Goal: Task Accomplishment & Management: Manage account settings

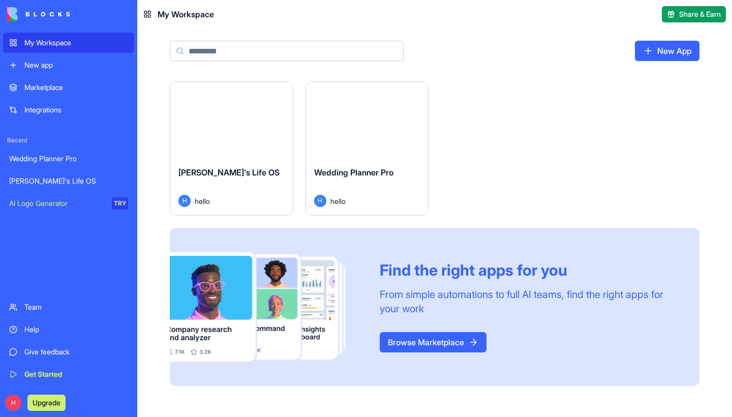
click at [337, 128] on button "Launch" at bounding box center [367, 120] width 76 height 20
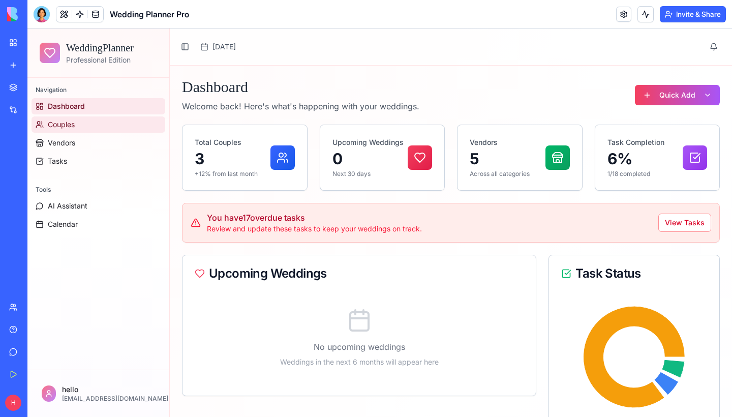
click at [75, 116] on link "Couples" at bounding box center [99, 124] width 134 height 16
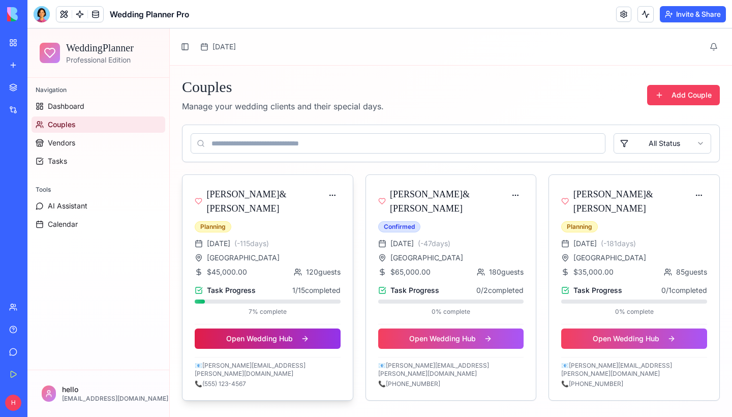
click at [279, 338] on button "Open Wedding Hub" at bounding box center [268, 338] width 146 height 20
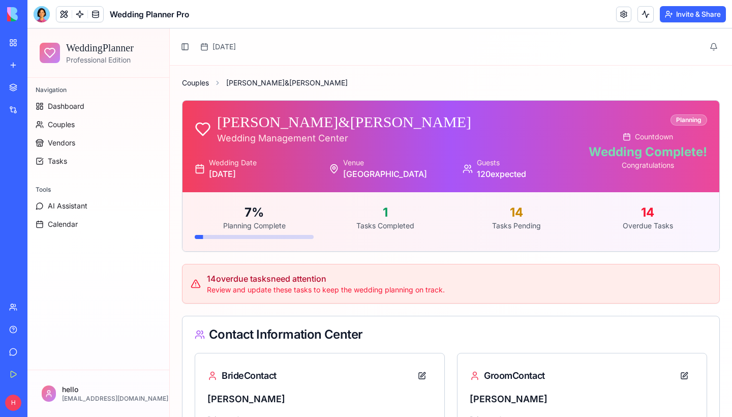
click at [200, 82] on link "Couples" at bounding box center [195, 83] width 27 height 10
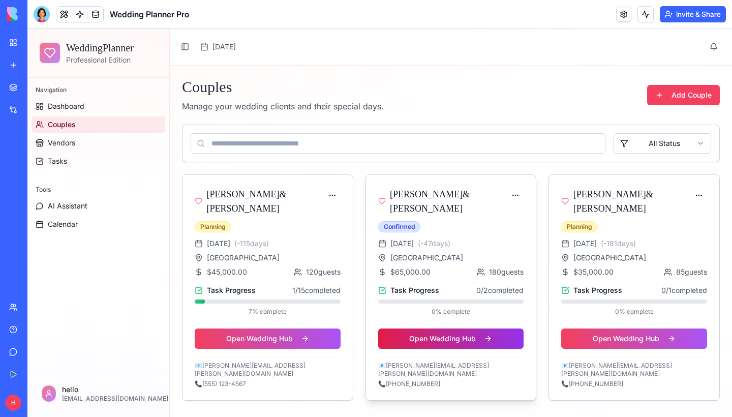
click at [475, 342] on button "Open Wedding Hub" at bounding box center [451, 338] width 146 height 20
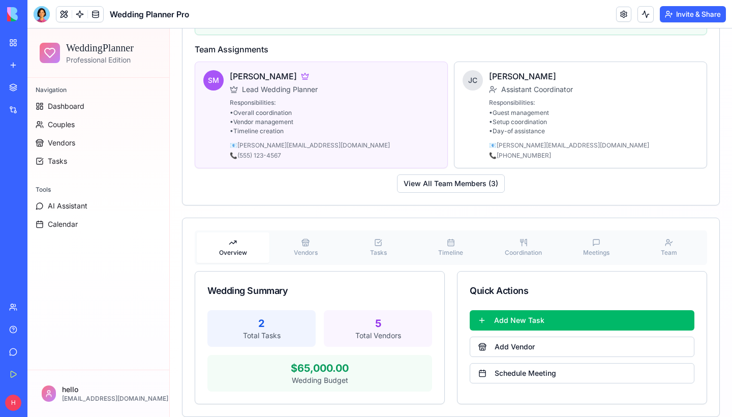
click at [304, 249] on span "Vendors" at bounding box center [306, 253] width 24 height 8
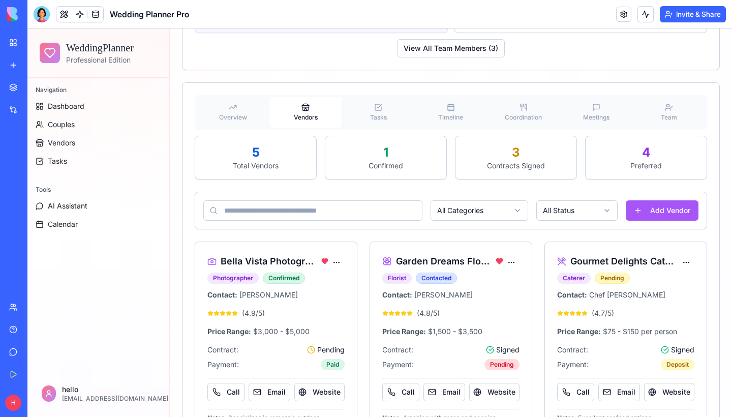
scroll to position [908, 0]
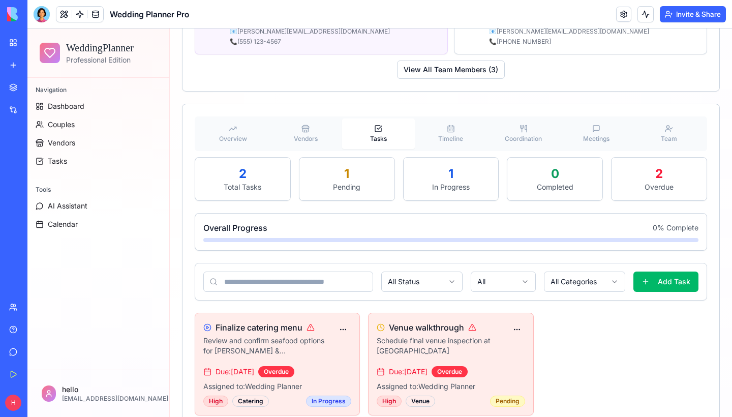
click at [375, 126] on icon "button" at bounding box center [378, 129] width 6 height 6
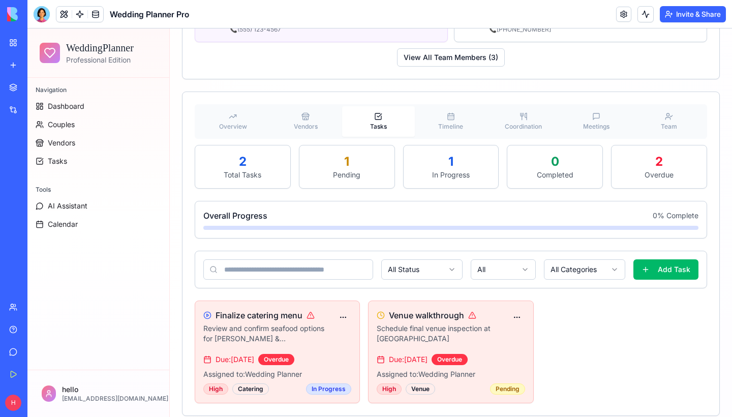
scroll to position [919, 0]
click at [442, 123] on span "Timeline" at bounding box center [450, 127] width 25 height 8
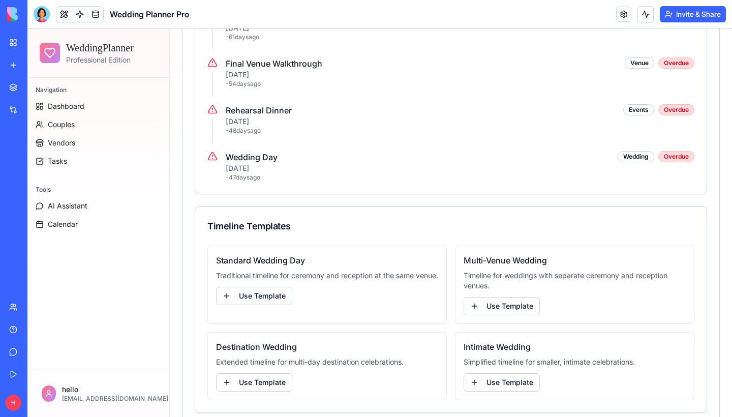
scroll to position [1325, 0]
click at [246, 299] on button "Use Template" at bounding box center [254, 296] width 76 height 18
click at [259, 296] on button "Use Template" at bounding box center [254, 296] width 76 height 18
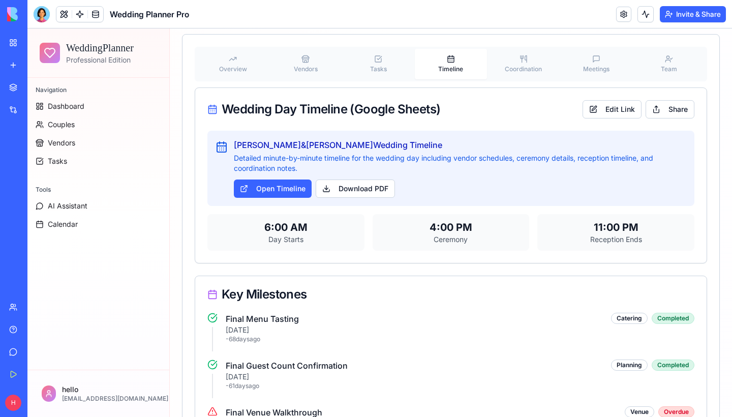
scroll to position [978, 0]
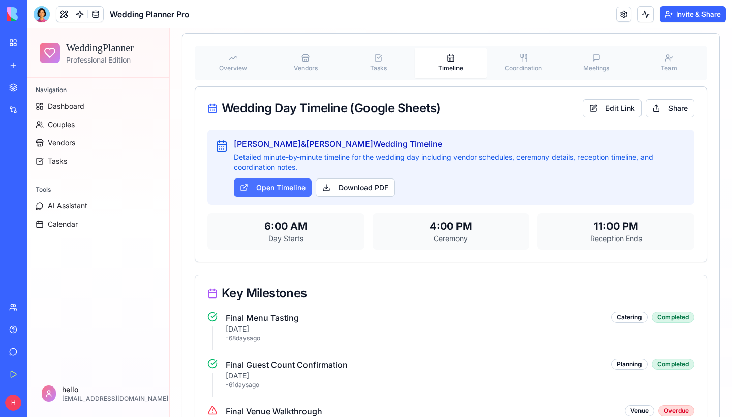
click at [289, 178] on link "Open Timeline" at bounding box center [273, 187] width 78 height 18
click at [516, 48] on button "Coordination" at bounding box center [523, 63] width 73 height 30
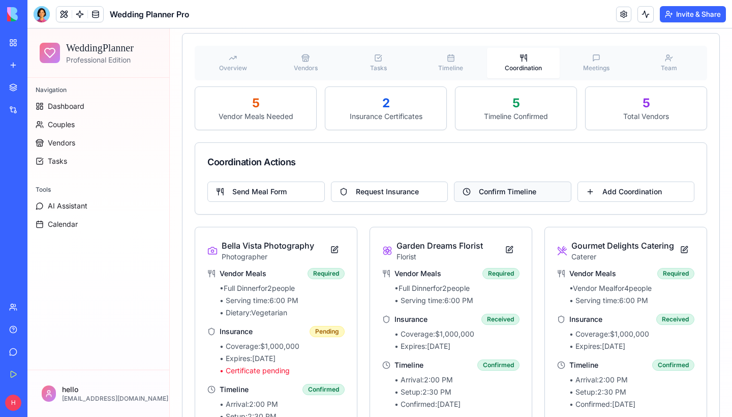
click at [500, 181] on button "Confirm Timeline" at bounding box center [512, 191] width 117 height 20
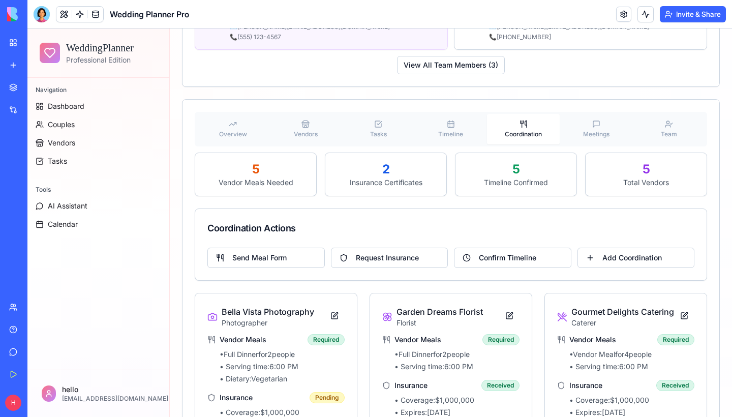
scroll to position [904, 0]
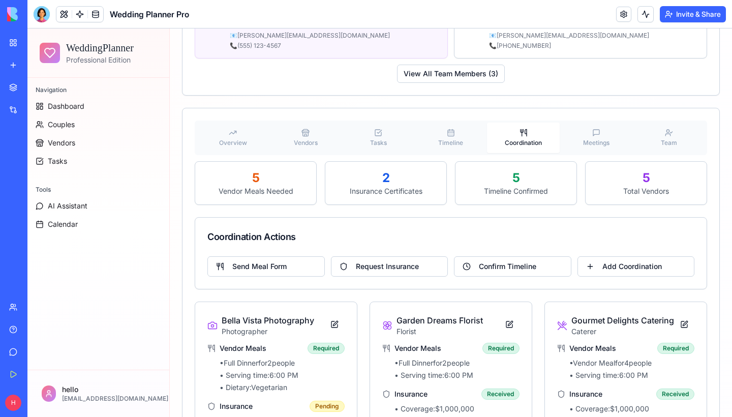
click at [594, 129] on icon "button" at bounding box center [596, 133] width 8 height 8
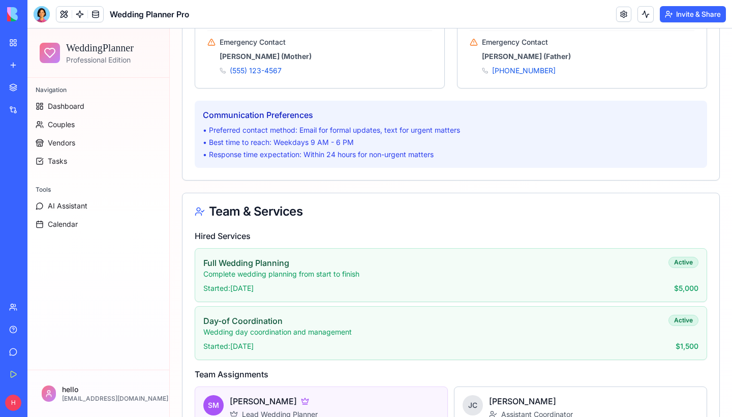
scroll to position [0, 0]
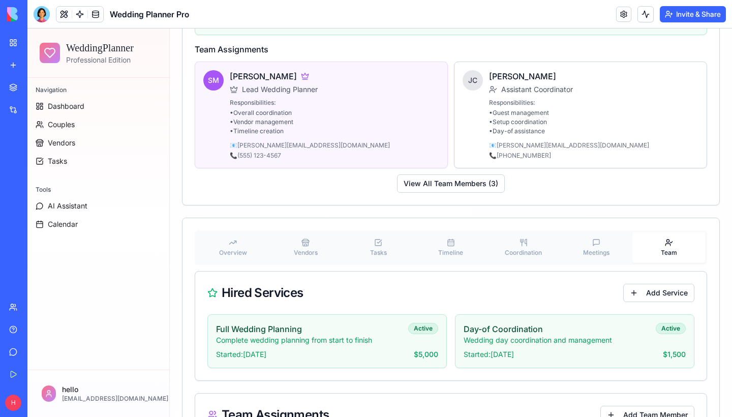
click at [670, 238] on icon "button" at bounding box center [669, 242] width 8 height 8
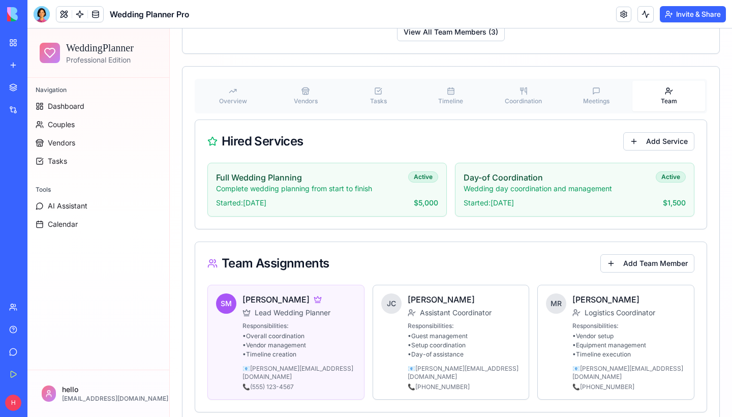
click at [591, 85] on button "Meetings" at bounding box center [596, 96] width 73 height 30
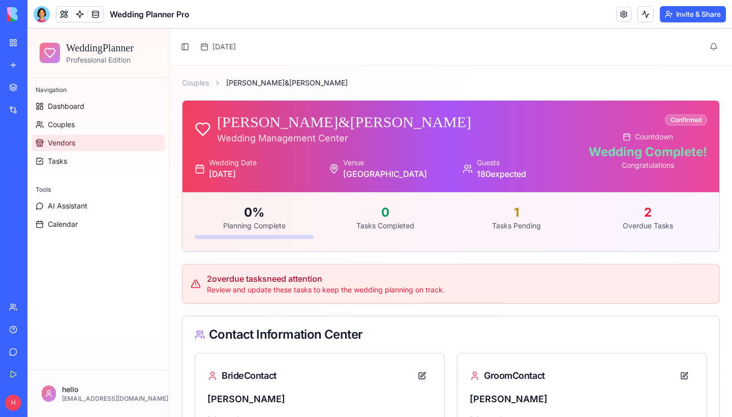
click at [64, 143] on span "Vendors" at bounding box center [61, 143] width 27 height 10
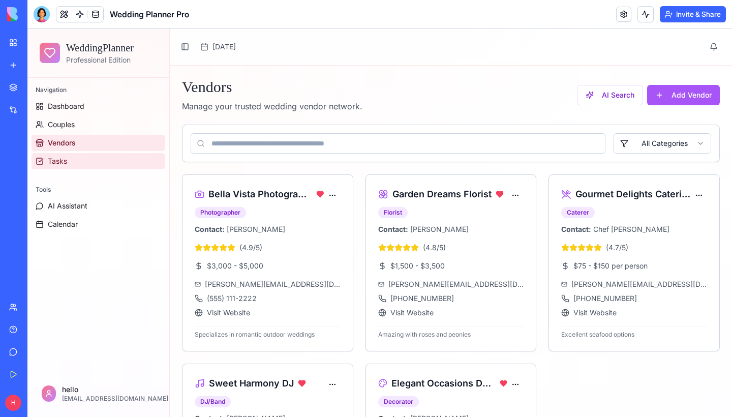
click at [61, 162] on span "Tasks" at bounding box center [57, 161] width 19 height 10
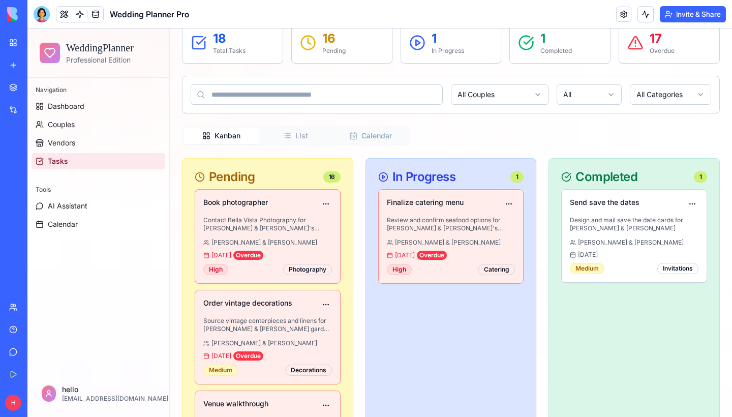
scroll to position [104, 0]
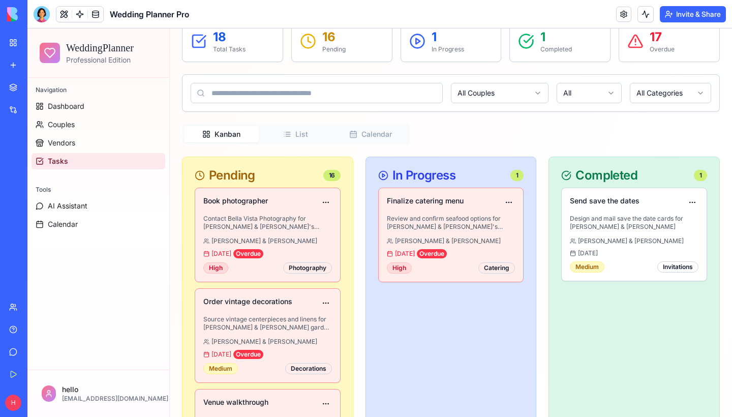
click at [294, 133] on button "List" at bounding box center [296, 134] width 75 height 16
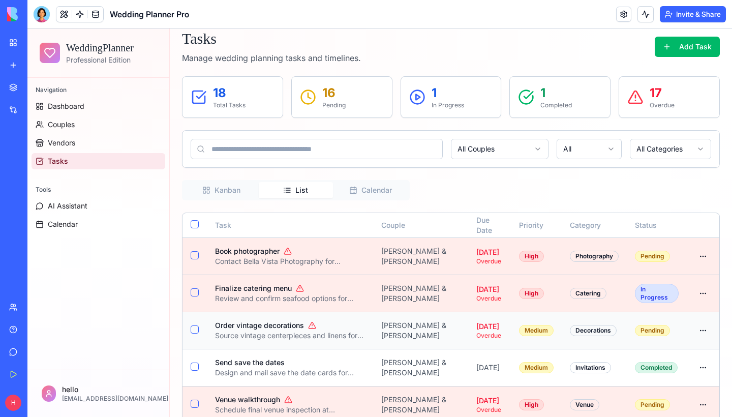
scroll to position [46, 0]
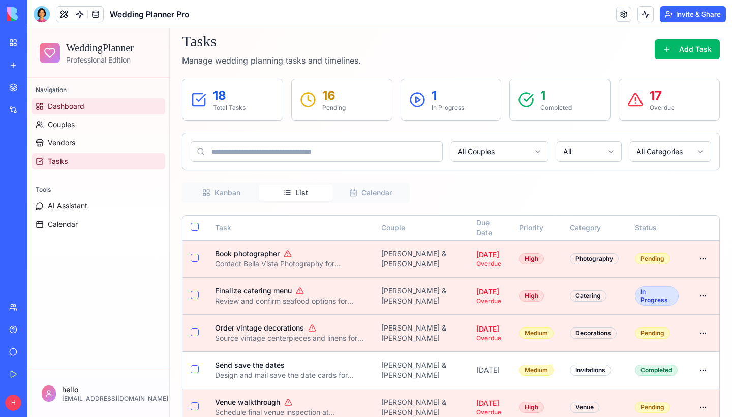
click at [119, 102] on link "Dashboard" at bounding box center [99, 106] width 134 height 16
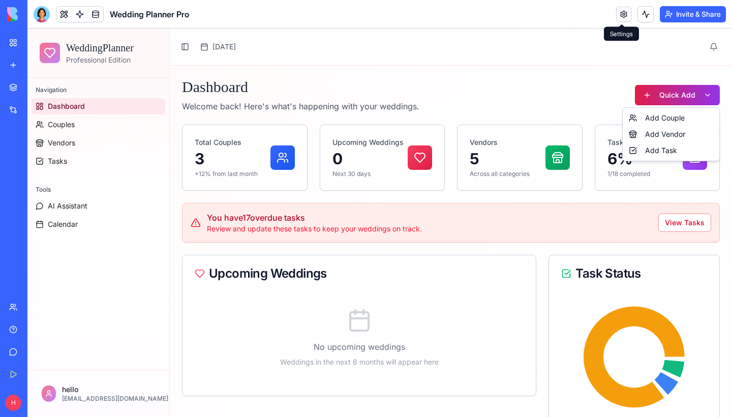
click at [687, 94] on html "WeddingPlanner Professional Edition Navigation Dashboard Couples Vendors Tasks …" at bounding box center [379, 397] width 704 height 738
click at [566, 98] on html "WeddingPlanner Professional Edition Navigation Dashboard Couples Vendors Tasks …" at bounding box center [379, 397] width 704 height 738
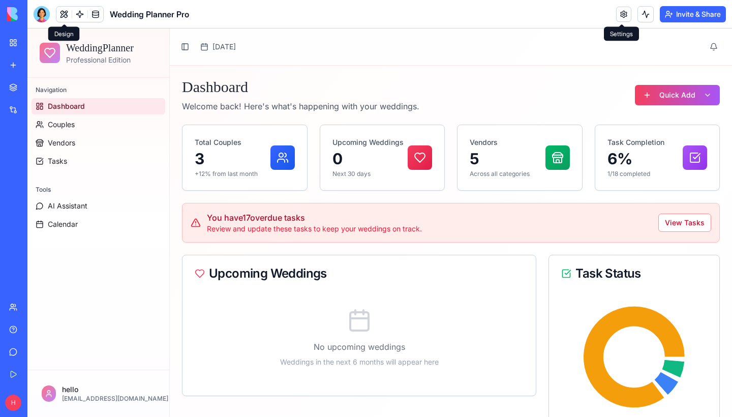
click at [43, 12] on div at bounding box center [42, 14] width 16 height 16
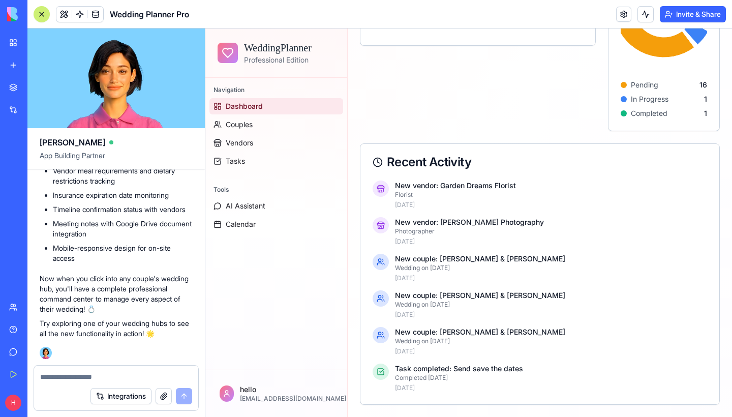
scroll to position [377, 0]
type textarea "*"
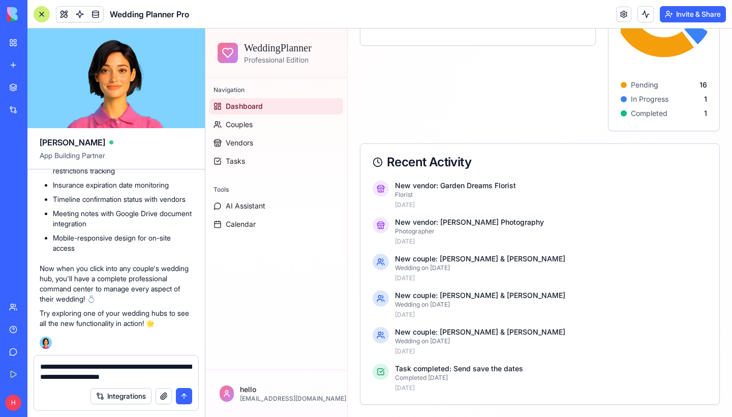
click at [137, 365] on textarea "**********" at bounding box center [116, 371] width 152 height 20
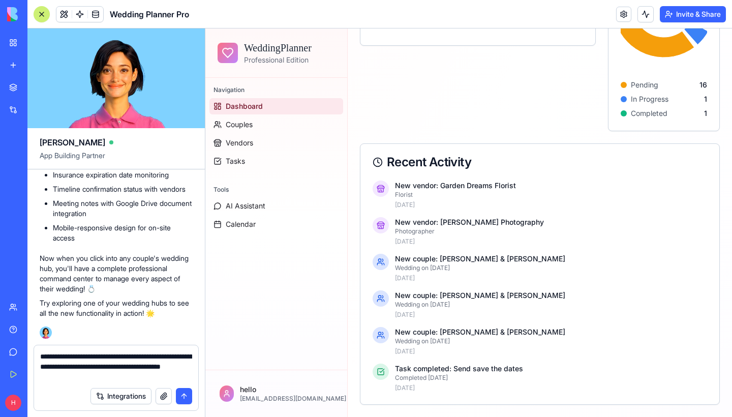
type textarea "**********"
click at [182, 396] on button "submit" at bounding box center [184, 396] width 16 height 16
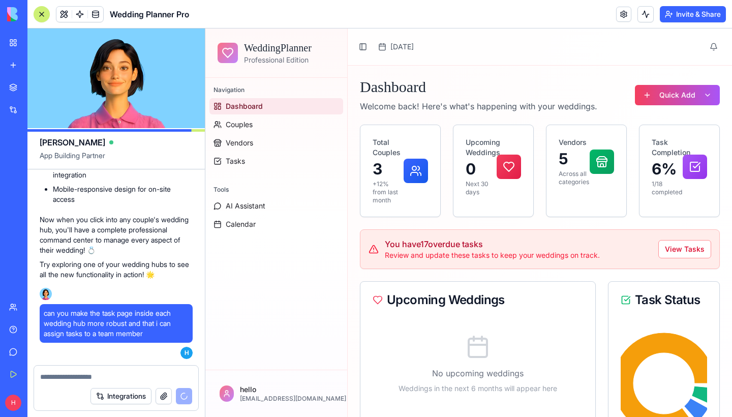
scroll to position [0, 0]
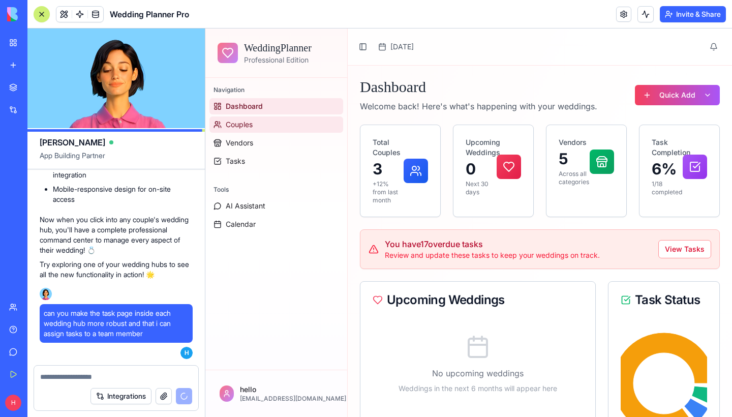
click at [237, 128] on span "Couples" at bounding box center [239, 124] width 27 height 10
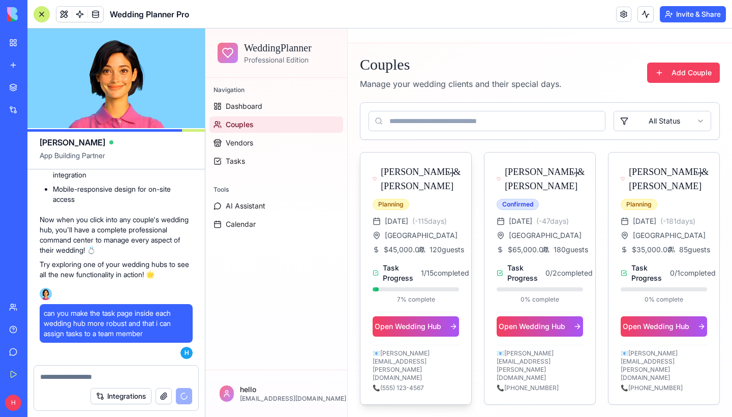
scroll to position [47, 0]
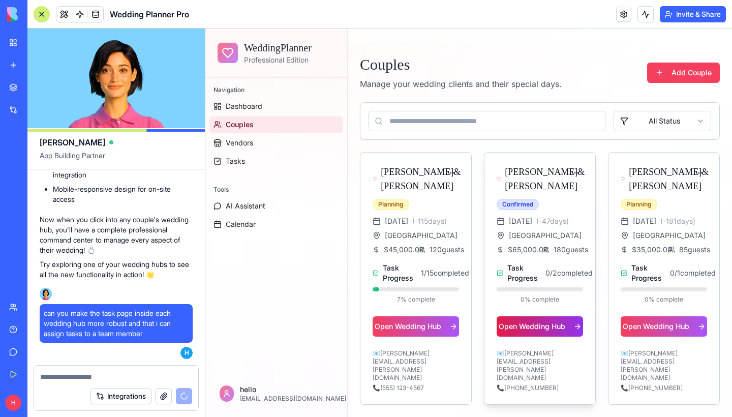
click at [544, 336] on button "Open Wedding Hub" at bounding box center [540, 326] width 86 height 20
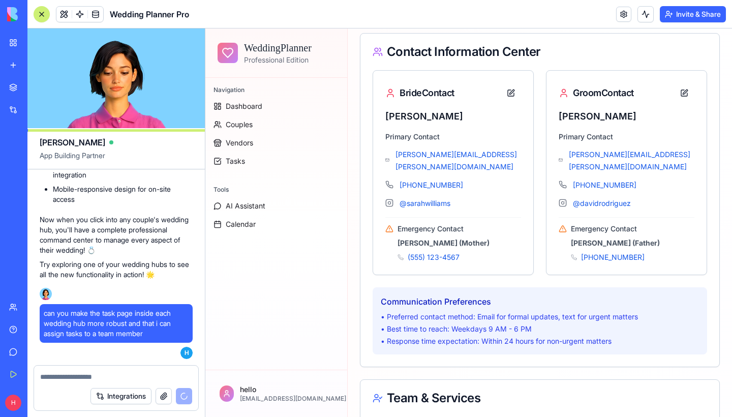
scroll to position [312, 0]
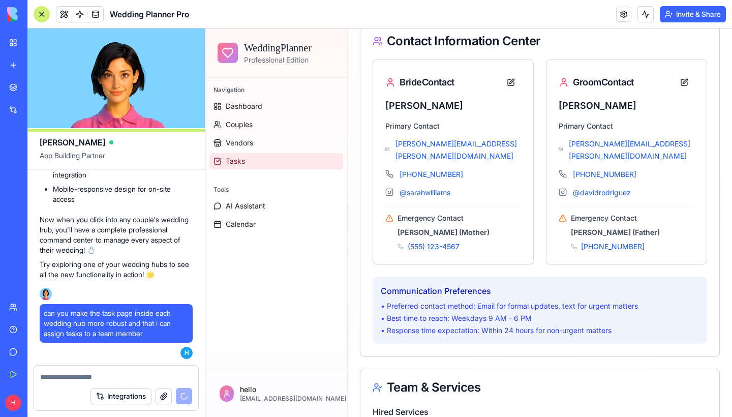
click at [225, 162] on link "Tasks" at bounding box center [276, 161] width 134 height 16
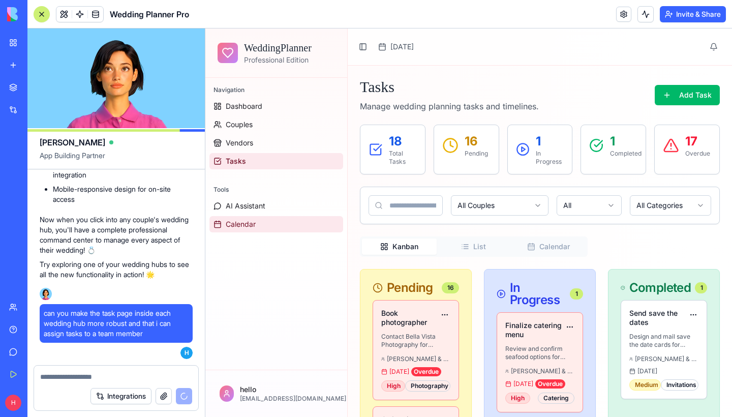
click at [239, 226] on span "Calendar" at bounding box center [241, 224] width 30 height 10
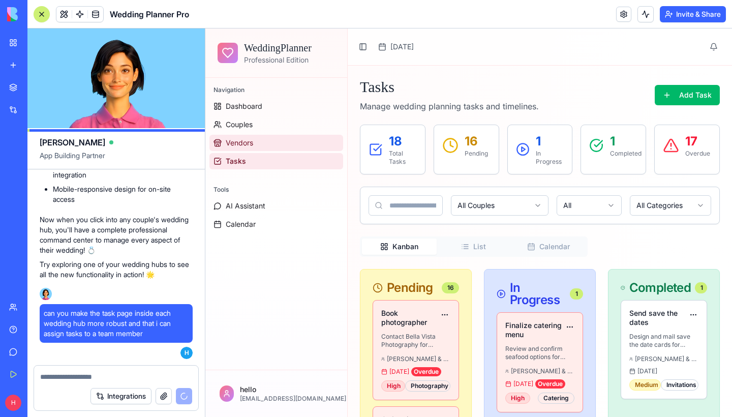
click at [238, 141] on span "Vendors" at bounding box center [239, 143] width 27 height 10
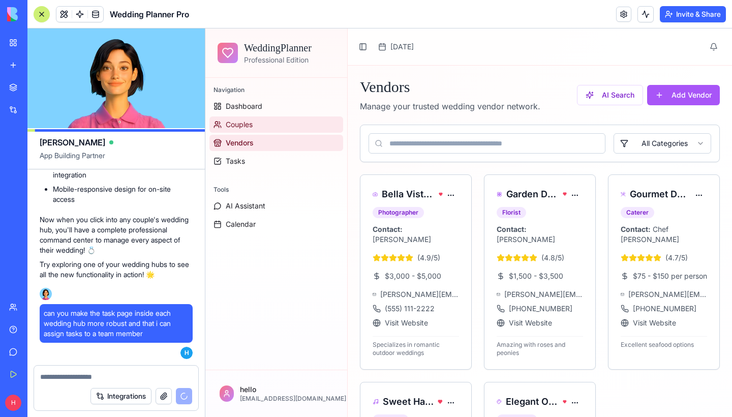
click at [252, 127] on span "Couples" at bounding box center [239, 124] width 27 height 10
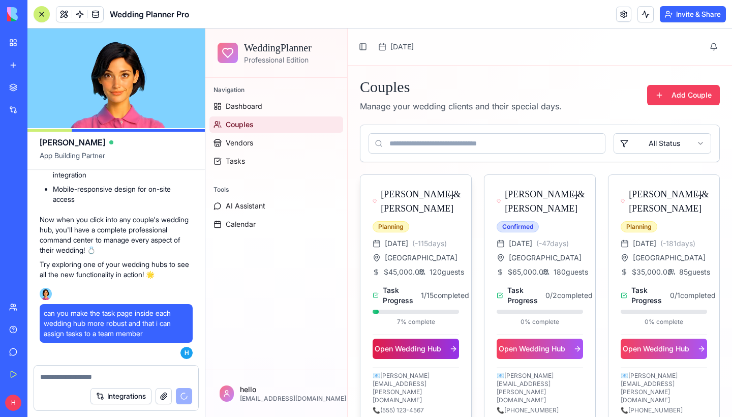
click at [415, 359] on button "Open Wedding Hub" at bounding box center [416, 348] width 86 height 20
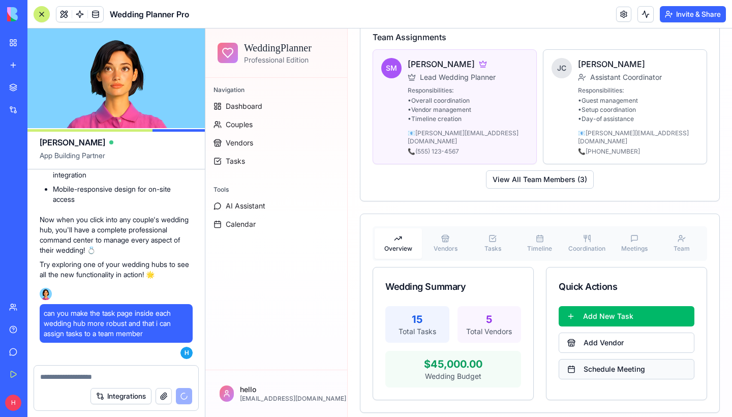
click at [591, 365] on button "Schedule Meeting" at bounding box center [627, 369] width 136 height 20
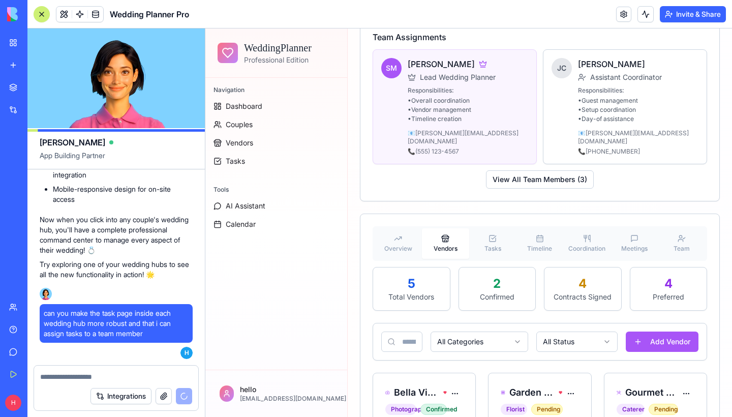
click at [431, 237] on button "Vendors" at bounding box center [445, 243] width 47 height 30
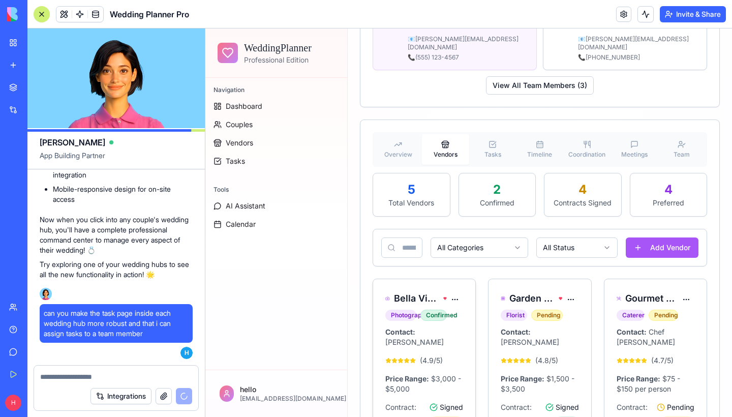
scroll to position [917, 0]
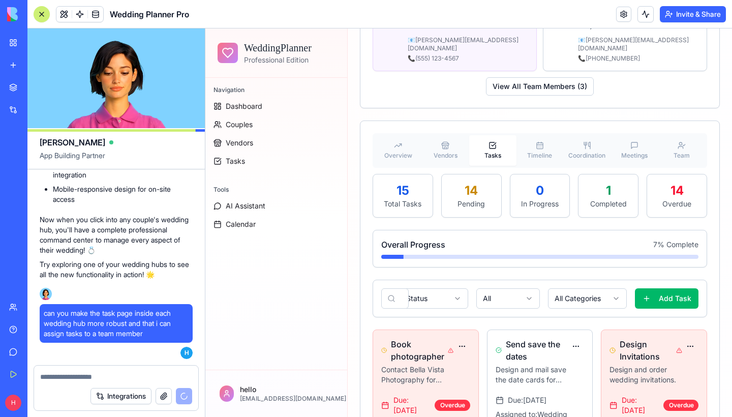
click at [484, 140] on button "Tasks" at bounding box center [492, 150] width 47 height 30
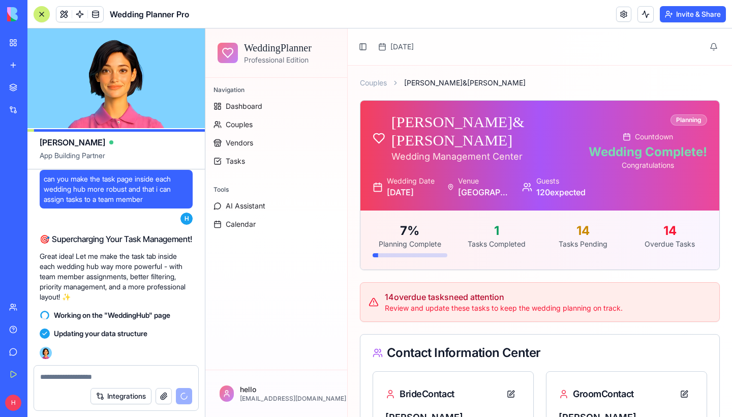
scroll to position [0, 0]
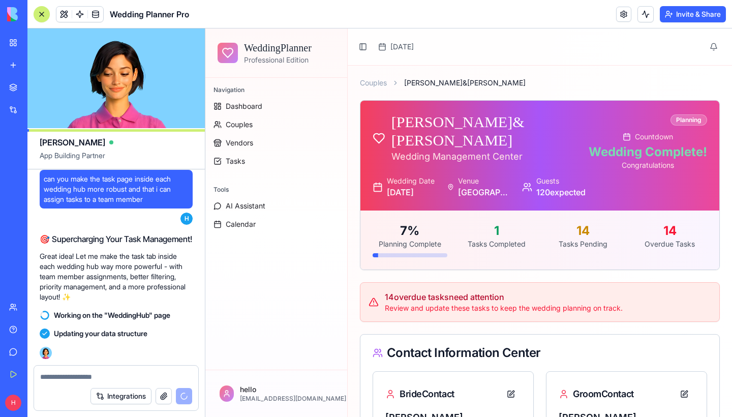
click at [12, 42] on link "My Workspace" at bounding box center [23, 43] width 41 height 20
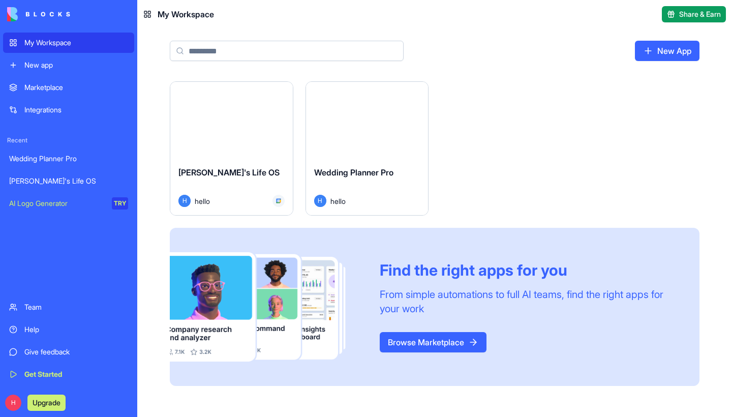
click at [55, 179] on div "[PERSON_NAME]'s Life OS" at bounding box center [68, 181] width 119 height 10
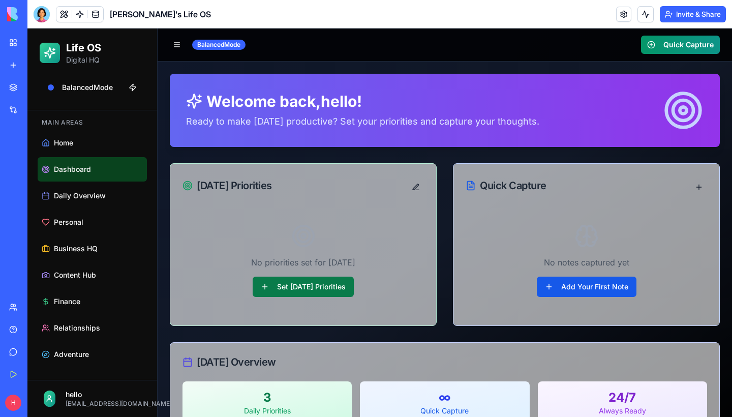
click at [315, 283] on button "Set [DATE] Priorities" at bounding box center [303, 286] width 101 height 20
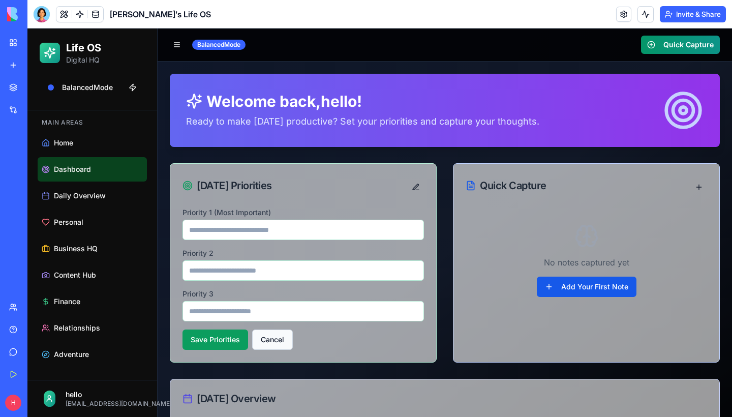
click at [272, 336] on button "Cancel" at bounding box center [272, 339] width 41 height 20
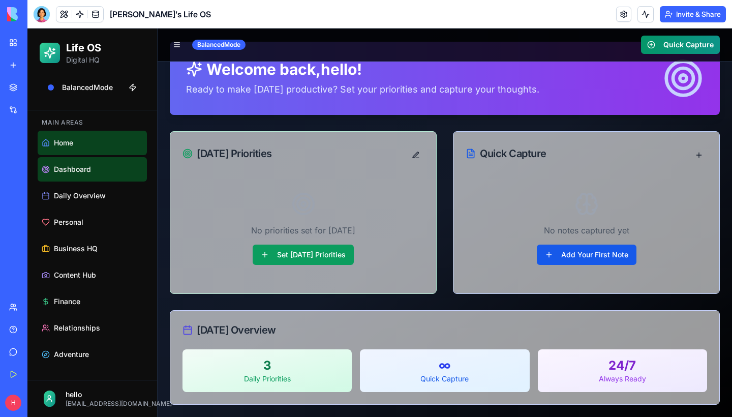
click at [87, 151] on link "Home" at bounding box center [92, 143] width 109 height 24
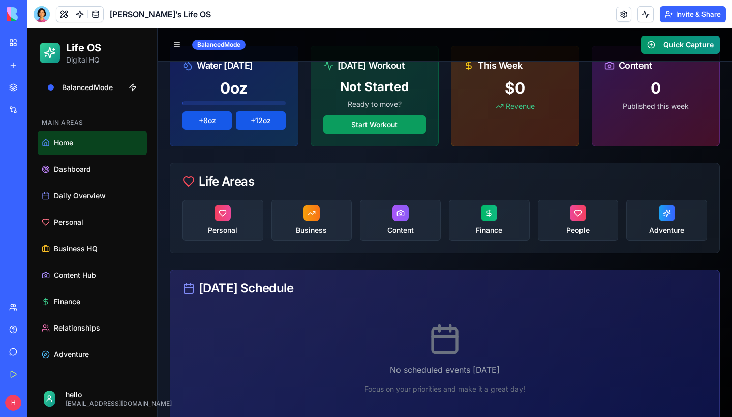
scroll to position [426, 0]
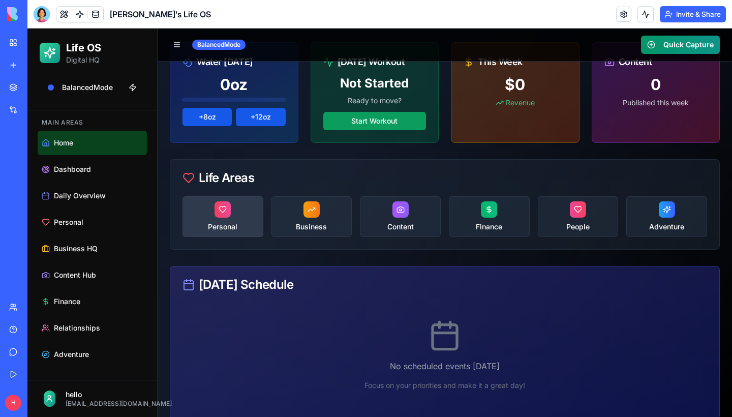
click at [223, 222] on span "Personal" at bounding box center [222, 227] width 29 height 10
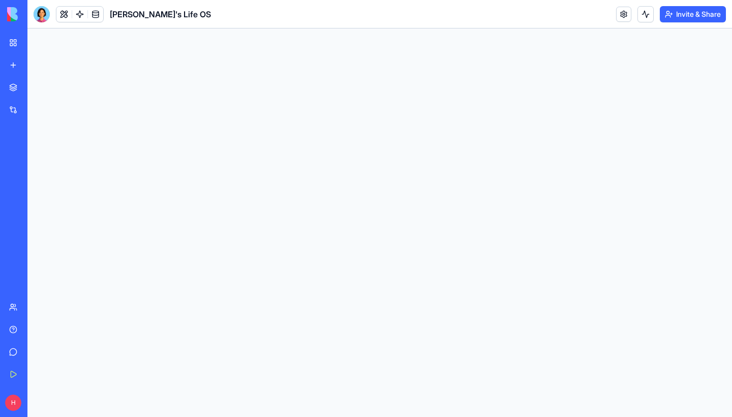
scroll to position [0, 0]
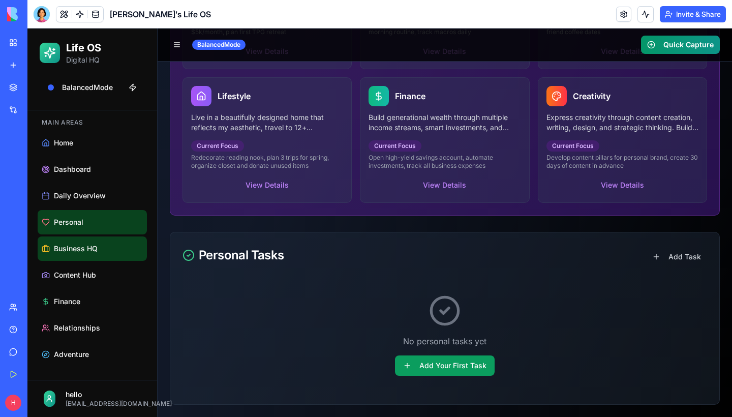
click at [70, 253] on span "Business HQ" at bounding box center [76, 248] width 44 height 10
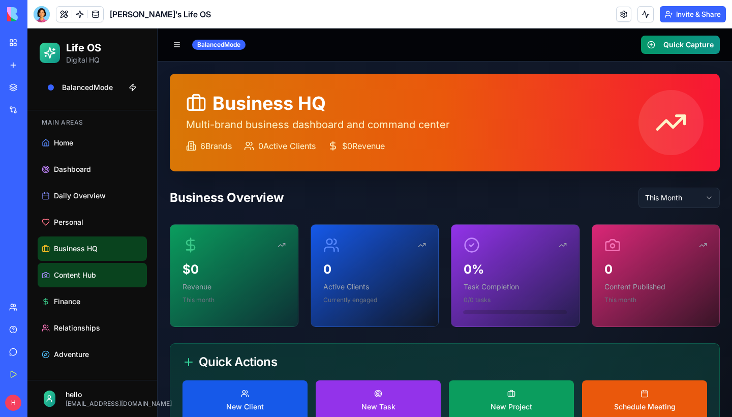
click at [81, 274] on span "Content Hub" at bounding box center [75, 275] width 42 height 10
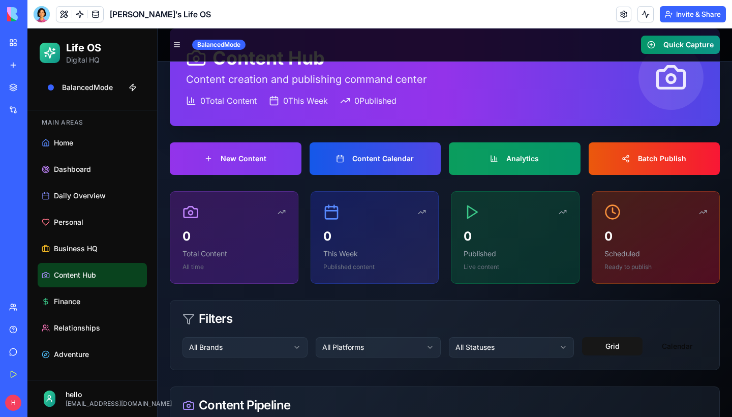
scroll to position [93, 0]
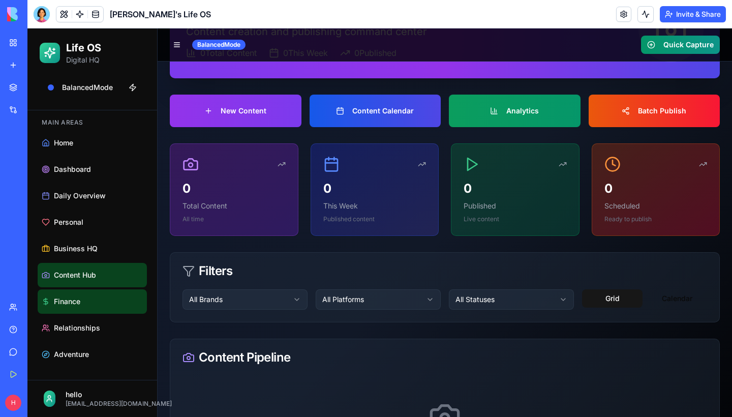
click at [72, 308] on link "Finance" at bounding box center [92, 301] width 109 height 24
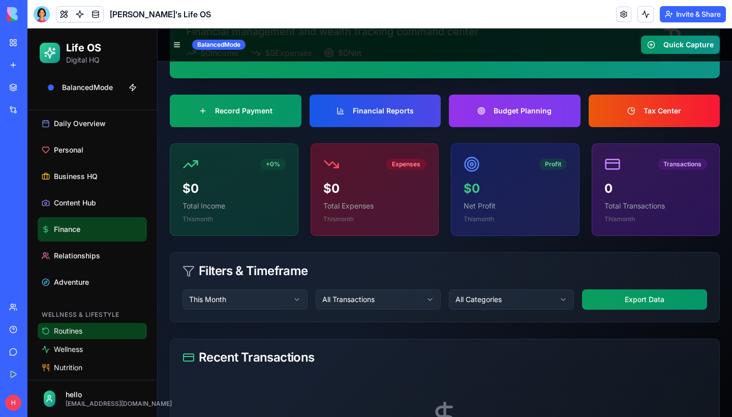
scroll to position [72, 0]
click at [71, 333] on span "Routines" at bounding box center [68, 331] width 28 height 10
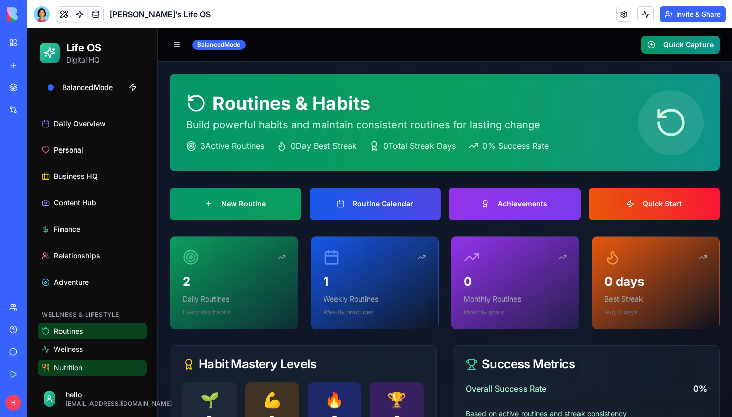
scroll to position [72, 0]
click at [59, 372] on span "Nutrition" at bounding box center [68, 367] width 28 height 10
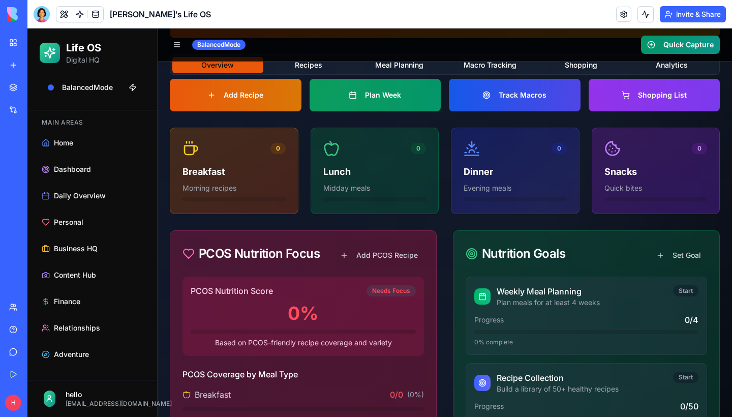
scroll to position [132, 0]
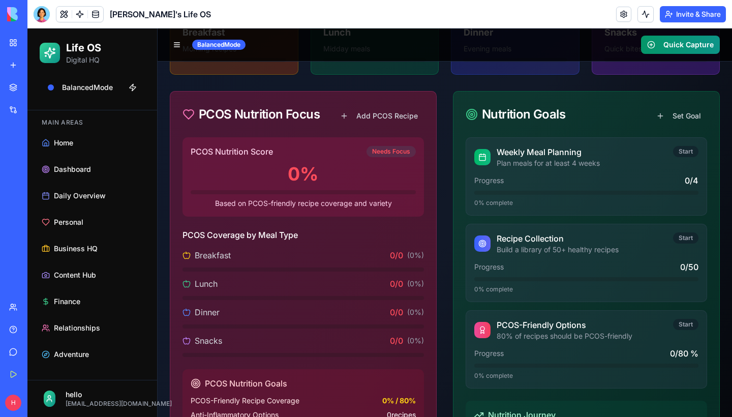
click at [534, 266] on div "Progress 0 / 50" at bounding box center [586, 267] width 224 height 12
click at [682, 239] on div "Start" at bounding box center [685, 237] width 25 height 11
click at [685, 236] on div "Start" at bounding box center [685, 237] width 25 height 11
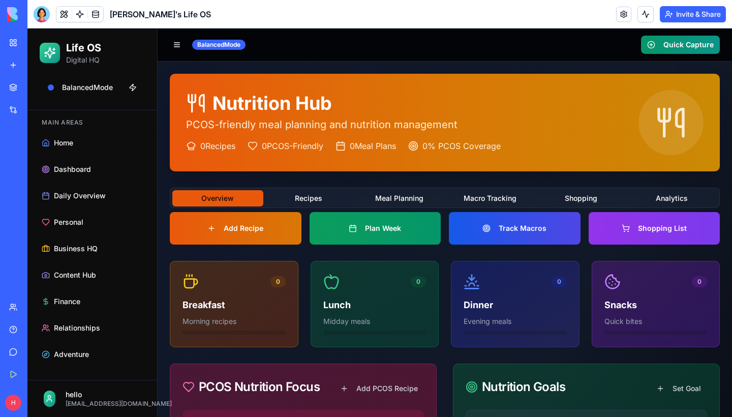
click at [38, 153] on div "Wedding Planner Pro" at bounding box center [23, 158] width 28 height 10
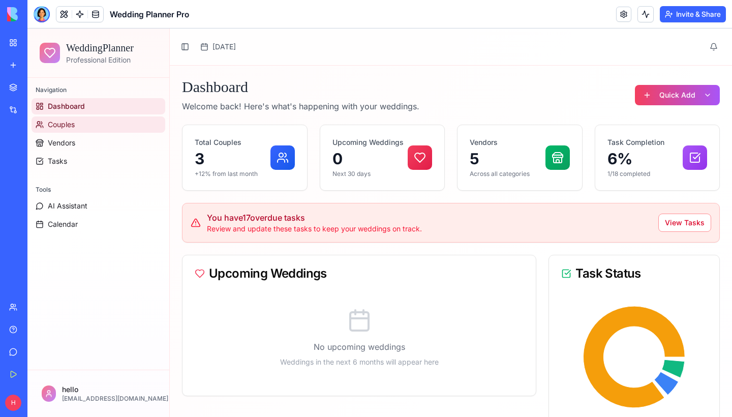
click at [66, 126] on span "Couples" at bounding box center [61, 124] width 27 height 10
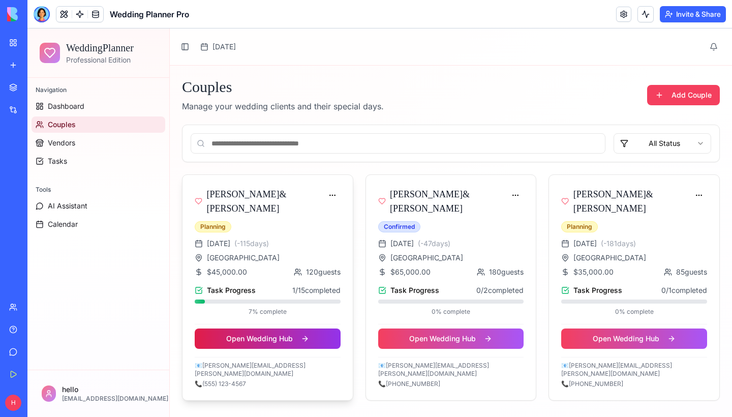
click at [271, 342] on button "Open Wedding Hub" at bounding box center [268, 338] width 146 height 20
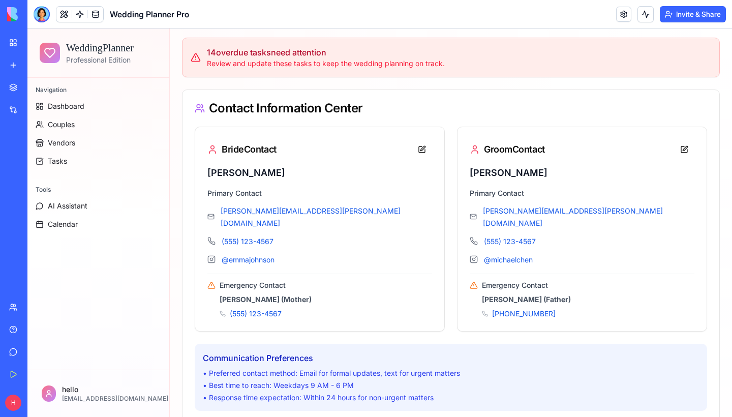
scroll to position [353, 0]
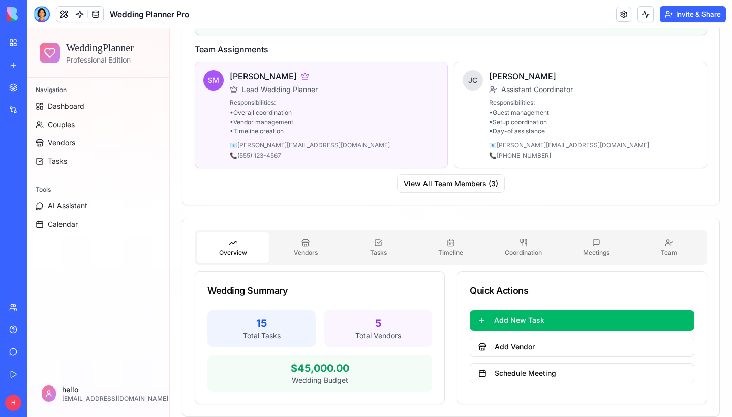
click at [385, 244] on button "Tasks" at bounding box center [378, 247] width 73 height 30
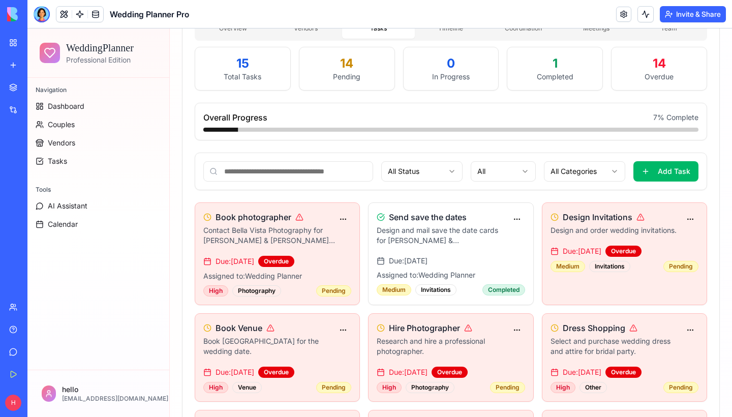
scroll to position [1012, 0]
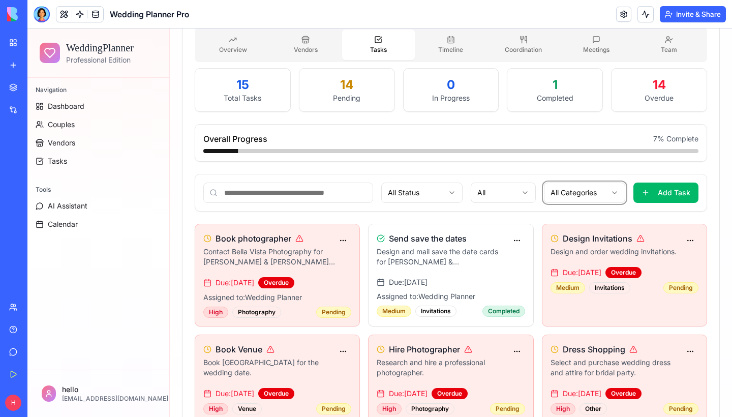
scroll to position [1012, 0]
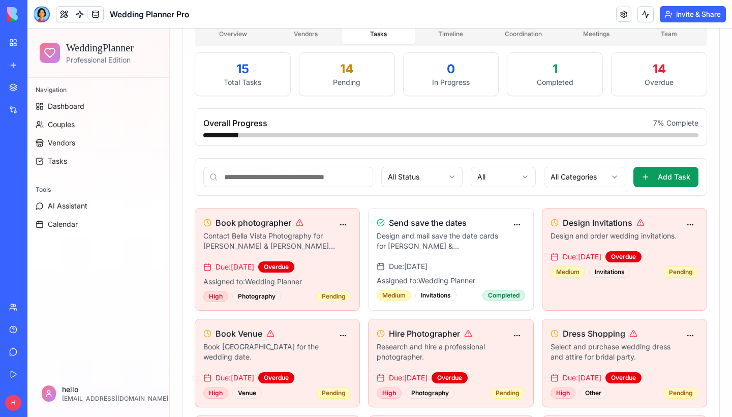
click at [653, 167] on button "Add Task" at bounding box center [665, 177] width 65 height 20
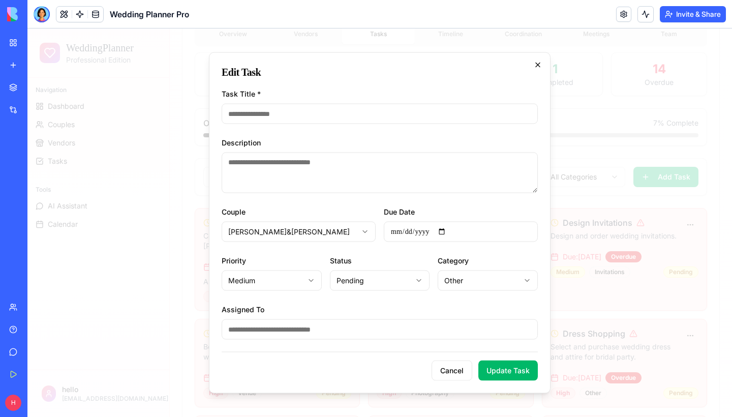
click at [537, 69] on icon "button" at bounding box center [538, 65] width 8 height 8
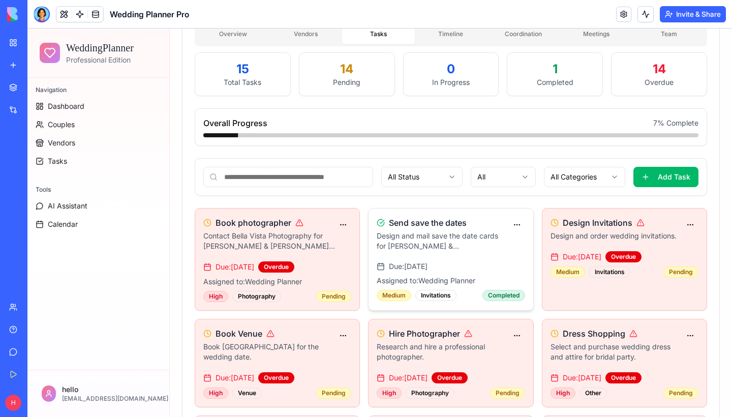
scroll to position [1105, 0]
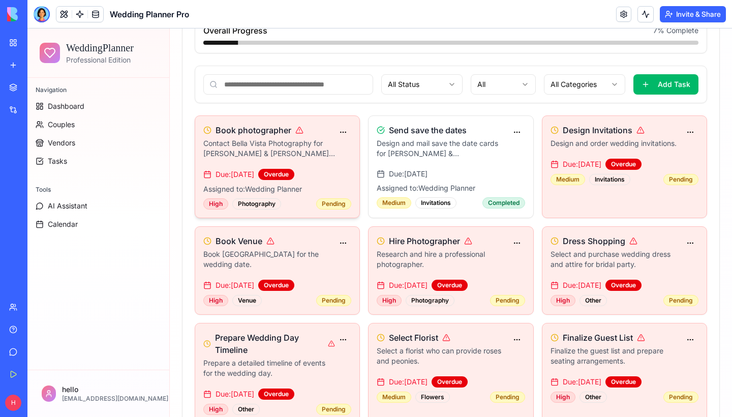
click at [317, 124] on div "Book photographer" at bounding box center [269, 130] width 132 height 12
click at [290, 138] on p "Contact Bella Vista Photography for [PERSON_NAME] & [PERSON_NAME]'s wedding" at bounding box center [269, 148] width 132 height 20
click at [310, 169] on div "Due: [DATE] Overdue Assigned to: Wedding Planner High Photography Pending" at bounding box center [277, 189] width 148 height 41
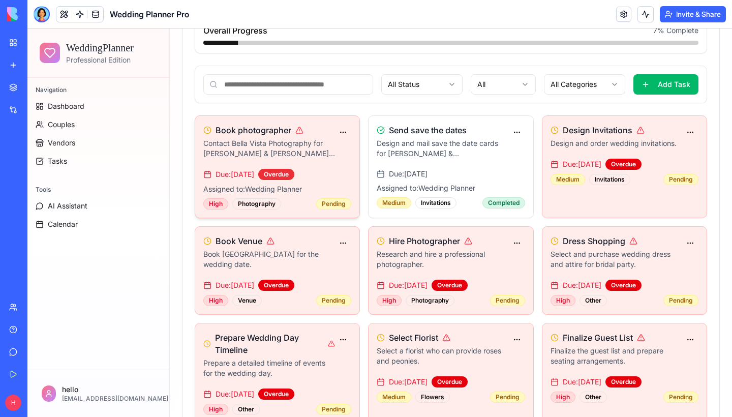
click at [294, 169] on div "Overdue" at bounding box center [276, 174] width 36 height 11
click at [254, 169] on span "Due: [DATE]" at bounding box center [234, 174] width 39 height 10
click at [312, 152] on div "Mark Completed" at bounding box center [309, 157] width 80 height 16
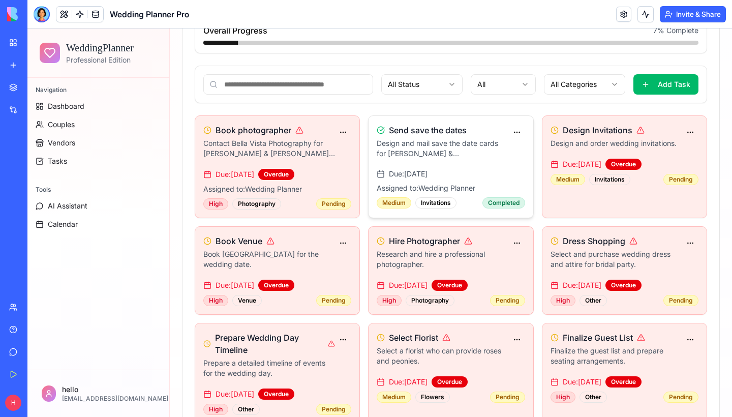
click at [421, 138] on p "Design and mail save the date cards for [PERSON_NAME] & [PERSON_NAME]" at bounding box center [443, 148] width 132 height 20
click at [456, 197] on div "Medium Invitations" at bounding box center [417, 202] width 80 height 11
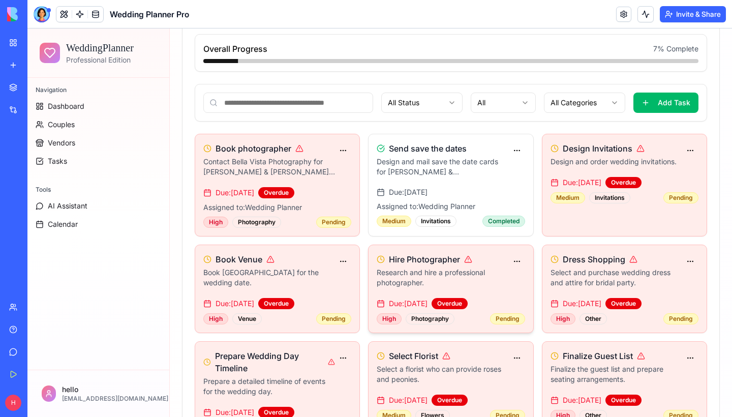
scroll to position [1042, 0]
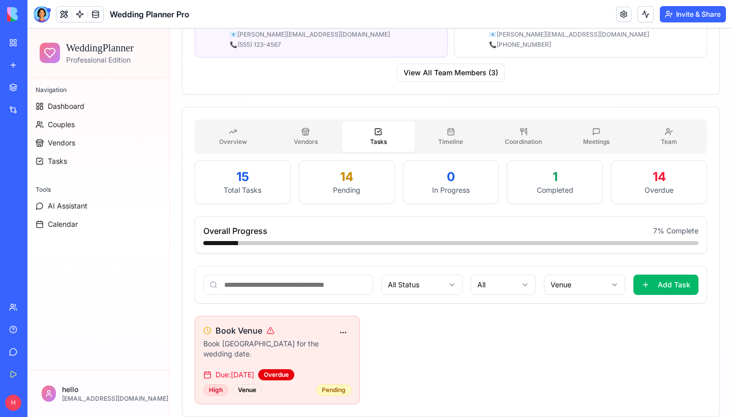
scroll to position [0, 0]
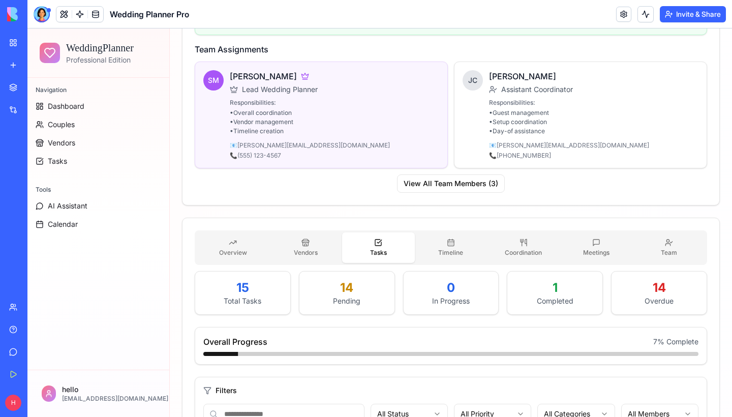
click at [377, 238] on icon "button" at bounding box center [378, 242] width 8 height 8
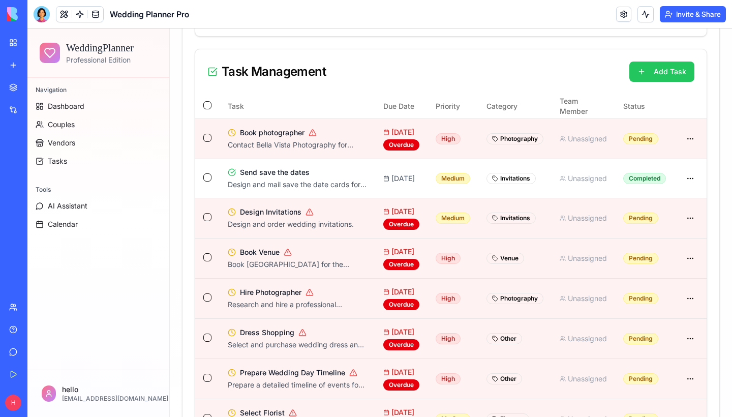
scroll to position [1196, 0]
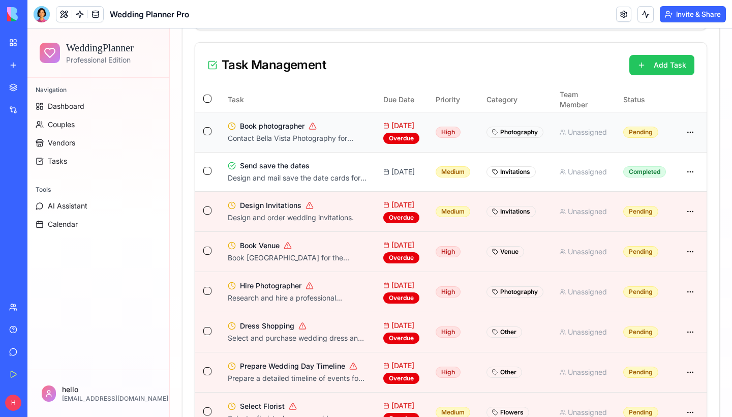
click at [584, 127] on span "Unassigned" at bounding box center [583, 132] width 47 height 10
click at [590, 127] on span "Unassigned" at bounding box center [583, 132] width 47 height 10
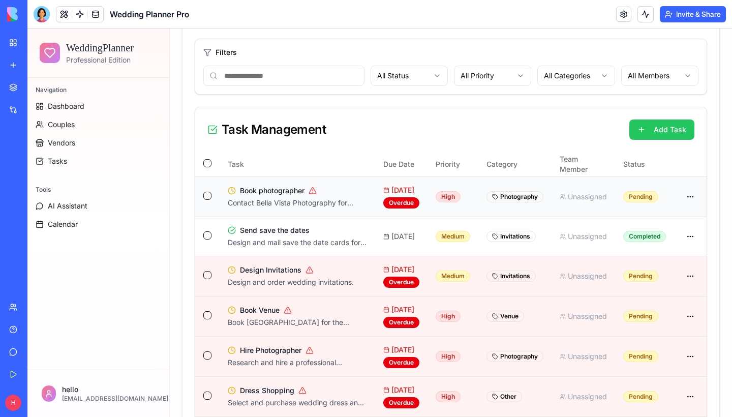
scroll to position [1125, 0]
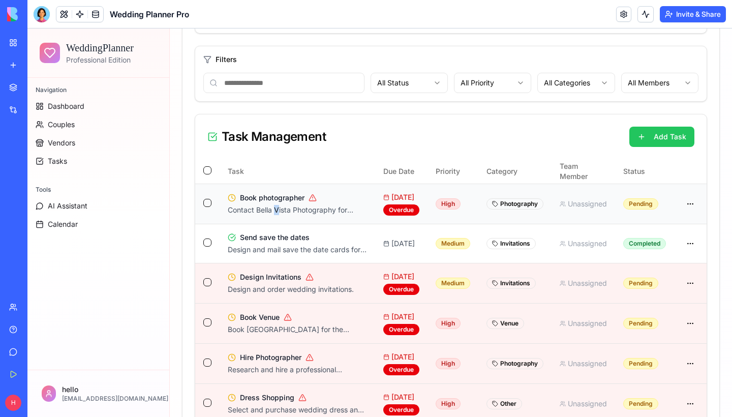
click at [276, 205] on p "Contact Bella Vista Photography for [PERSON_NAME] & [PERSON_NAME]'s wedding" at bounding box center [297, 210] width 139 height 10
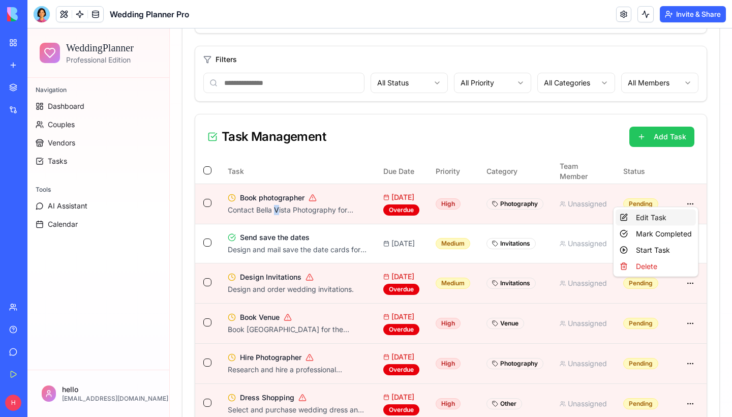
click at [657, 216] on div "Edit Task" at bounding box center [655, 217] width 80 height 16
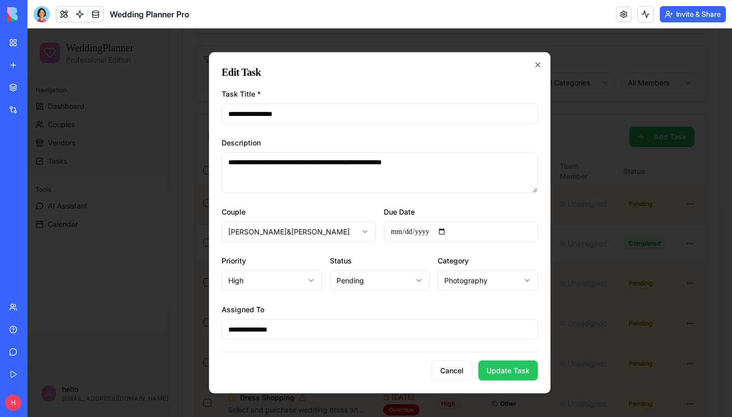
click at [467, 323] on input "**********" at bounding box center [380, 329] width 316 height 20
click at [466, 326] on input "**********" at bounding box center [380, 329] width 316 height 20
click at [460, 366] on button "Cancel" at bounding box center [451, 370] width 41 height 20
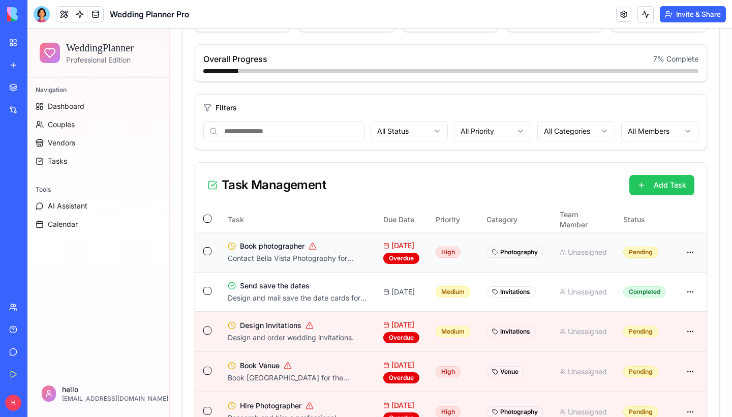
scroll to position [1076, 0]
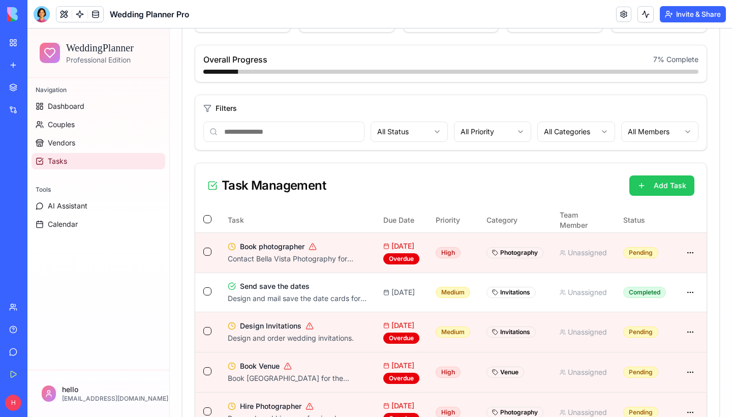
click at [48, 165] on link "Tasks" at bounding box center [99, 161] width 134 height 16
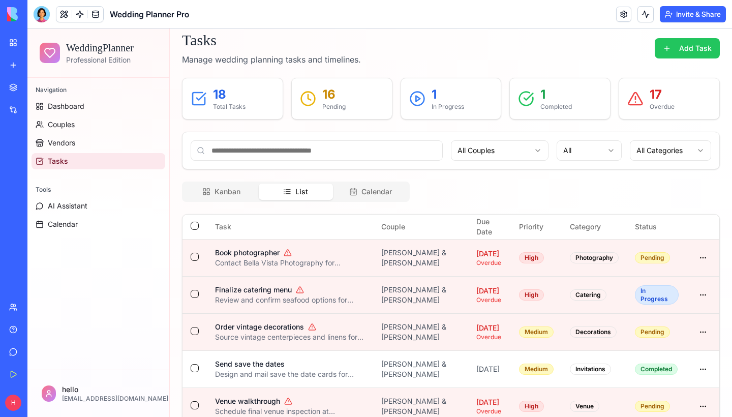
click at [276, 190] on button "List" at bounding box center [296, 191] width 75 height 16
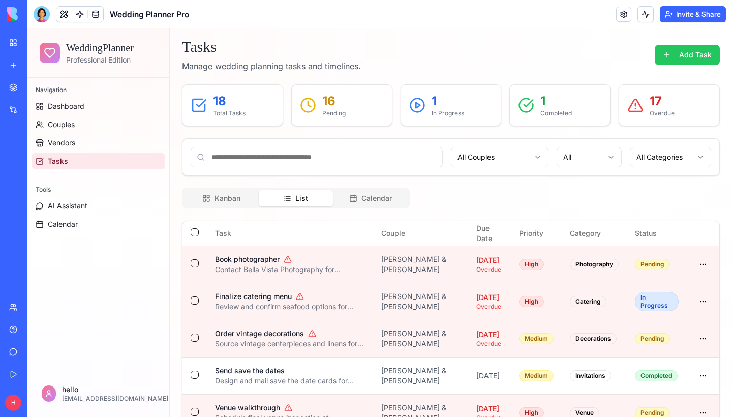
scroll to position [44, 0]
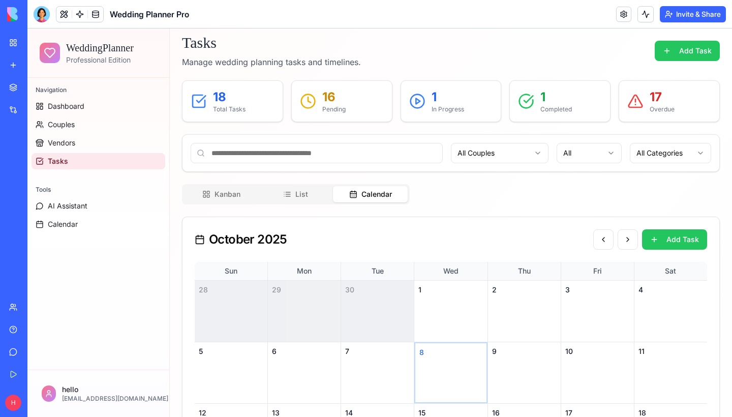
click at [375, 195] on button "Calendar" at bounding box center [370, 194] width 75 height 16
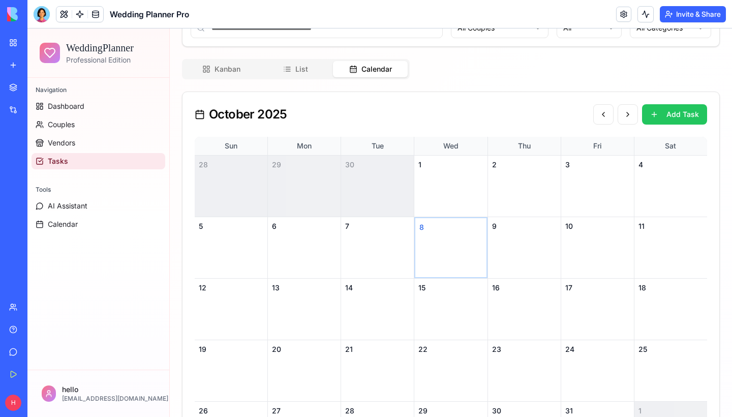
scroll to position [165, 0]
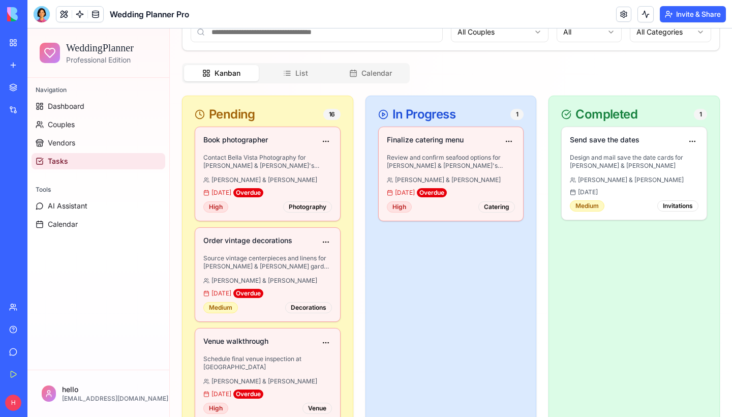
click at [228, 72] on button "Kanban" at bounding box center [221, 73] width 75 height 16
click at [83, 139] on link "Vendors" at bounding box center [99, 143] width 134 height 16
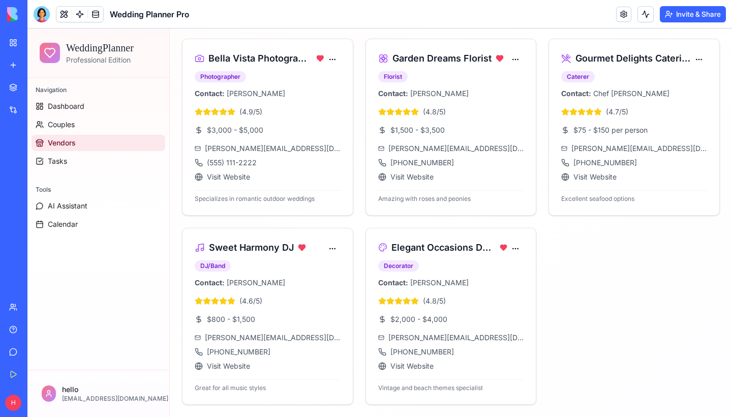
scroll to position [136, 0]
click at [83, 129] on link "Couples" at bounding box center [99, 124] width 134 height 16
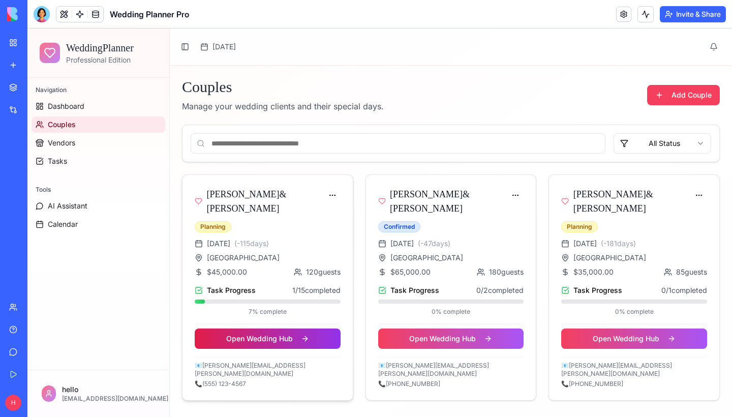
click at [280, 332] on button "Open Wedding Hub" at bounding box center [268, 338] width 146 height 20
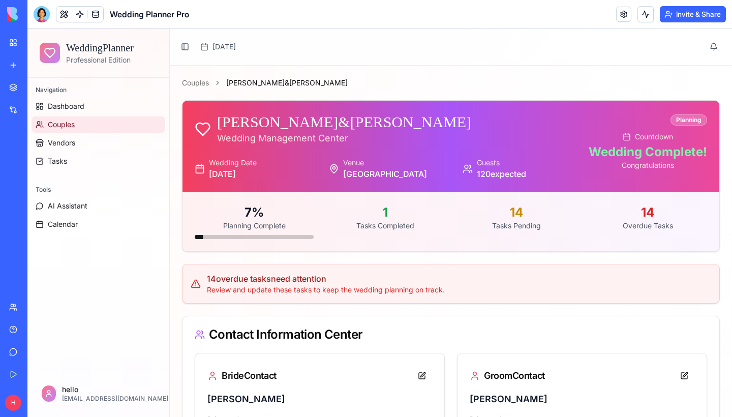
click at [82, 123] on link "Couples" at bounding box center [99, 124] width 134 height 16
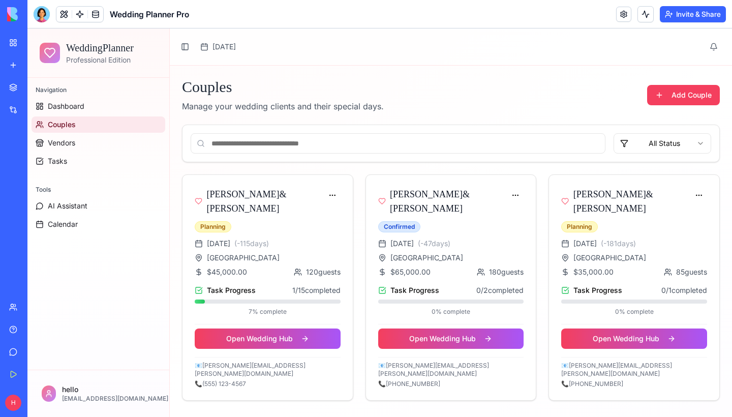
click at [49, 12] on div at bounding box center [42, 14] width 16 height 16
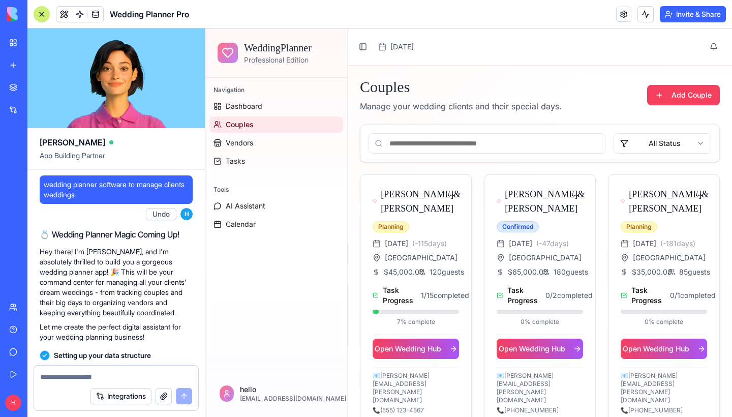
scroll to position [3039, 0]
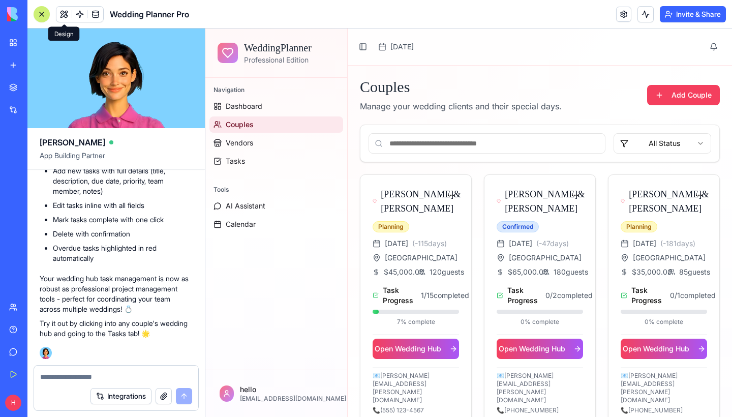
click at [82, 377] on textarea at bounding box center [116, 377] width 152 height 10
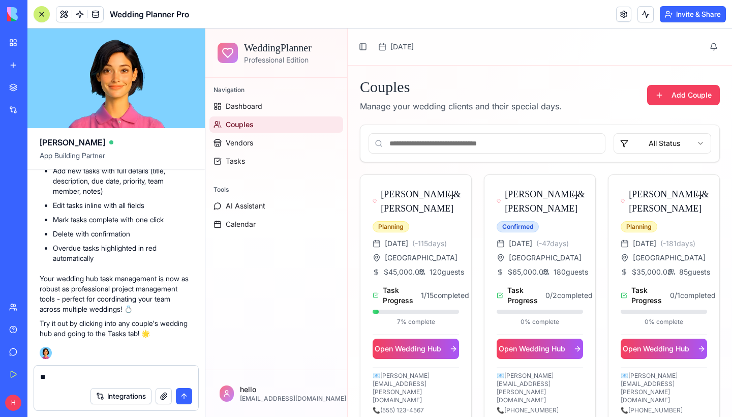
type textarea "*"
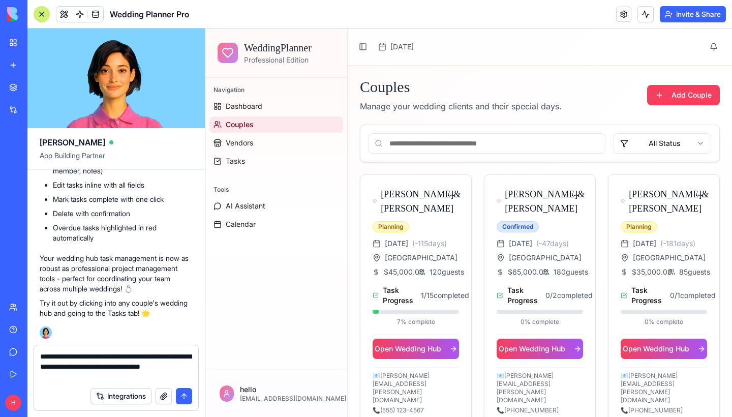
type textarea "**********"
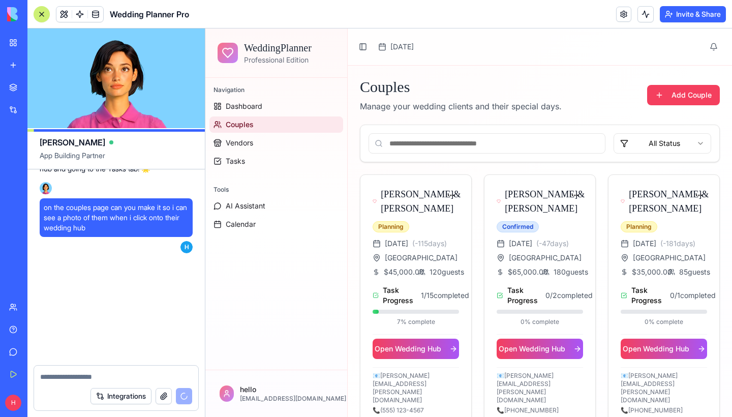
scroll to position [3214, 0]
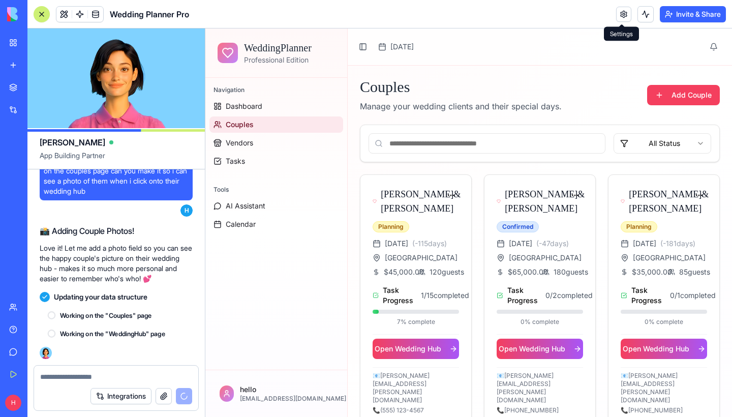
click at [616, 13] on link at bounding box center [623, 14] width 15 height 15
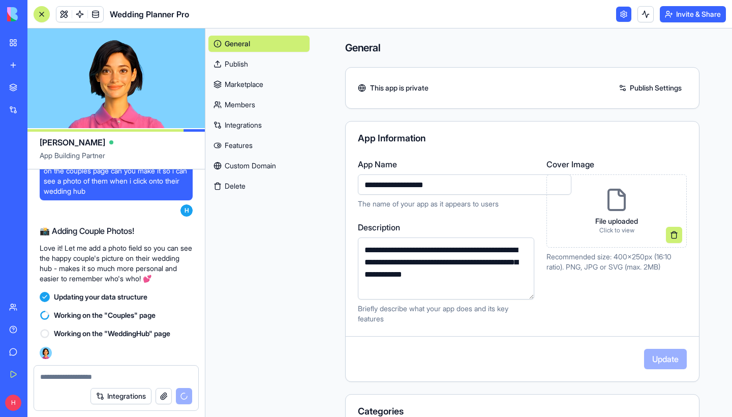
drag, startPoint x: 452, startPoint y: 184, endPoint x: 240, endPoint y: 177, distance: 212.5
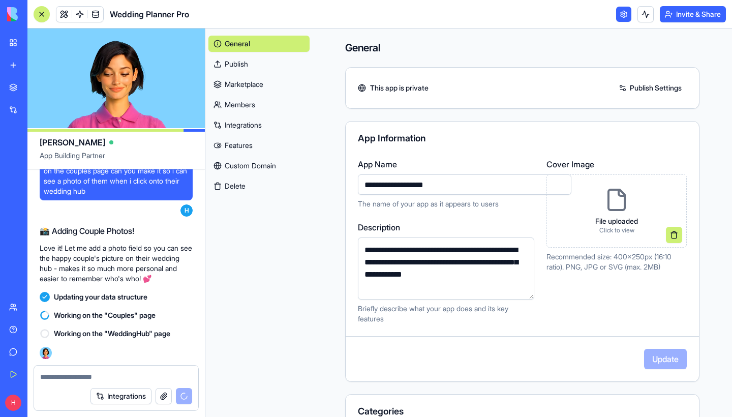
click at [240, 177] on div "[PERSON_NAME] App Building Partner wedding planner software to manage clients w…" at bounding box center [379, 222] width 704 height 388
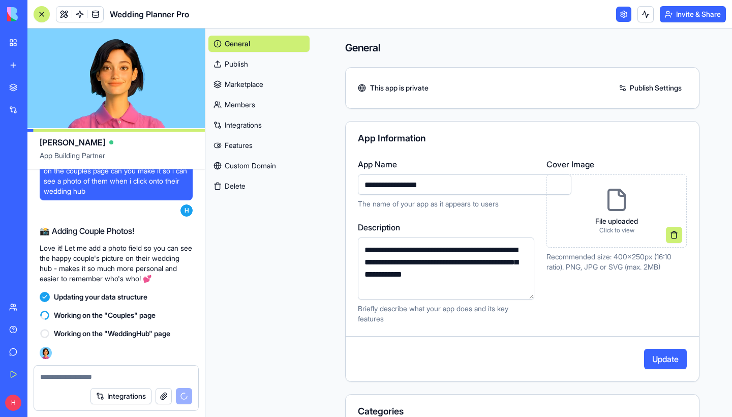
type input "**********"
click at [315, 231] on div "**********" at bounding box center [522, 340] width 419 height 625
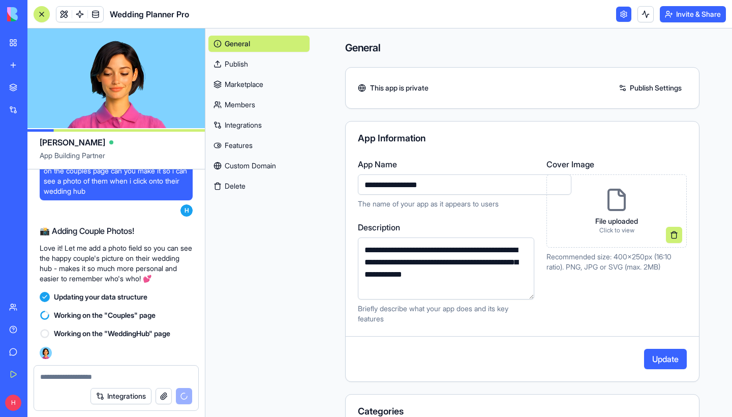
click at [666, 365] on button "Update" at bounding box center [665, 359] width 43 height 20
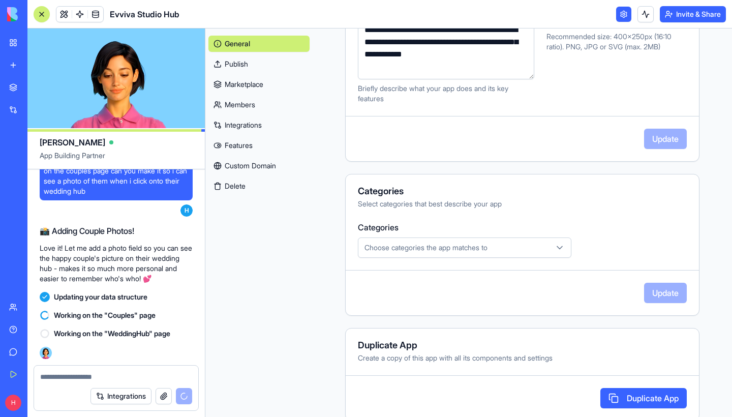
click at [259, 65] on link "Publish" at bounding box center [258, 64] width 101 height 16
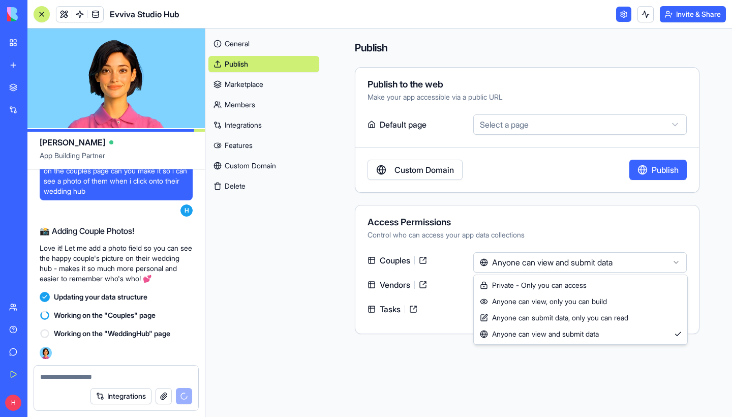
click at [520, 264] on html "My Workspace New app Marketplace Integrations Recent Wedding Planner Pro [PERSO…" at bounding box center [366, 208] width 732 height 417
click at [535, 265] on html "My Workspace New app Marketplace Integrations Recent Wedding Planner Pro [PERSO…" at bounding box center [366, 208] width 732 height 417
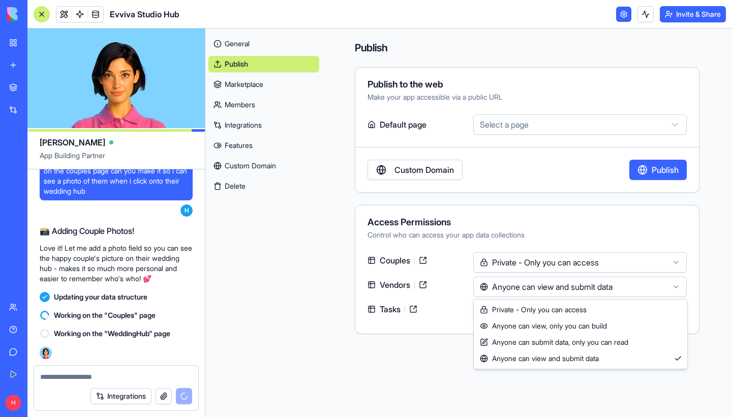
click at [518, 288] on html "My Workspace New app Marketplace Integrations Recent Wedding Planner Pro [PERSO…" at bounding box center [366, 208] width 732 height 417
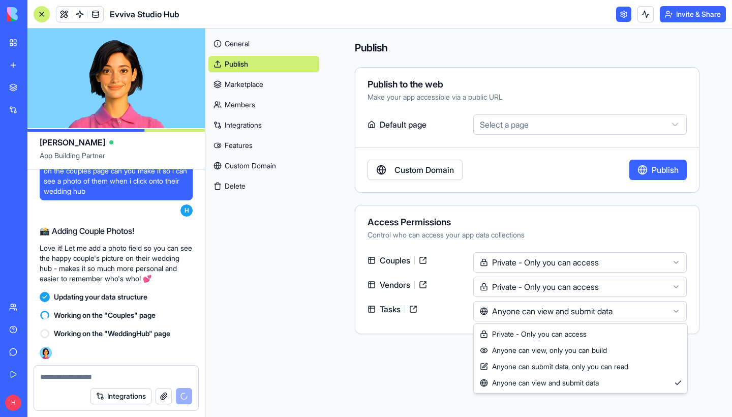
click at [526, 313] on html "My Workspace New app Marketplace Integrations Recent Wedding Planner Pro [PERSO…" at bounding box center [366, 208] width 732 height 417
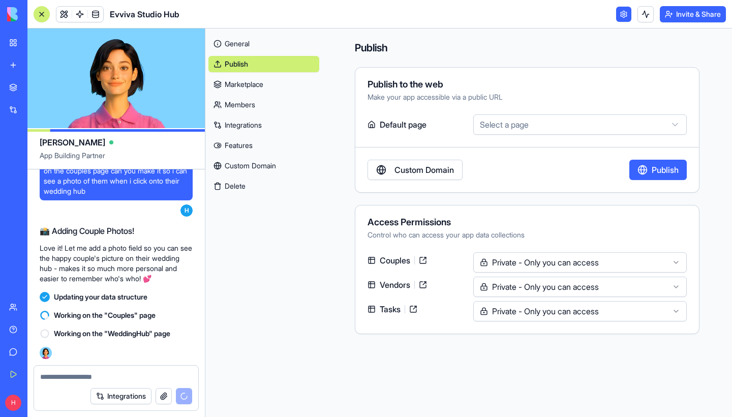
click at [246, 110] on link "Members" at bounding box center [263, 105] width 111 height 16
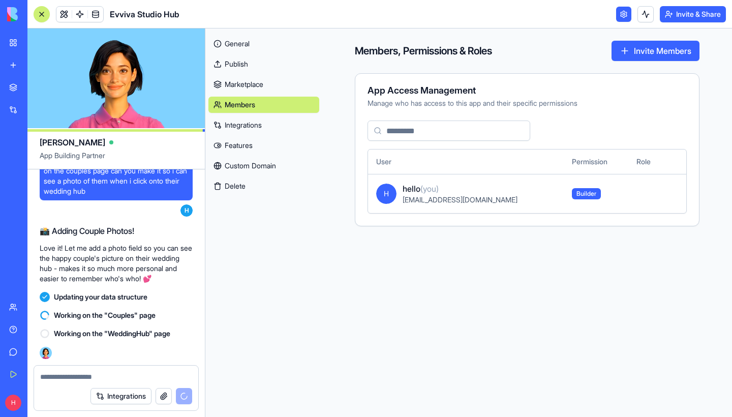
click at [461, 134] on input at bounding box center [448, 130] width 163 height 20
click at [653, 47] on button "Invite Members" at bounding box center [655, 51] width 88 height 20
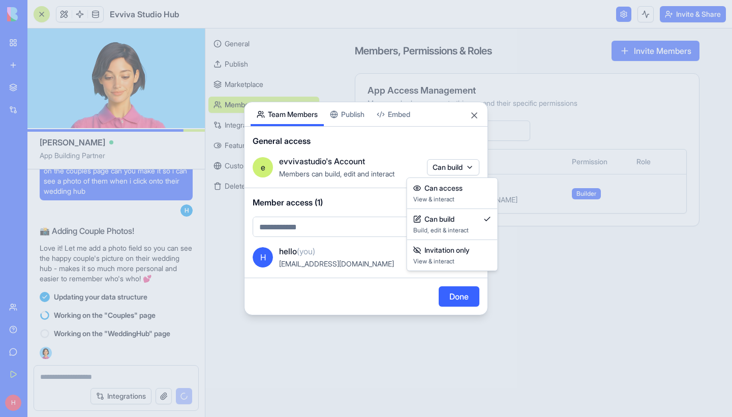
click at [454, 167] on body "My Workspace New app Marketplace Integrations Recent Wedding Planner Pro [PERSO…" at bounding box center [366, 208] width 732 height 417
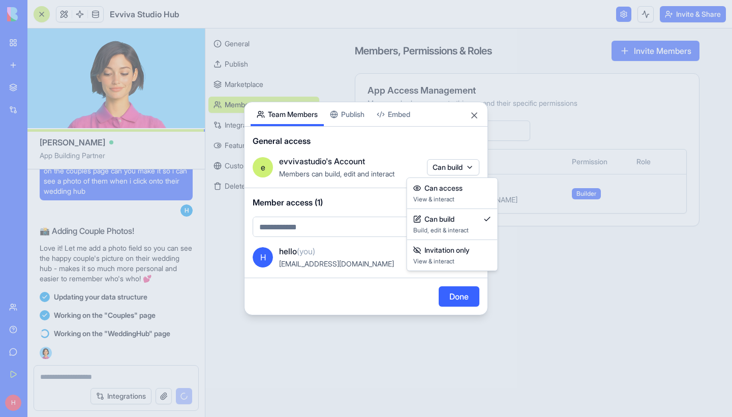
click at [472, 116] on div at bounding box center [366, 208] width 732 height 417
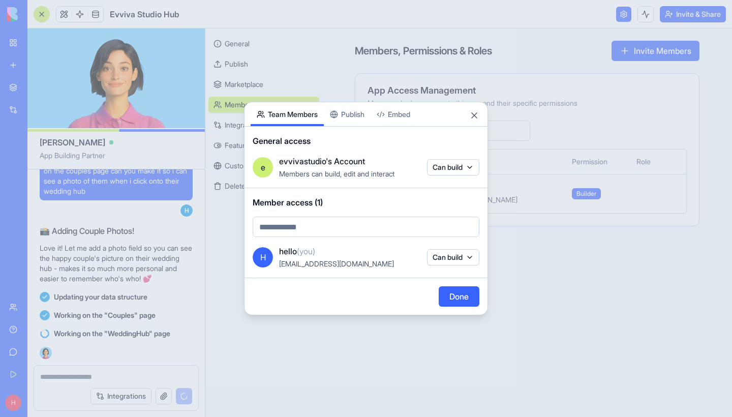
click at [472, 116] on button "Close" at bounding box center [474, 115] width 10 height 10
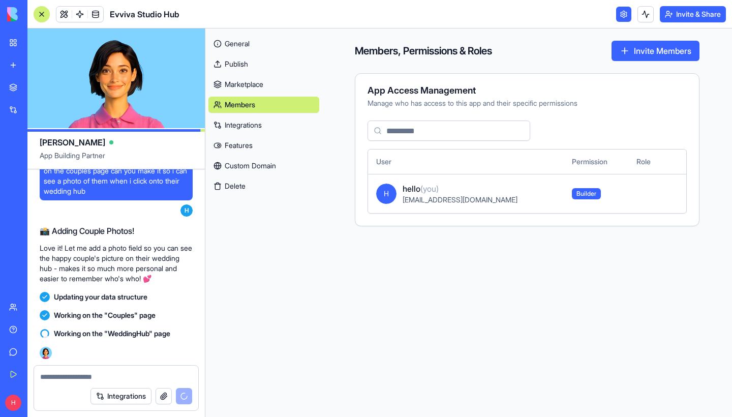
click at [240, 45] on link "General" at bounding box center [263, 44] width 111 height 16
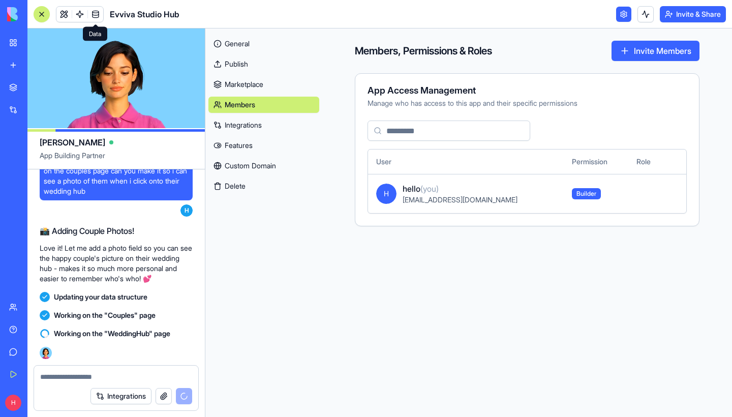
click at [239, 147] on link "Features" at bounding box center [263, 145] width 111 height 16
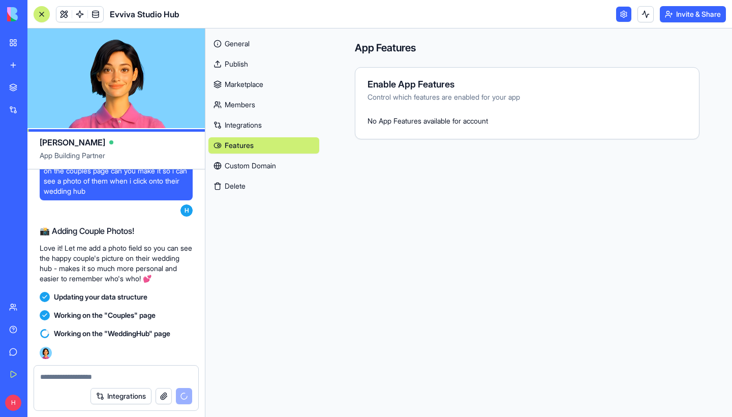
click at [253, 166] on link "Custom Domain" at bounding box center [263, 166] width 111 height 16
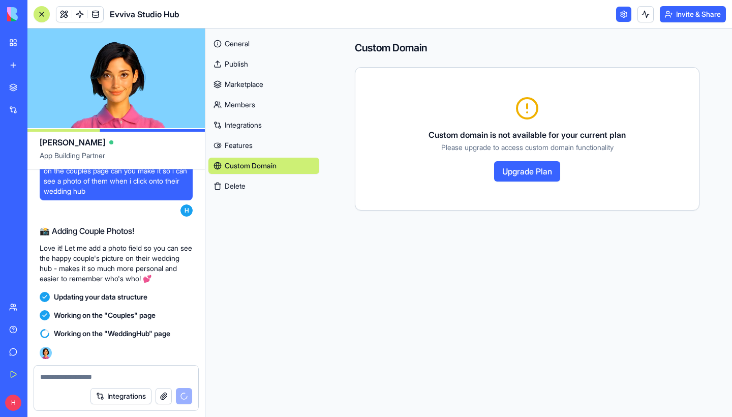
click at [245, 51] on link "General" at bounding box center [263, 44] width 111 height 16
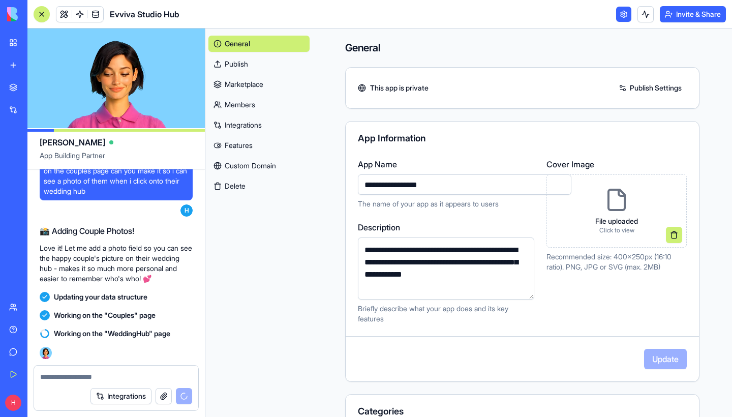
click at [41, 15] on div at bounding box center [42, 14] width 8 height 8
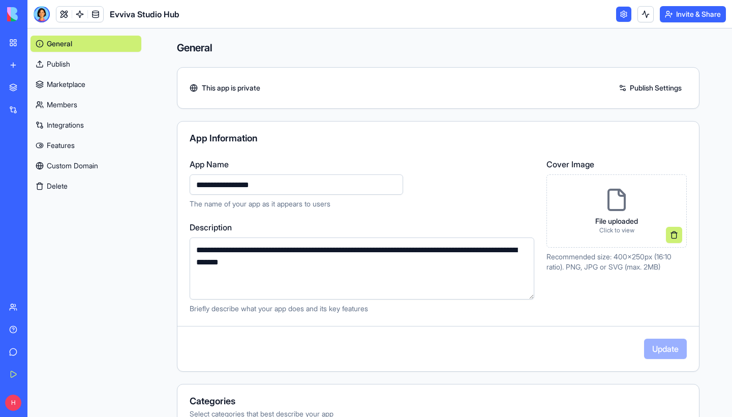
click at [127, 15] on span "Evviva Studio Hub" at bounding box center [145, 14] width 70 height 12
click at [63, 18] on link at bounding box center [63, 14] width 15 height 15
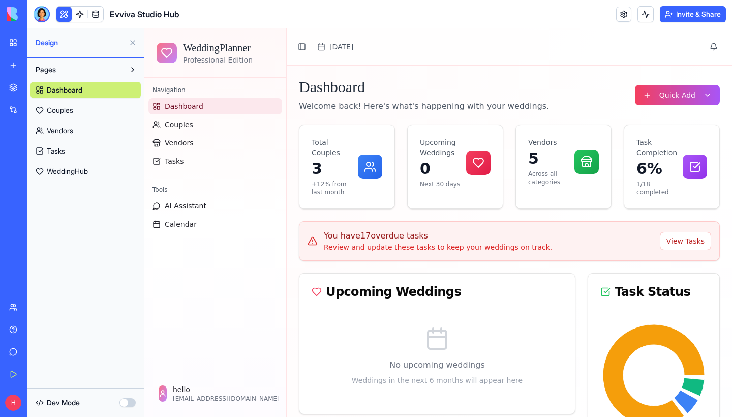
click at [125, 403] on button "button" at bounding box center [127, 402] width 16 height 9
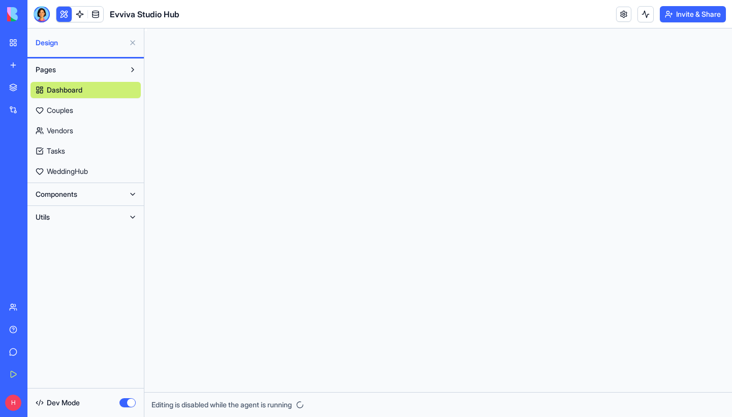
scroll to position [91, 0]
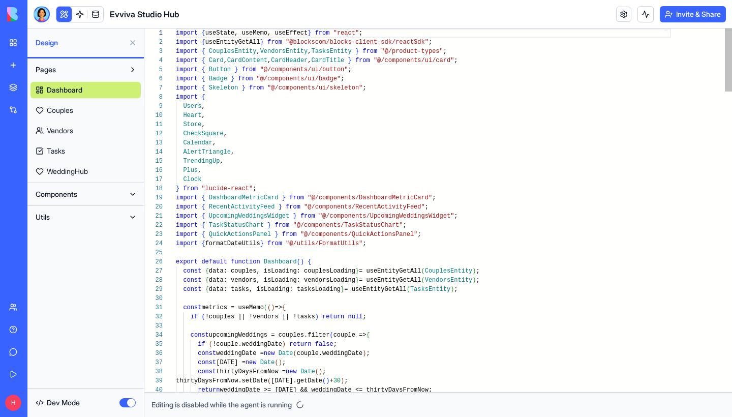
click at [125, 403] on button "button" at bounding box center [127, 402] width 16 height 9
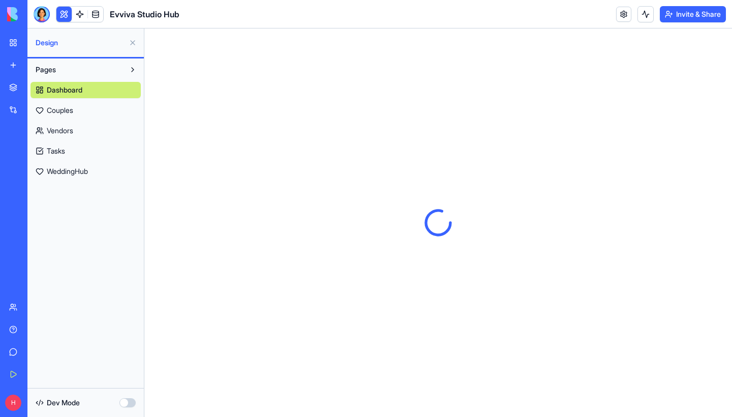
scroll to position [0, 0]
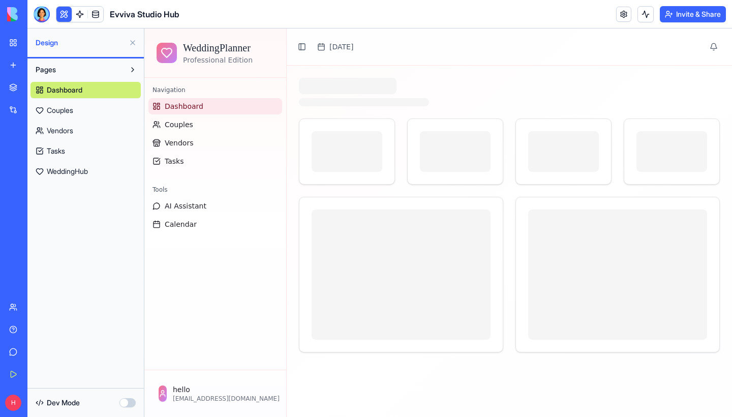
click at [92, 116] on link "Couples" at bounding box center [85, 110] width 110 height 16
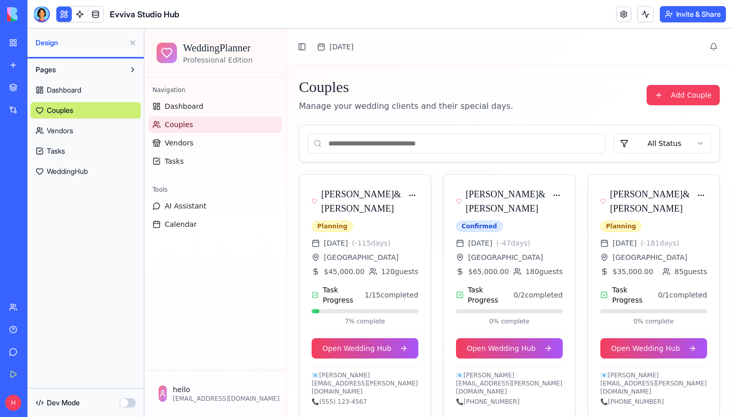
click at [60, 95] on span "Dashboard" at bounding box center [64, 90] width 35 height 10
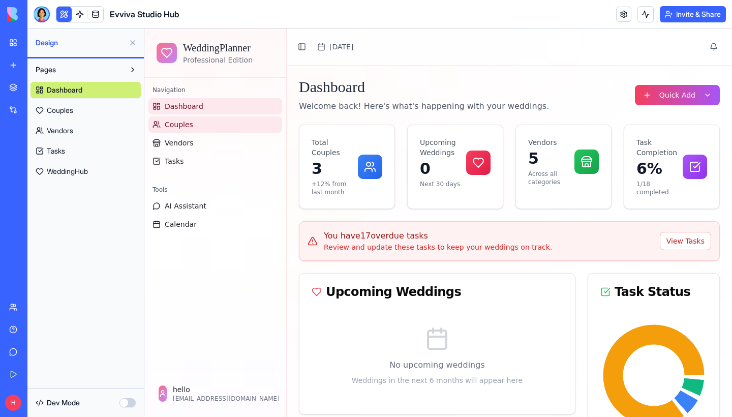
click at [191, 125] on span "Couples" at bounding box center [179, 124] width 28 height 10
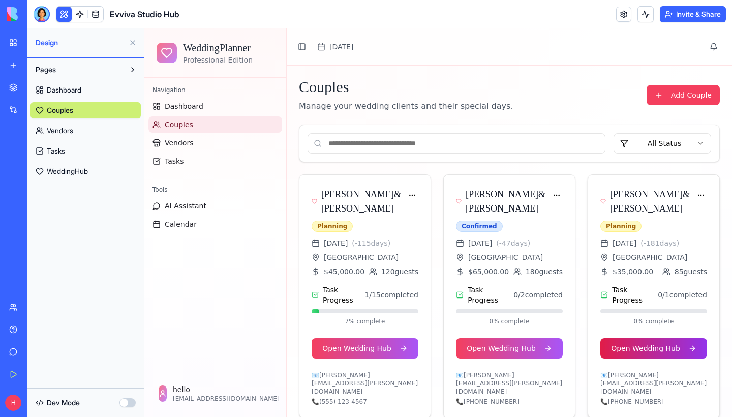
click at [647, 347] on button "Open Wedding Hub" at bounding box center [653, 348] width 107 height 20
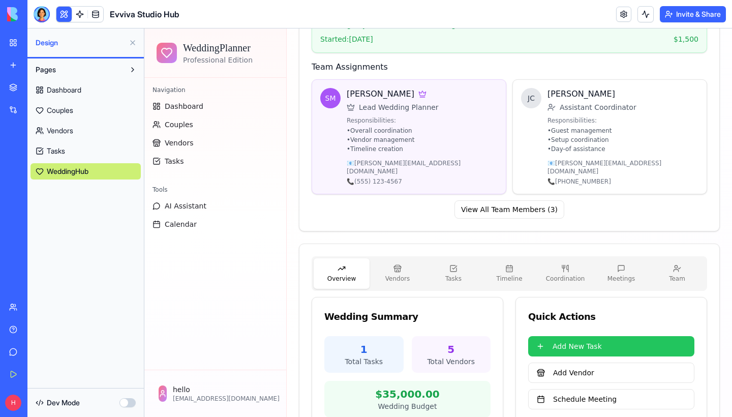
scroll to position [794, 0]
click at [402, 259] on button "Vendors" at bounding box center [397, 274] width 56 height 30
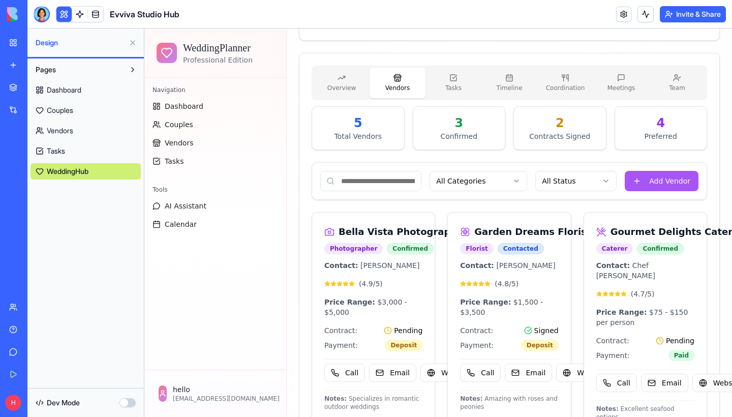
scroll to position [973, 0]
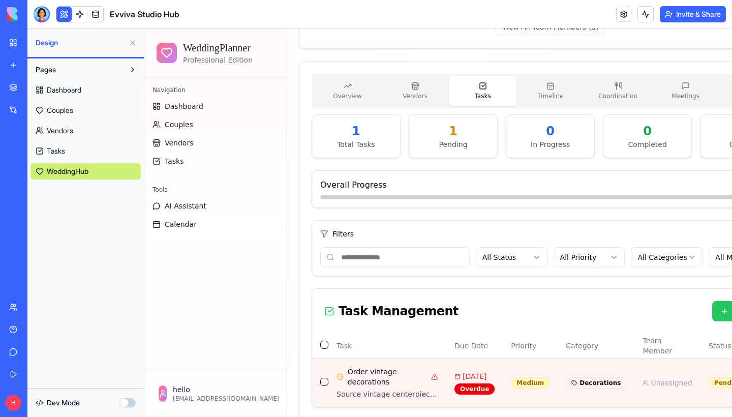
click at [457, 80] on button "Tasks" at bounding box center [483, 91] width 68 height 30
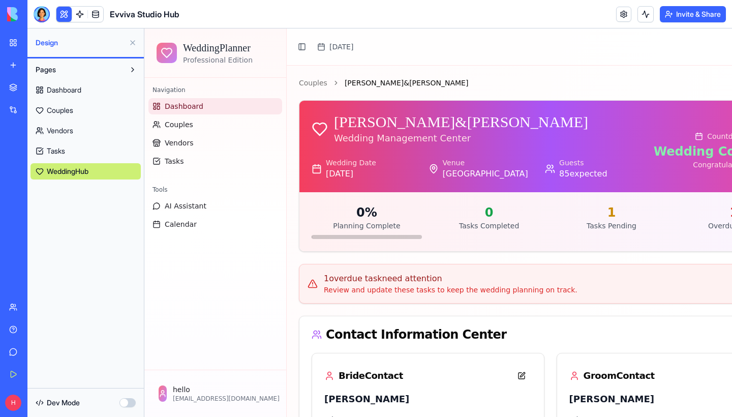
scroll to position [-1, 0]
click at [180, 104] on span "Dashboard" at bounding box center [184, 106] width 39 height 10
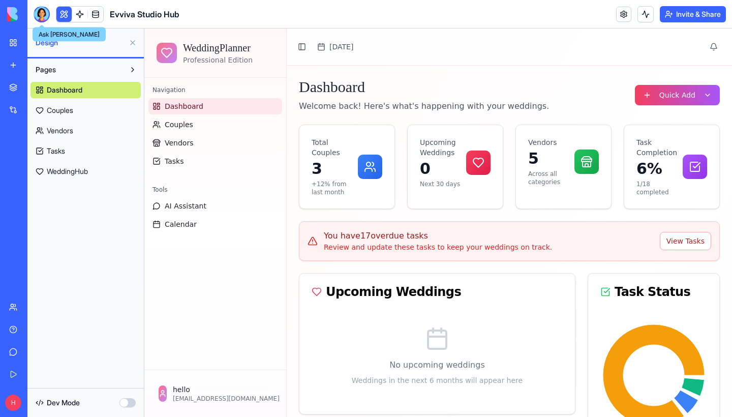
click at [41, 20] on div at bounding box center [42, 14] width 16 height 16
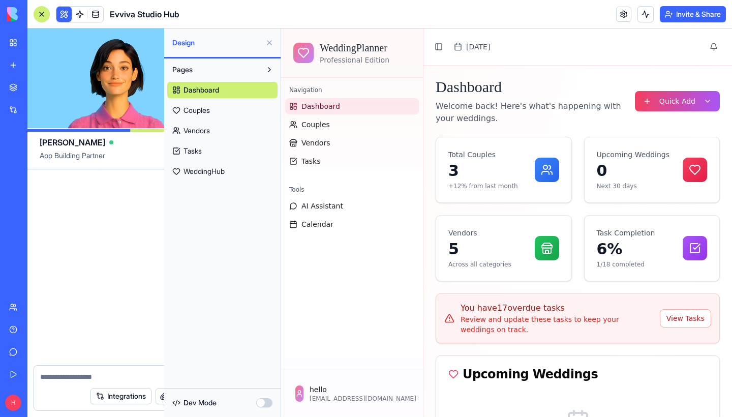
scroll to position [3250, 0]
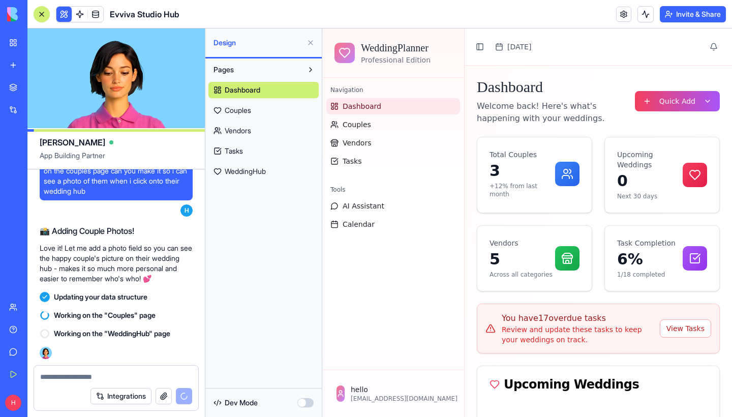
type textarea "*"
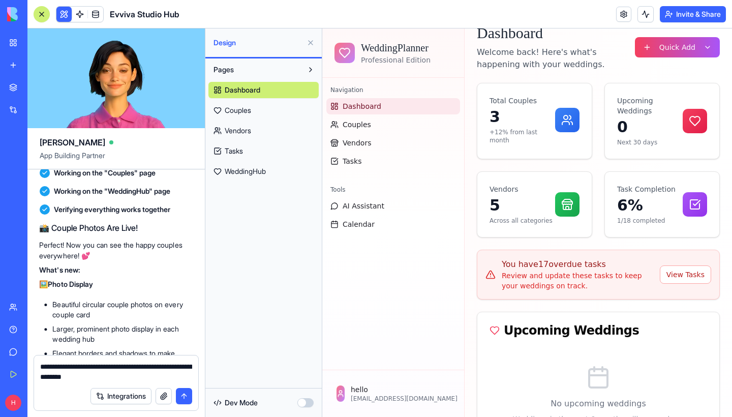
scroll to position [3687, 0]
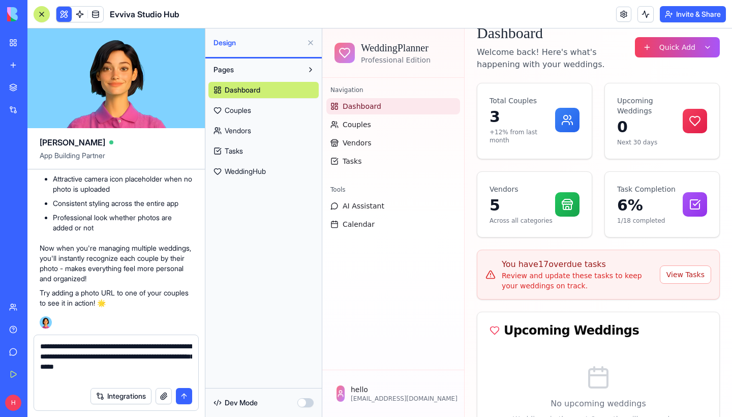
type textarea "**********"
click at [184, 398] on button "submit" at bounding box center [184, 396] width 16 height 16
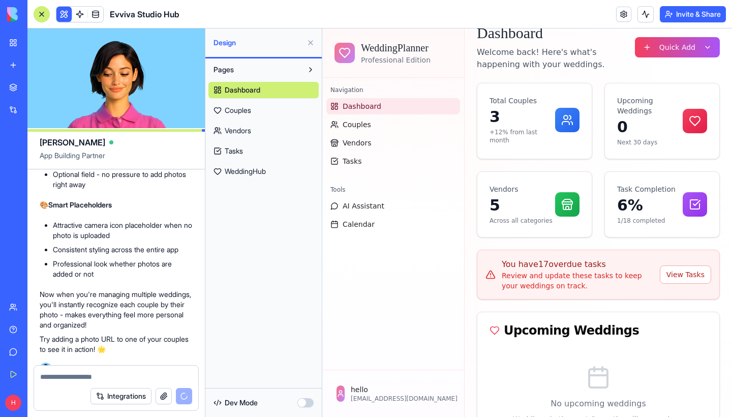
scroll to position [3547, 0]
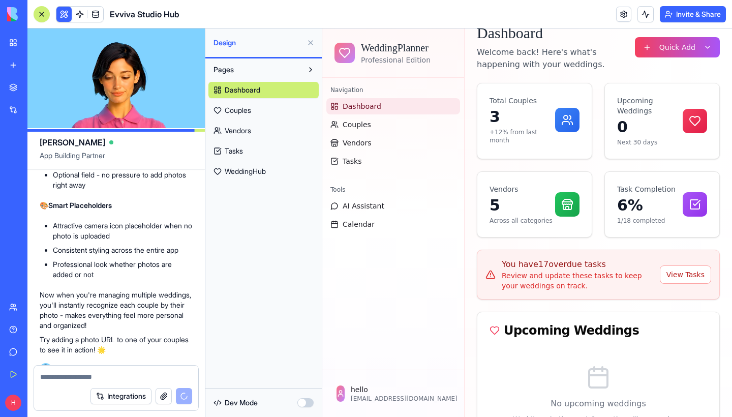
click at [262, 110] on link "Couples" at bounding box center [263, 110] width 110 height 16
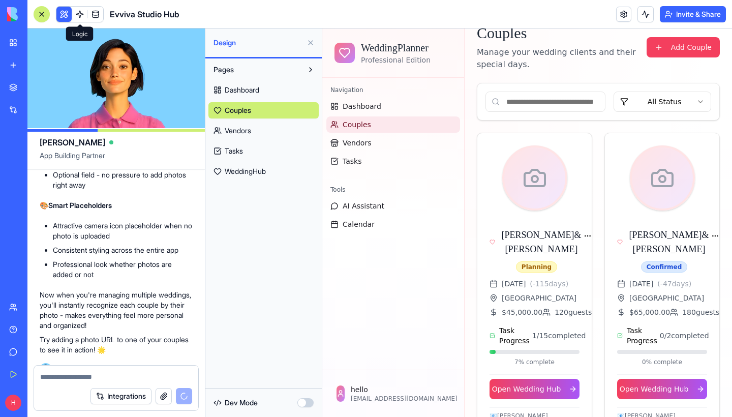
click at [40, 12] on div at bounding box center [42, 14] width 8 height 8
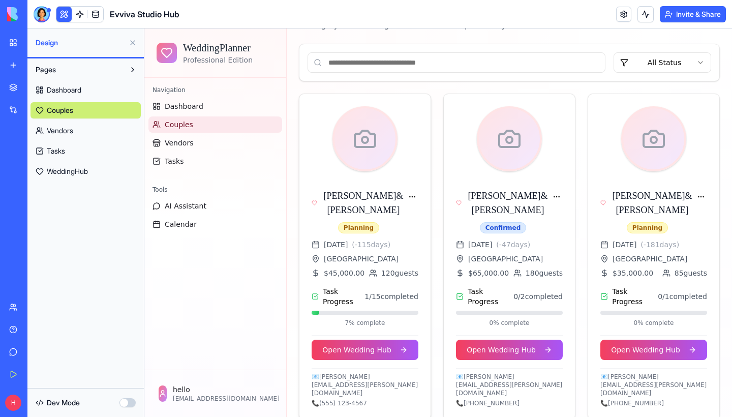
scroll to position [80, 0]
click at [352, 353] on button "Open Wedding Hub" at bounding box center [365, 350] width 107 height 20
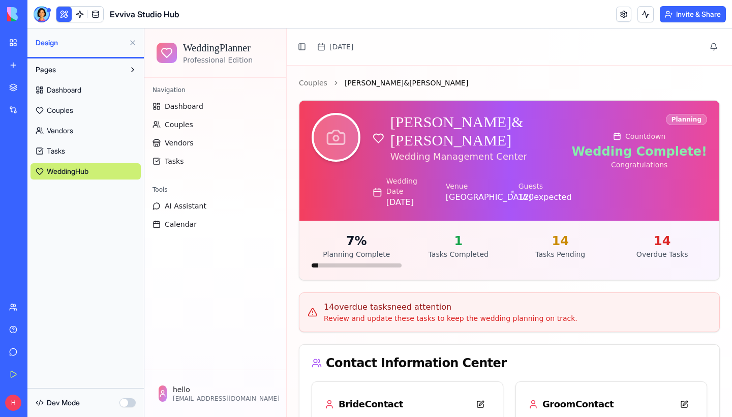
click at [331, 142] on icon at bounding box center [336, 137] width 20 height 20
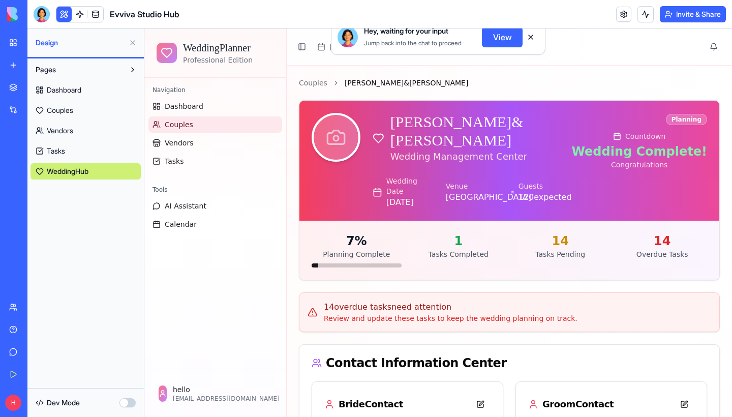
click at [197, 131] on link "Couples" at bounding box center [215, 124] width 134 height 16
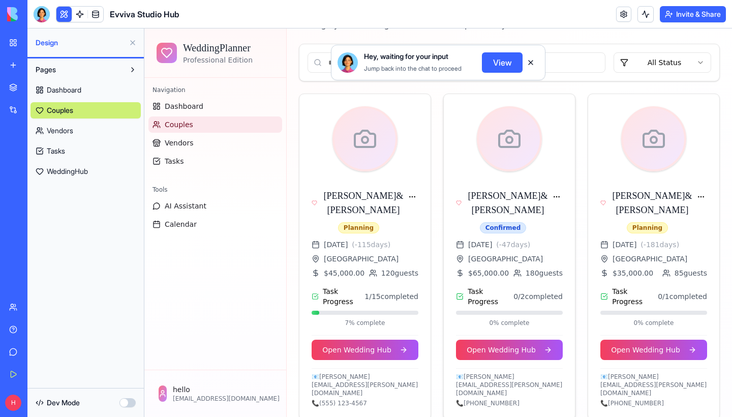
scroll to position [80, 0]
click at [505, 64] on button "View" at bounding box center [502, 62] width 41 height 20
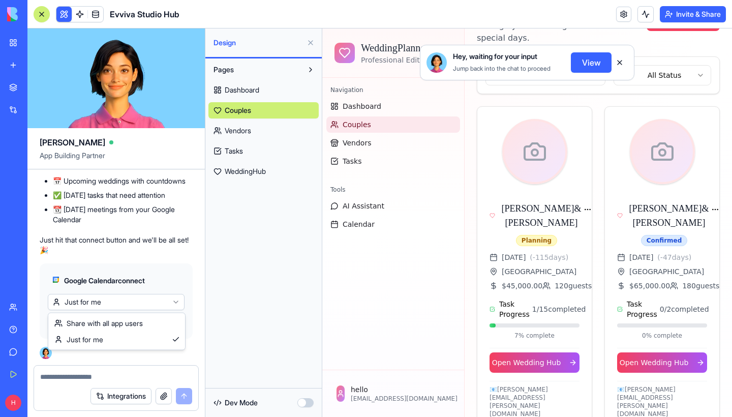
scroll to position [4157, 0]
click at [88, 296] on html "My Workspace New app Marketplace Integrations Recent Wedding Planner Pro [PERSO…" at bounding box center [366, 208] width 732 height 417
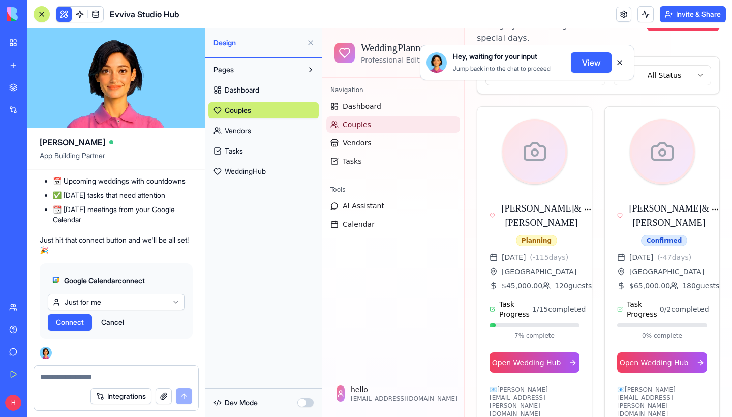
click at [75, 320] on span "Connect" at bounding box center [70, 322] width 28 height 10
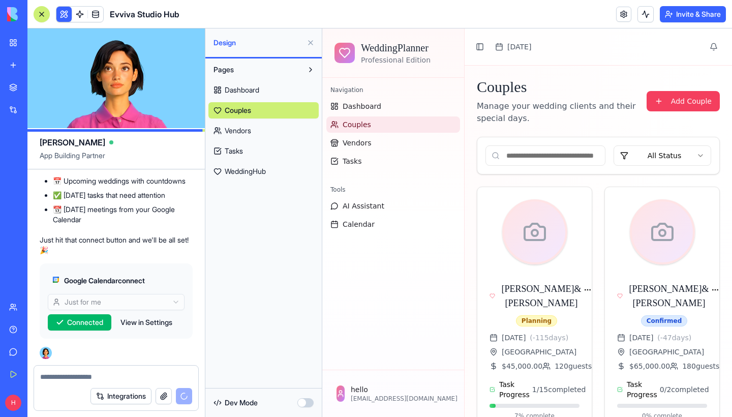
scroll to position [0, 0]
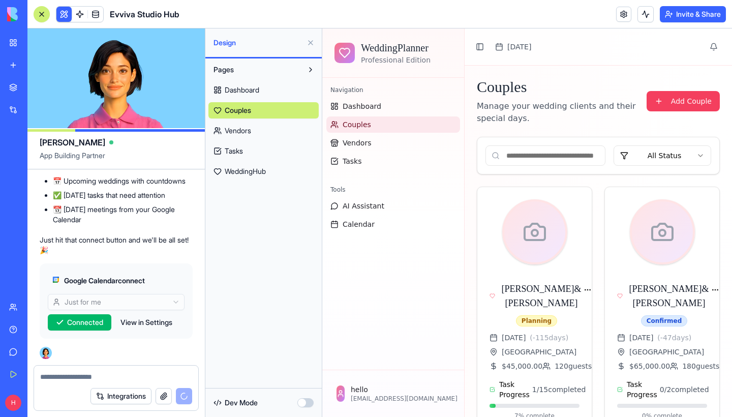
click at [241, 83] on link "Dashboard" at bounding box center [263, 90] width 110 height 16
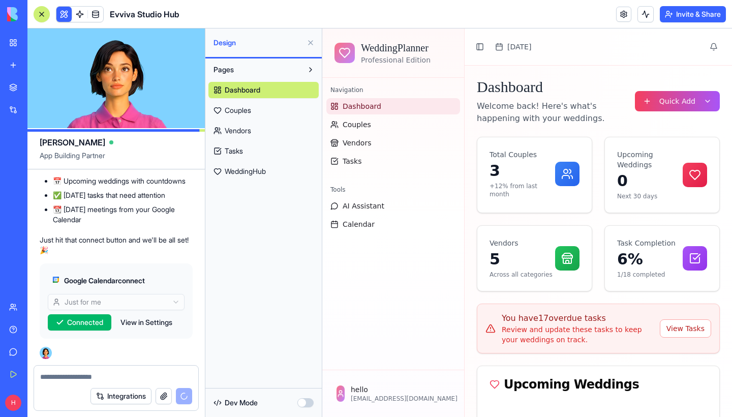
click at [257, 109] on link "Couples" at bounding box center [263, 110] width 110 height 16
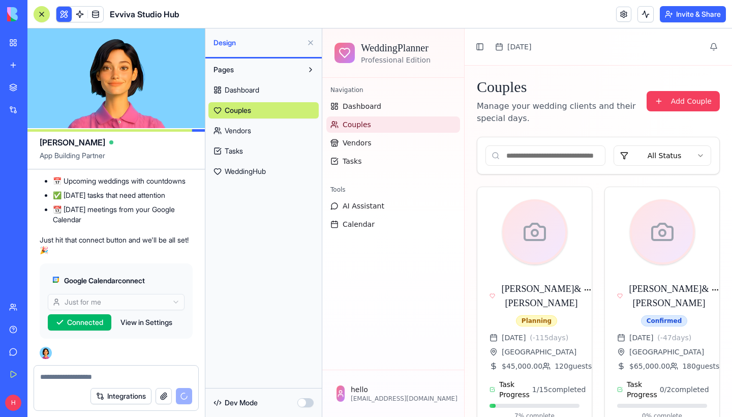
click at [78, 381] on textarea at bounding box center [116, 377] width 152 height 10
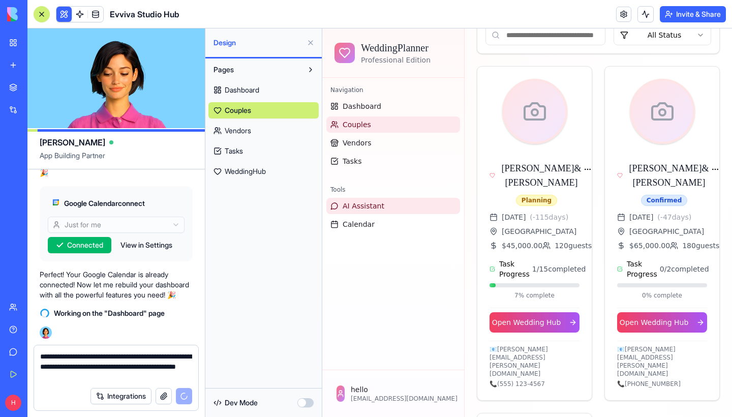
scroll to position [121, 0]
type textarea "**********"
click at [44, 10] on div at bounding box center [42, 14] width 8 height 8
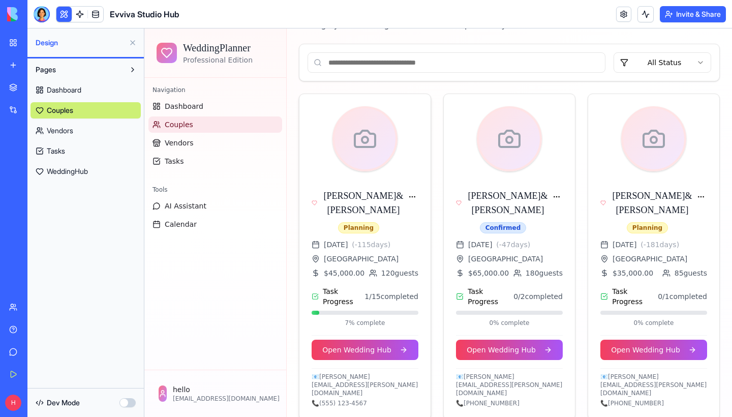
scroll to position [80, 0]
click at [502, 225] on div "Confirmed" at bounding box center [503, 228] width 47 height 11
click at [486, 227] on div "Confirmed" at bounding box center [503, 228] width 47 height 11
click at [552, 200] on html "WeddingPlanner Professional Edition Navigation Dashboard Couples Vendors Tasks …" at bounding box center [438, 190] width 588 height 484
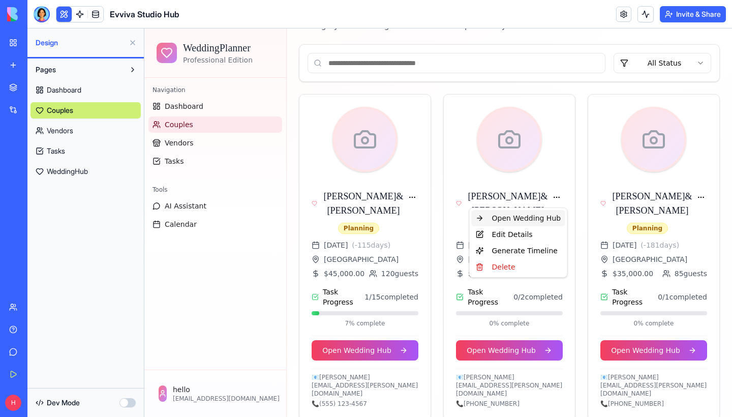
click at [537, 215] on link "Open Wedding Hub" at bounding box center [519, 218] width 94 height 16
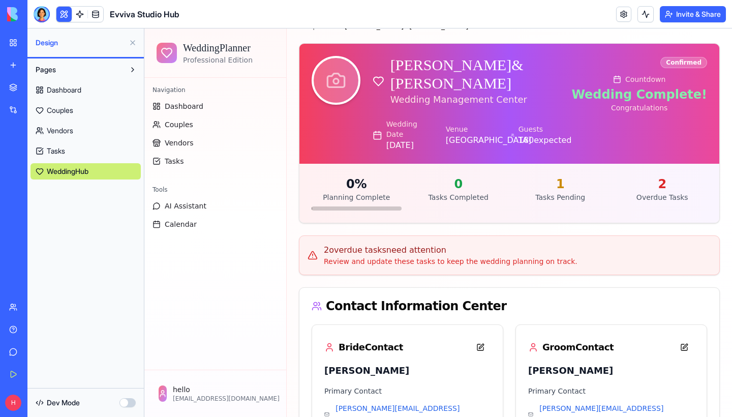
scroll to position [44, 0]
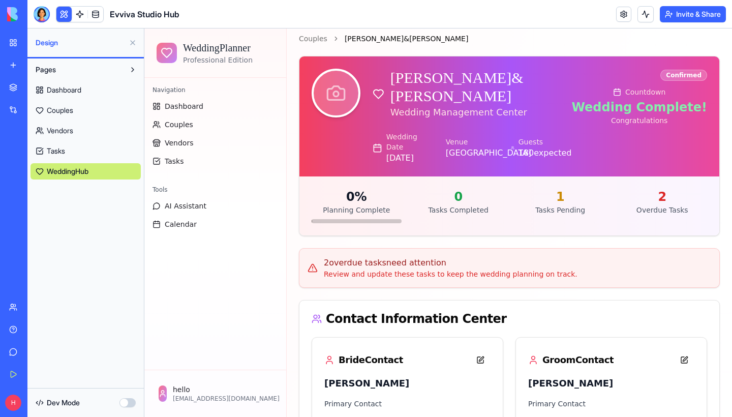
drag, startPoint x: 650, startPoint y: 109, endPoint x: 637, endPoint y: 109, distance: 12.7
click at [648, 109] on div "Wedding Complete!" at bounding box center [639, 107] width 136 height 16
click at [571, 129] on div "[PERSON_NAME] & [PERSON_NAME] Wedding Management Center Wedding Date [DATE] Ven…" at bounding box center [472, 117] width 199 height 96
click at [555, 152] on p "180 expected" at bounding box center [544, 153] width 53 height 12
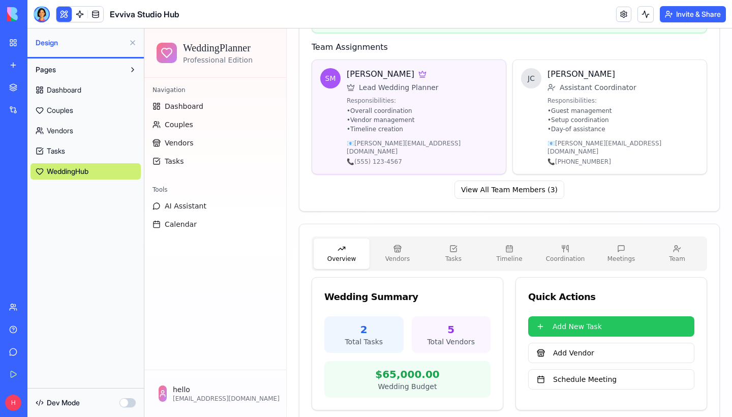
scroll to position [0, 0]
click at [401, 238] on button "Vendors" at bounding box center [397, 253] width 56 height 30
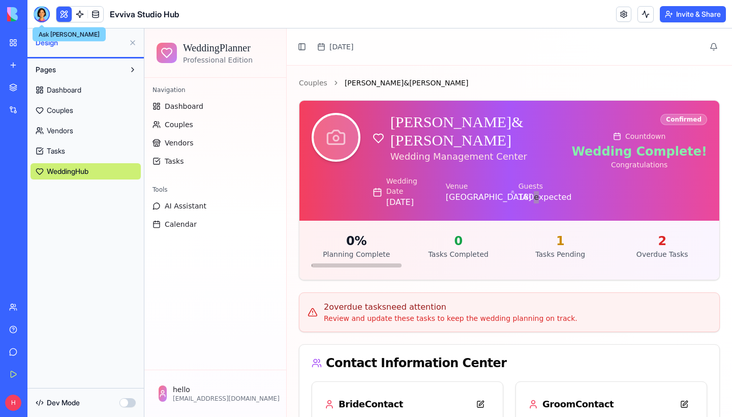
click at [41, 14] on div at bounding box center [42, 14] width 16 height 16
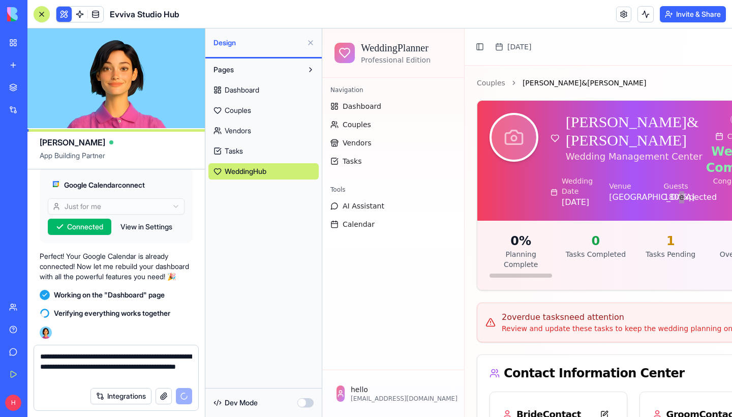
click at [41, 10] on div at bounding box center [42, 14] width 8 height 8
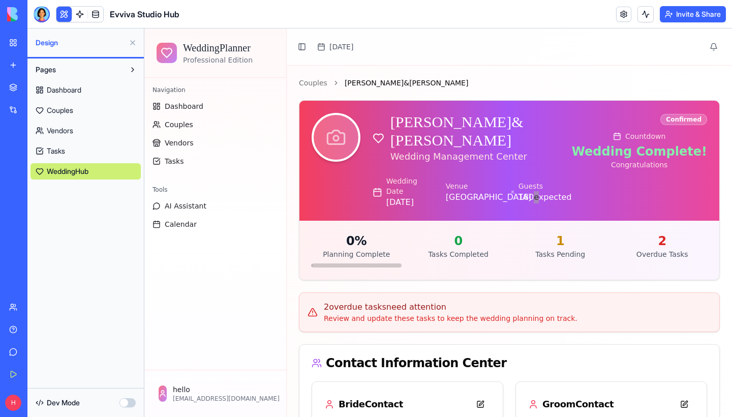
scroll to position [526, 0]
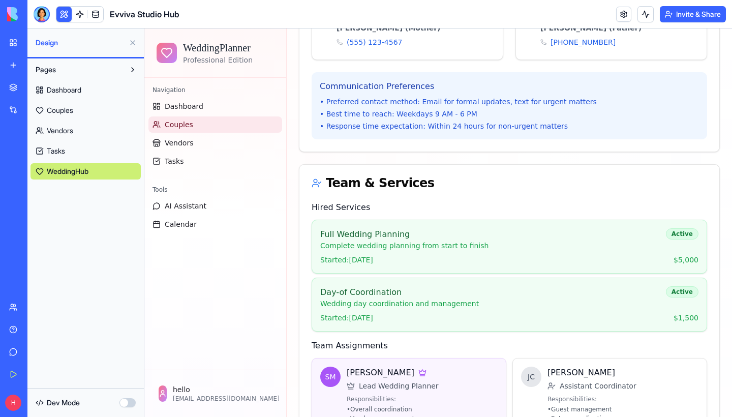
click at [177, 130] on link "Couples" at bounding box center [215, 124] width 134 height 16
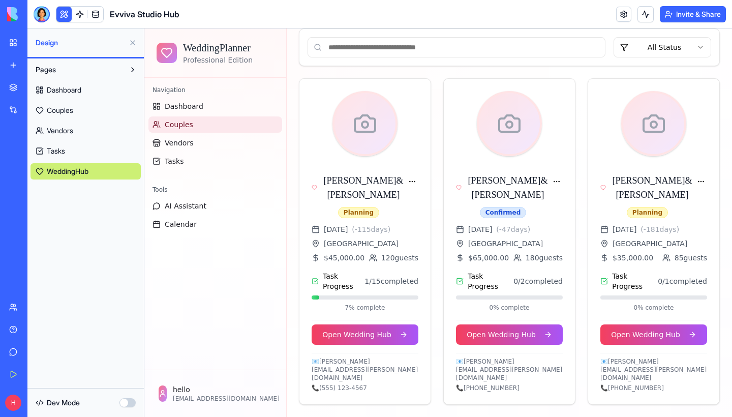
scroll to position [80, 0]
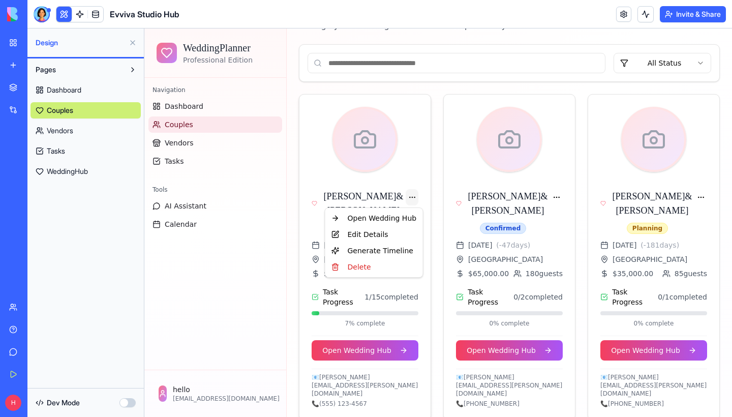
click at [408, 195] on html "WeddingPlanner Professional Edition Navigation Dashboard Couples Vendors Tasks …" at bounding box center [438, 190] width 588 height 484
click at [394, 162] on html "WeddingPlanner Professional Edition Navigation Dashboard Couples Vendors Tasks …" at bounding box center [438, 190] width 588 height 484
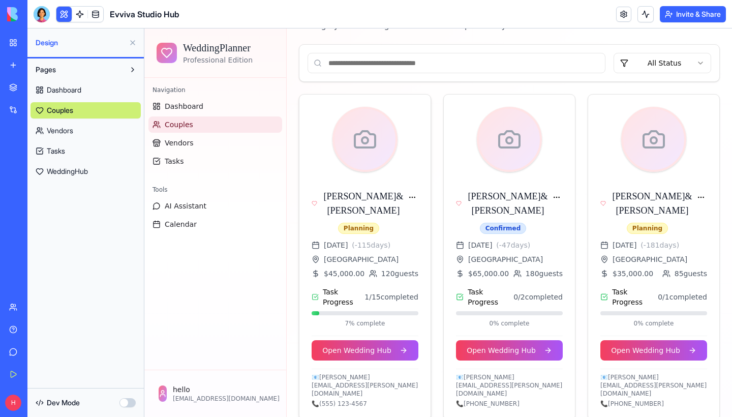
click at [372, 144] on icon at bounding box center [365, 139] width 24 height 24
click at [378, 355] on button "Open Wedding Hub" at bounding box center [365, 350] width 107 height 20
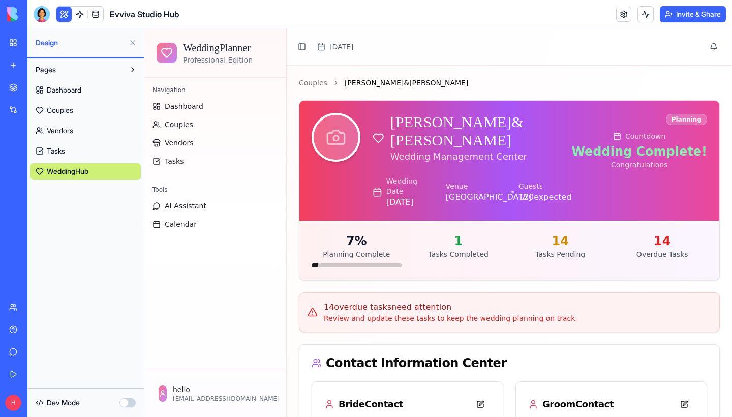
click at [58, 85] on span "Dashboard" at bounding box center [64, 90] width 35 height 10
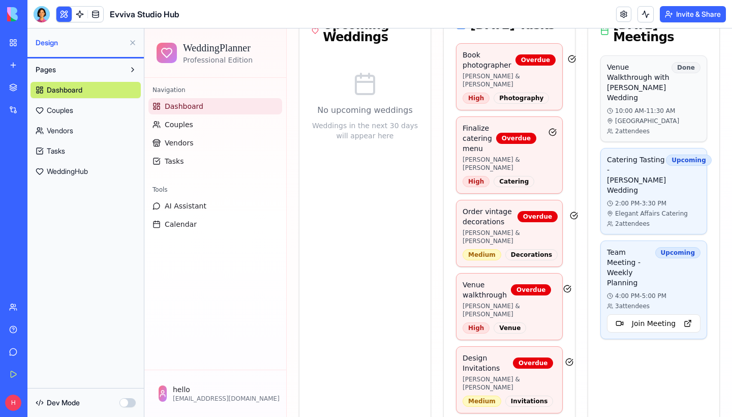
scroll to position [277, 0]
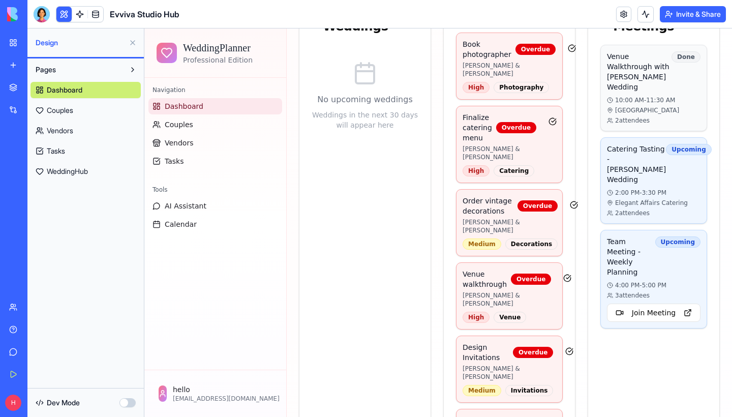
click at [132, 40] on button at bounding box center [133, 43] width 16 height 16
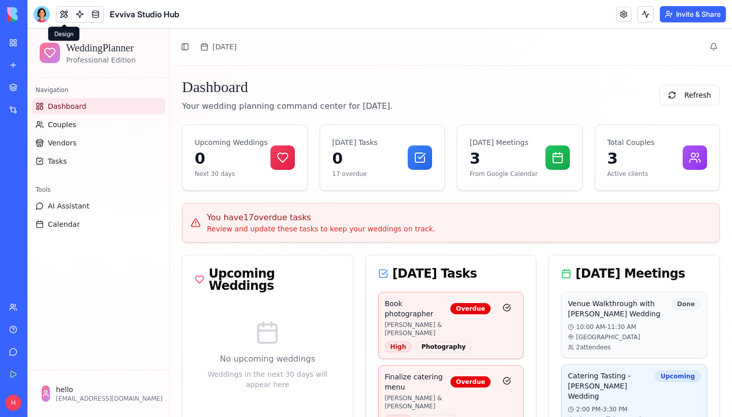
scroll to position [0, 0]
click at [681, 96] on button "Refresh" at bounding box center [689, 95] width 60 height 20
click at [71, 125] on span "Couples" at bounding box center [62, 124] width 28 height 10
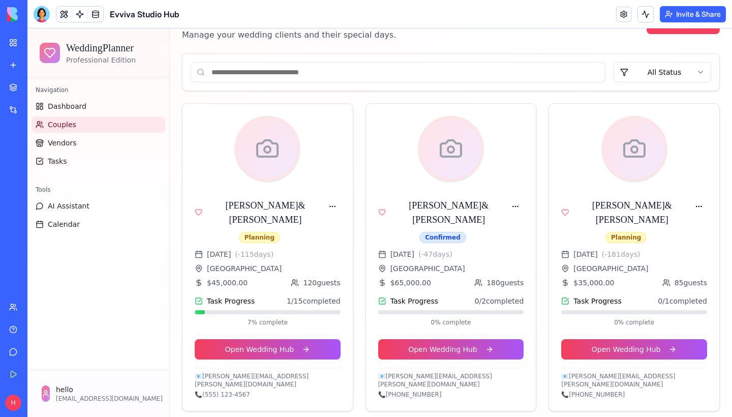
scroll to position [70, 0]
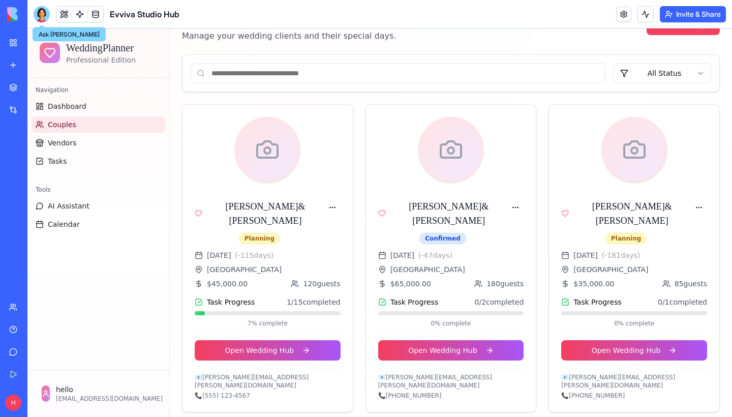
click at [47, 6] on div at bounding box center [42, 14] width 16 height 16
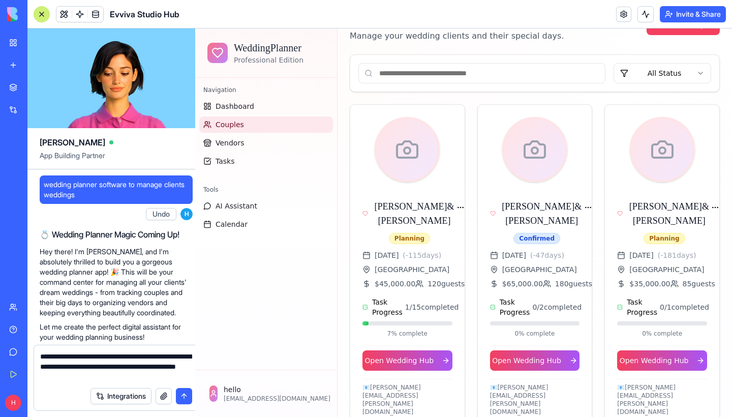
scroll to position [4925, 0]
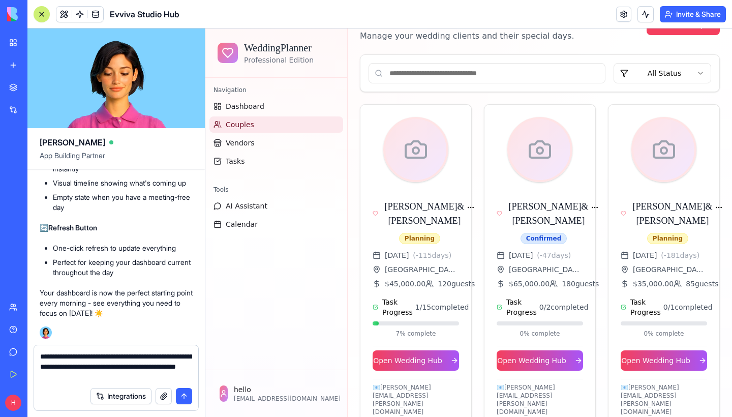
click at [182, 398] on button "submit" at bounding box center [184, 396] width 16 height 16
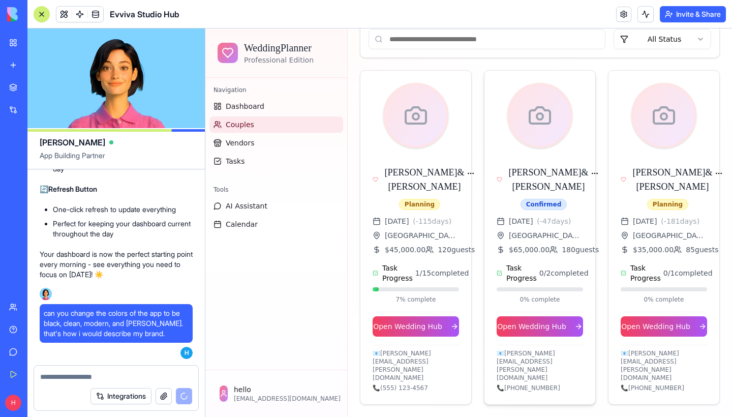
scroll to position [129, 0]
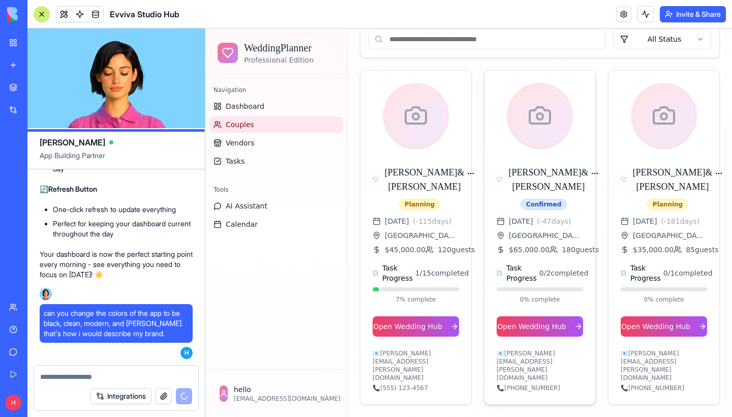
click at [538, 379] on div "📧 [PERSON_NAME][EMAIL_ADDRESS][PERSON_NAME][DOMAIN_NAME]" at bounding box center [540, 365] width 86 height 33
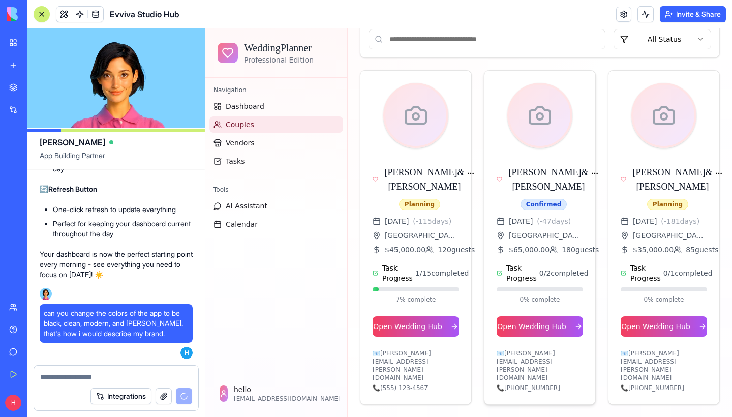
scroll to position [0, 0]
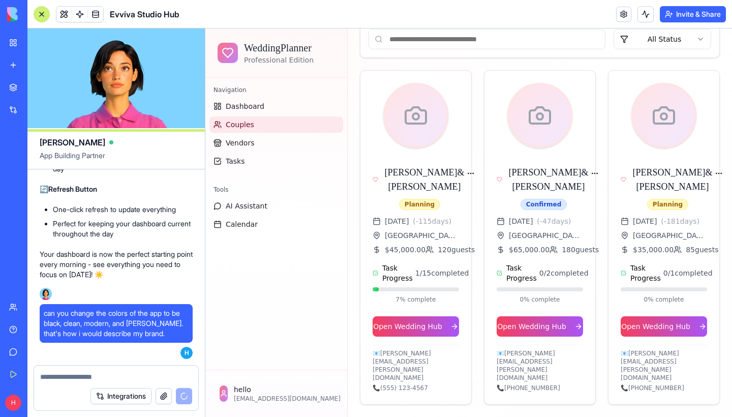
click at [245, 151] on ul "Dashboard Couples Vendors Tasks" at bounding box center [276, 133] width 134 height 71
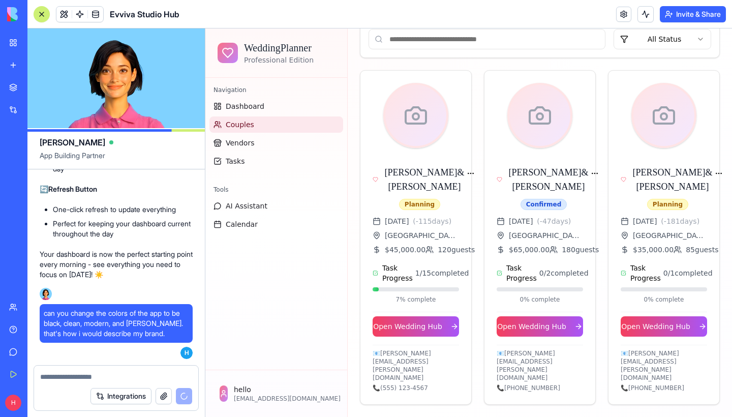
click at [245, 151] on ul "Dashboard Couples Vendors Tasks" at bounding box center [276, 133] width 134 height 71
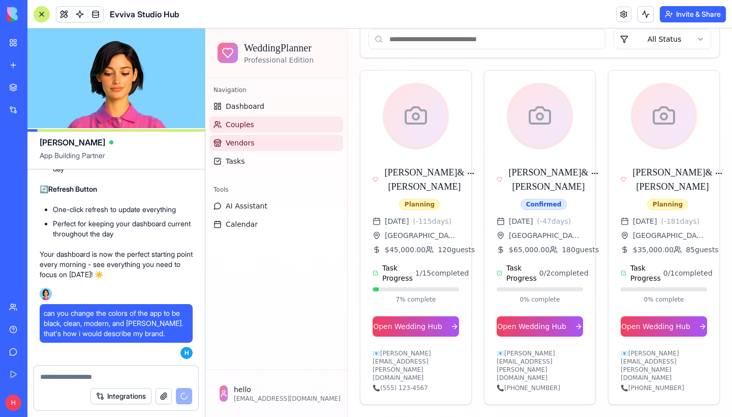
click at [247, 145] on span "Vendors" at bounding box center [240, 143] width 28 height 10
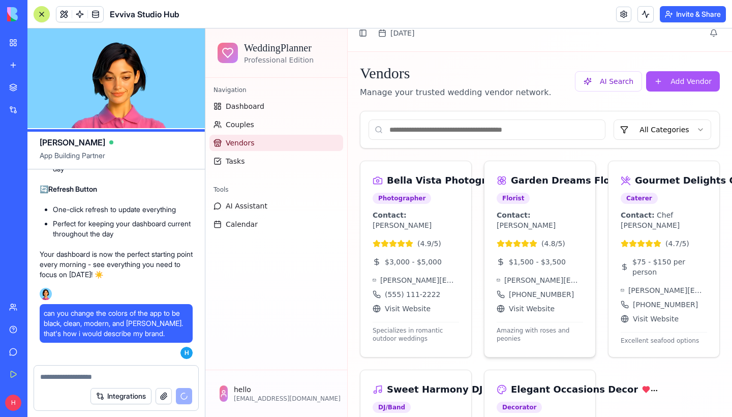
scroll to position [12, 0]
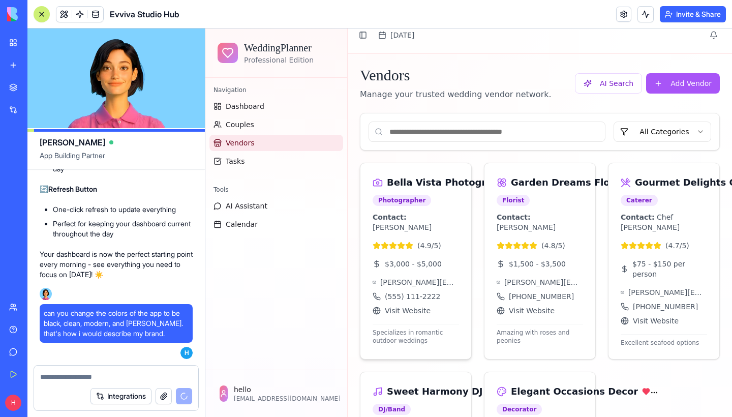
click at [431, 240] on span "( 4.9 /5)" at bounding box center [429, 245] width 24 height 10
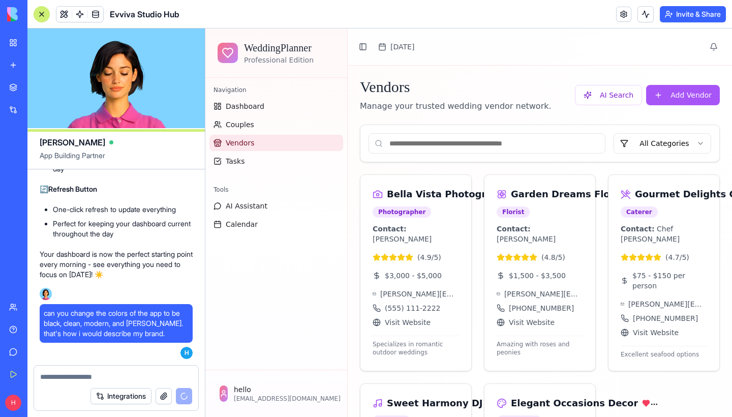
scroll to position [0, 0]
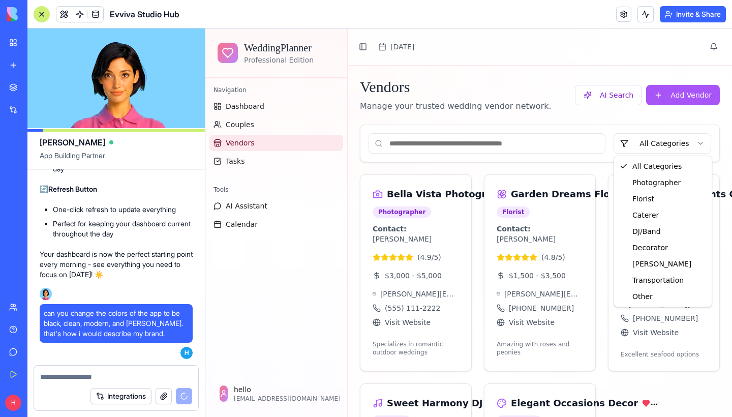
click at [683, 143] on html "WeddingPlanner Professional Edition Navigation Dashboard Couples Vendors Tasks …" at bounding box center [468, 309] width 527 height 562
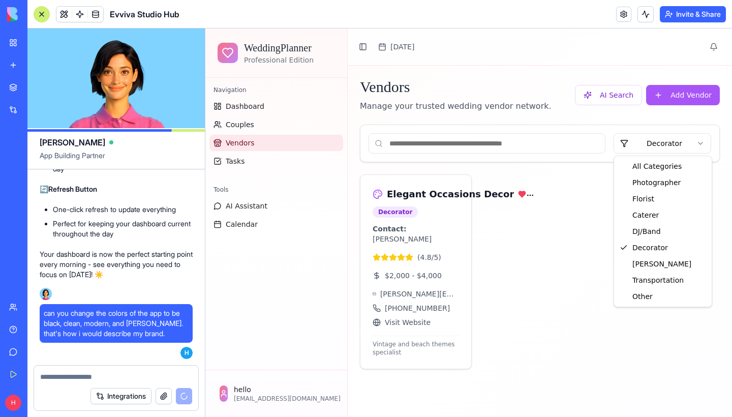
click at [694, 147] on html "WeddingPlanner Professional Edition Navigation Dashboard Couples Vendors Tasks …" at bounding box center [468, 222] width 527 height 388
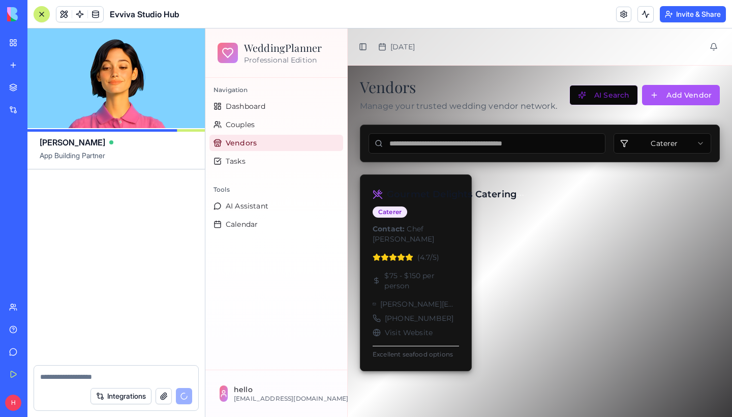
scroll to position [5625, 0]
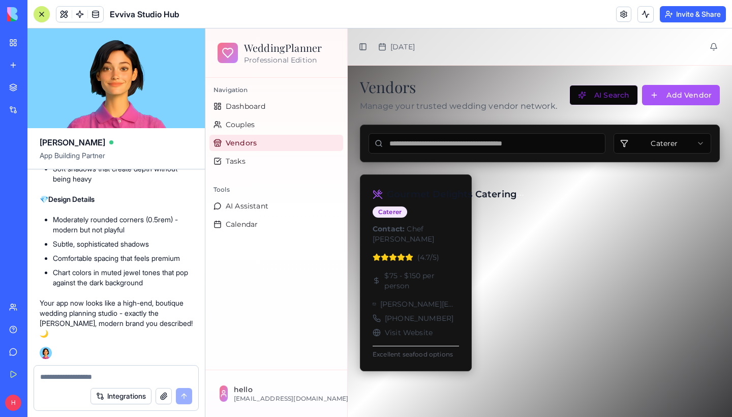
click at [547, 263] on div "Gourmet Delights Catering Caterer Contact: Chef [PERSON_NAME] ( 4.7 /5) $75 - $…" at bounding box center [540, 272] width 360 height 197
click at [46, 19] on button at bounding box center [42, 14] width 16 height 16
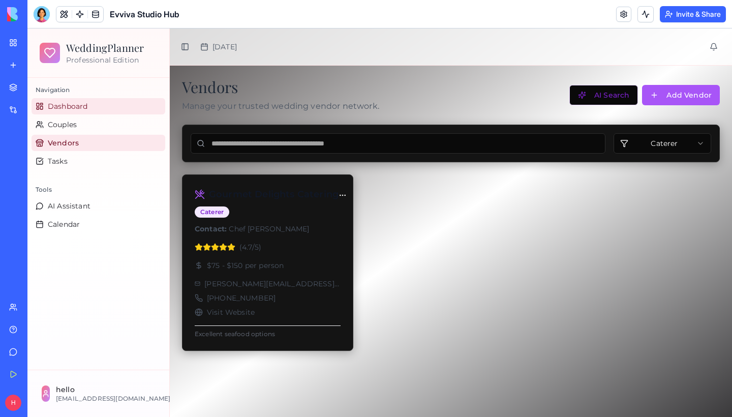
click at [60, 100] on link "Dashboard" at bounding box center [99, 106] width 134 height 16
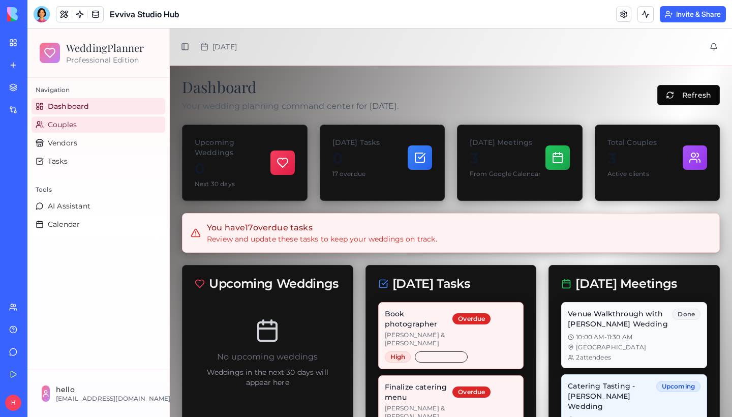
click at [70, 125] on span "Couples" at bounding box center [62, 124] width 29 height 10
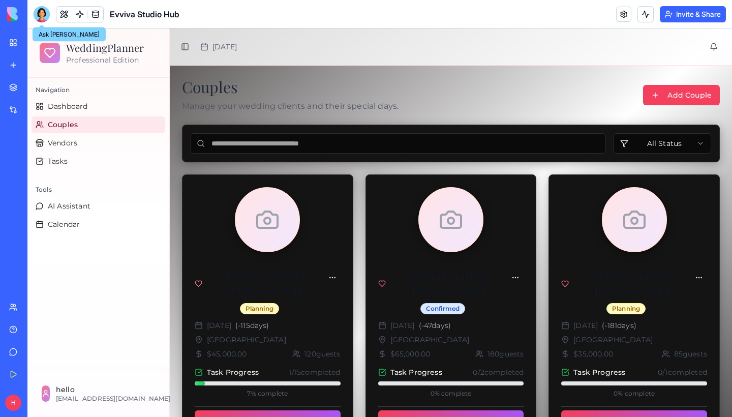
click at [35, 11] on div at bounding box center [42, 14] width 16 height 16
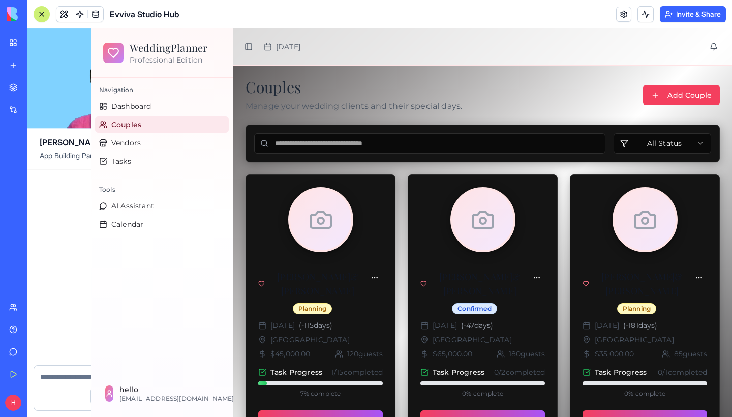
click at [36, 12] on button at bounding box center [42, 14] width 16 height 16
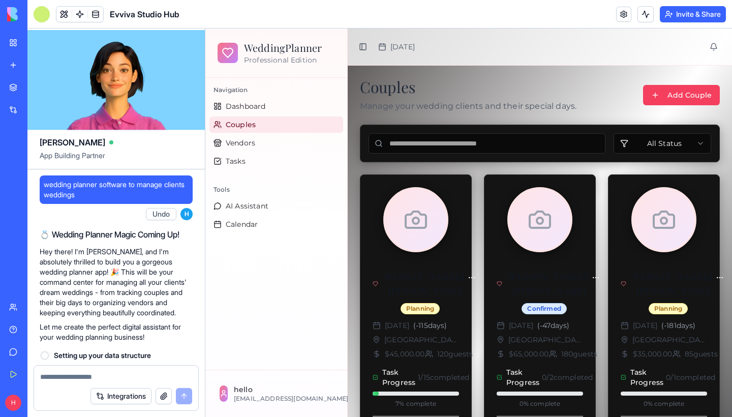
scroll to position [5625, 0]
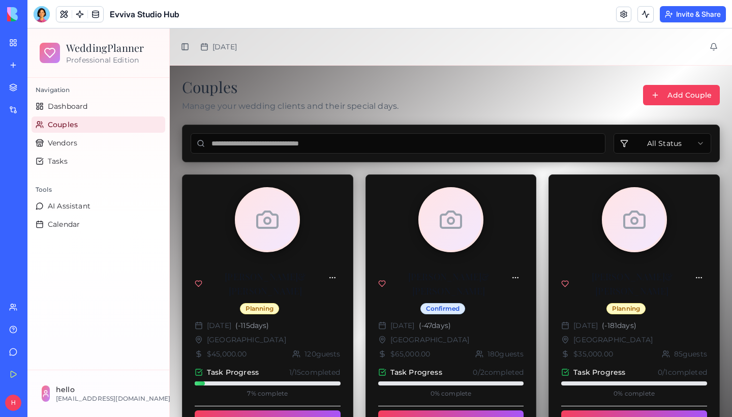
click at [37, 13] on div at bounding box center [42, 14] width 16 height 16
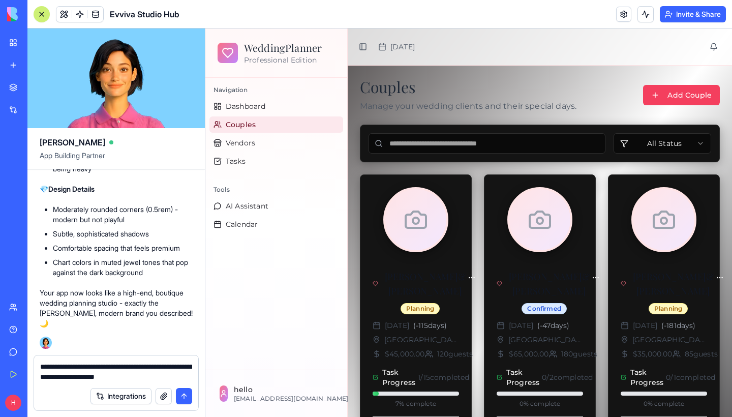
type textarea "**********"
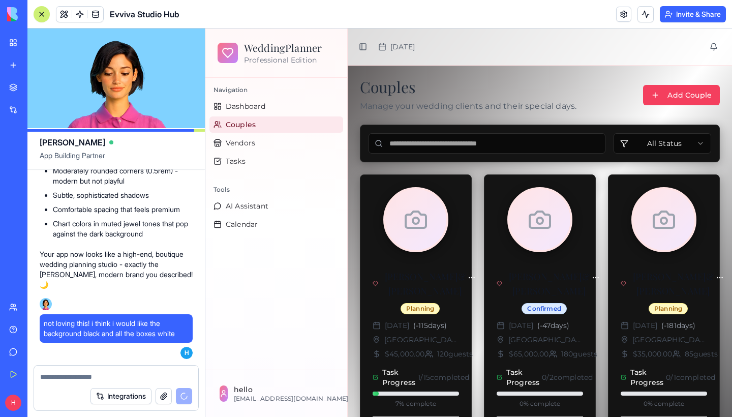
scroll to position [0, 0]
click at [42, 15] on div at bounding box center [42, 14] width 8 height 8
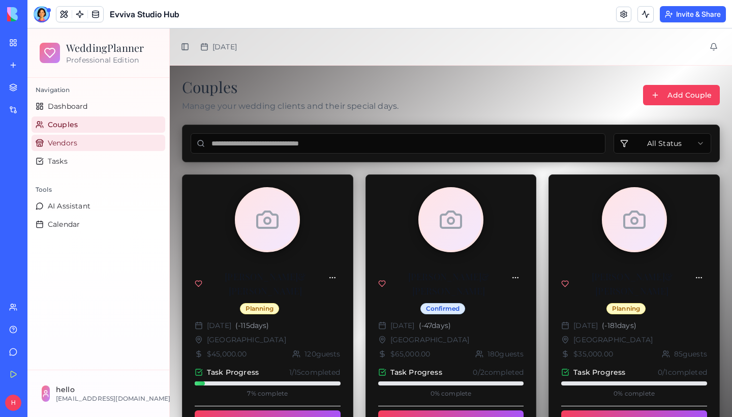
click at [68, 148] on link "Vendors" at bounding box center [99, 143] width 134 height 16
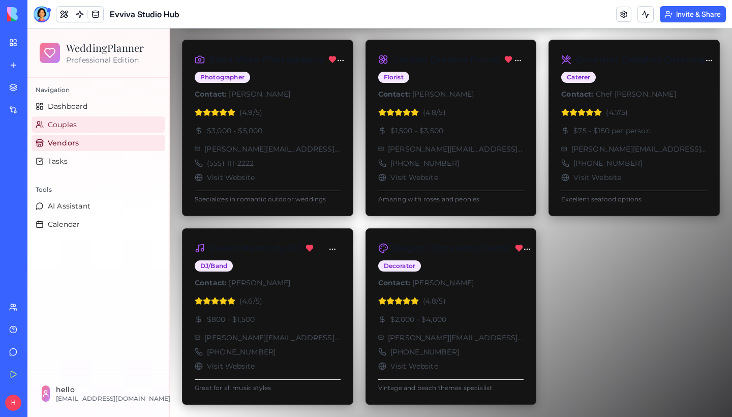
click at [65, 127] on span "Couples" at bounding box center [62, 124] width 29 height 10
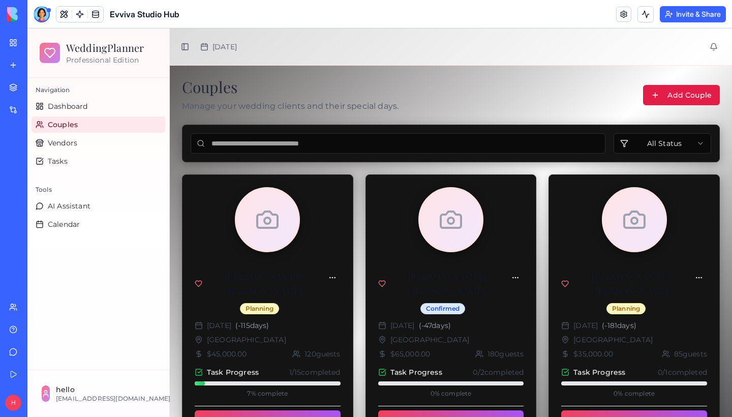
click at [661, 96] on button "Add Couple" at bounding box center [681, 95] width 77 height 20
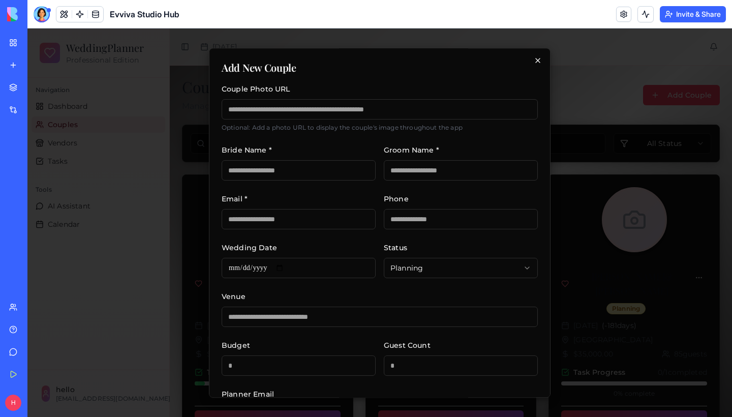
click at [537, 58] on icon "button" at bounding box center [538, 60] width 8 height 8
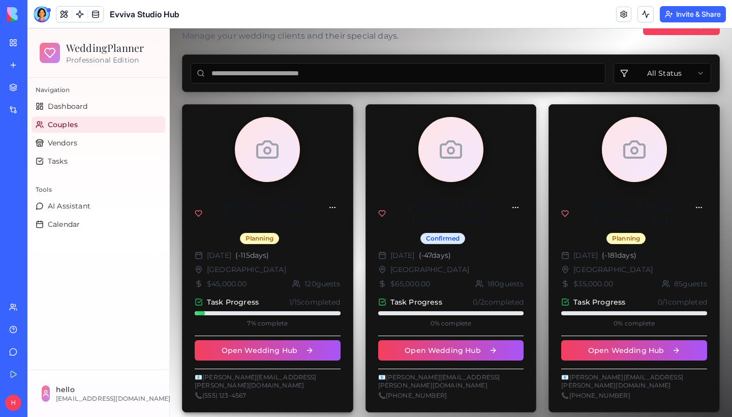
scroll to position [70, 0]
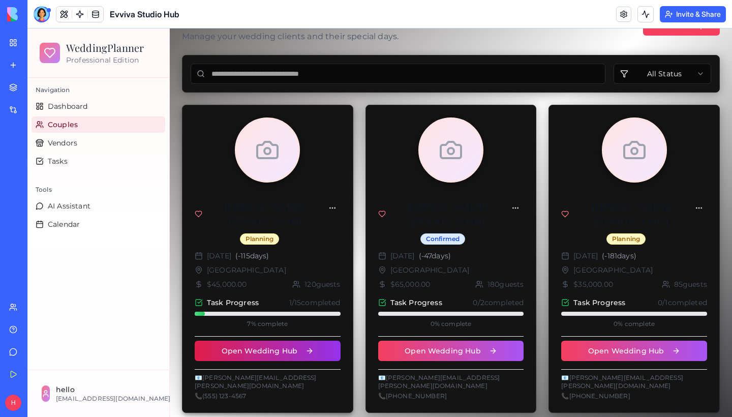
click at [282, 359] on button "Open Wedding Hub" at bounding box center [268, 351] width 146 height 20
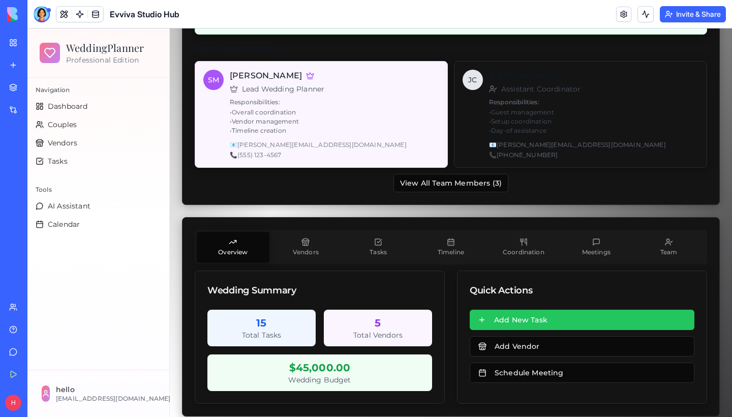
scroll to position [794, 0]
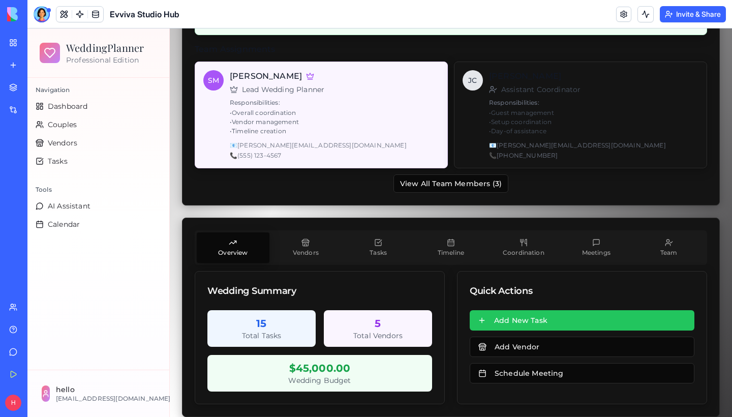
click at [523, 232] on button "Coordination" at bounding box center [523, 247] width 73 height 30
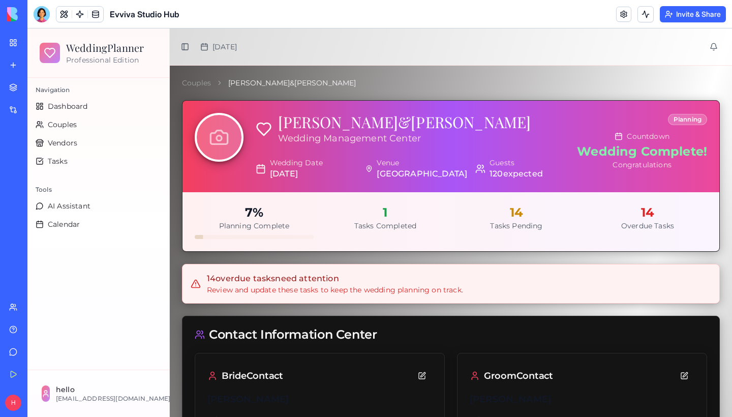
scroll to position [0, 0]
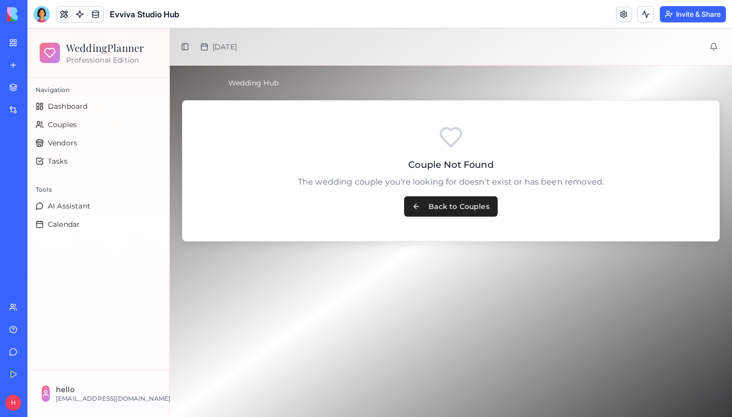
click at [439, 208] on button "Back to Couples" at bounding box center [450, 206] width 93 height 20
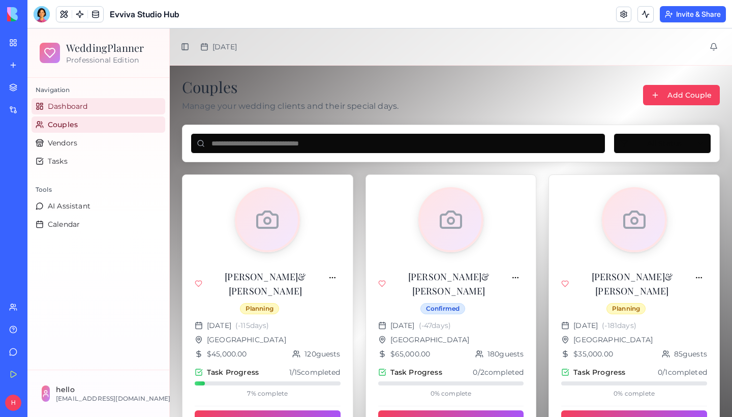
click at [78, 104] on span "Dashboard" at bounding box center [68, 106] width 40 height 10
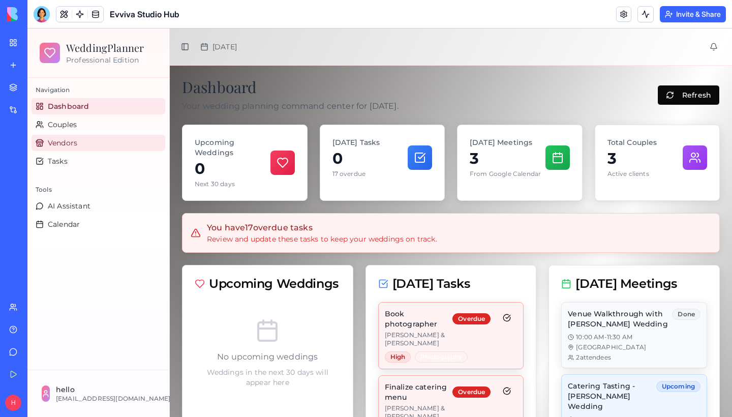
click at [80, 145] on link "Vendors" at bounding box center [99, 143] width 134 height 16
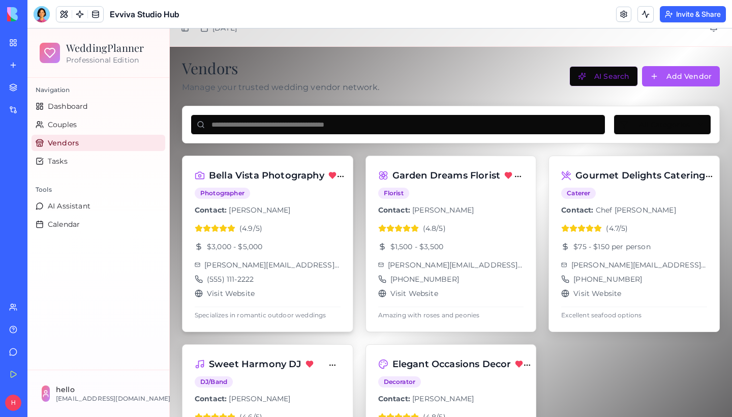
scroll to position [22, 0]
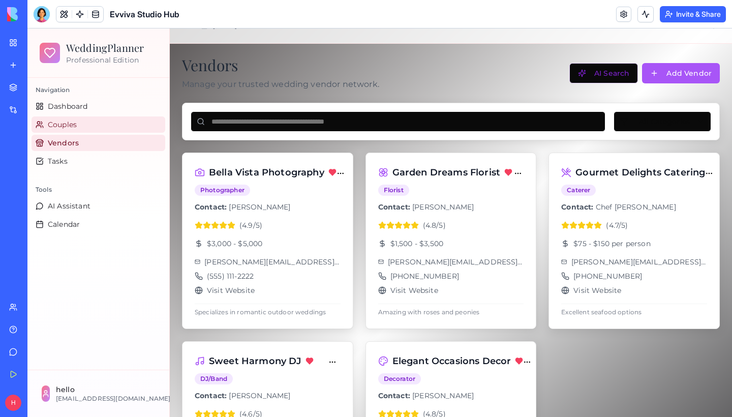
click at [58, 122] on span "Couples" at bounding box center [62, 124] width 29 height 10
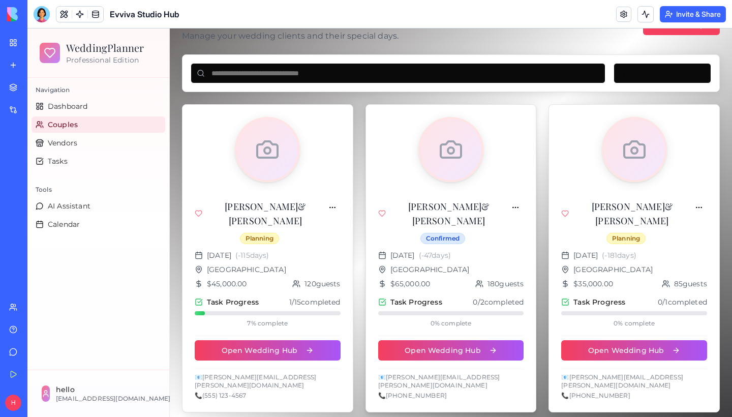
scroll to position [70, 0]
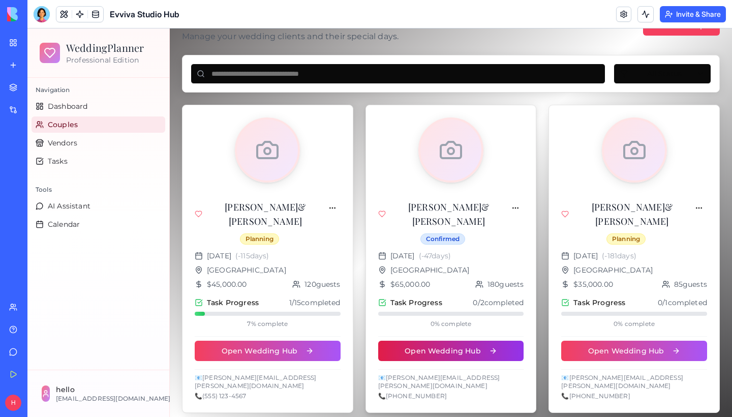
click at [446, 357] on button "Open Wedding Hub" at bounding box center [451, 351] width 146 height 20
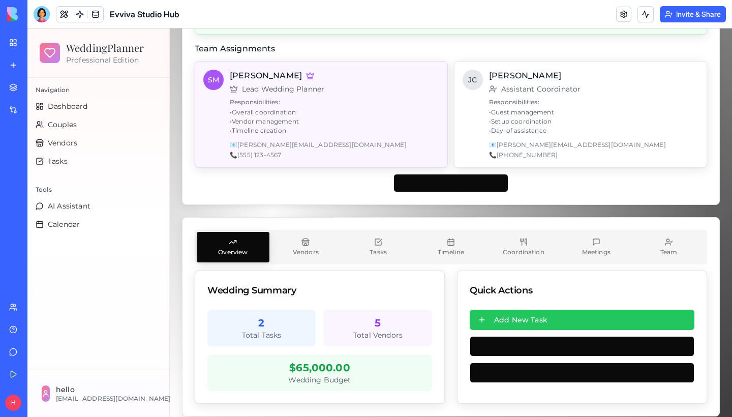
scroll to position [794, 0]
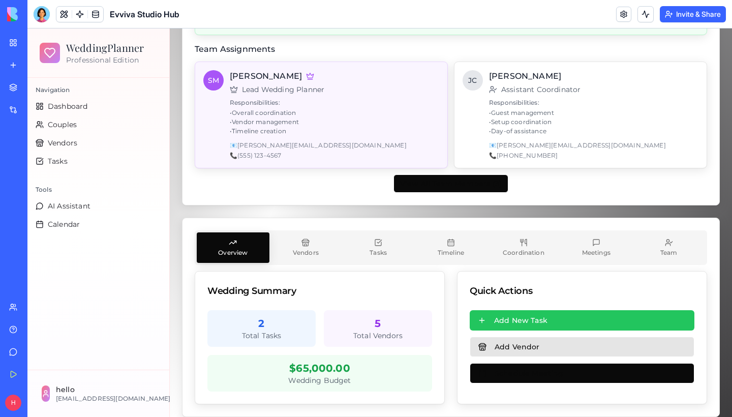
click at [515, 337] on button "Add Vendor" at bounding box center [582, 346] width 225 height 20
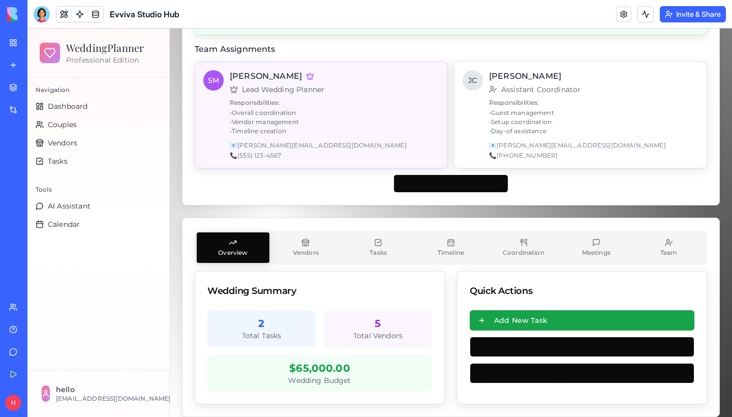
click at [508, 310] on button "Add New Task" at bounding box center [582, 320] width 225 height 20
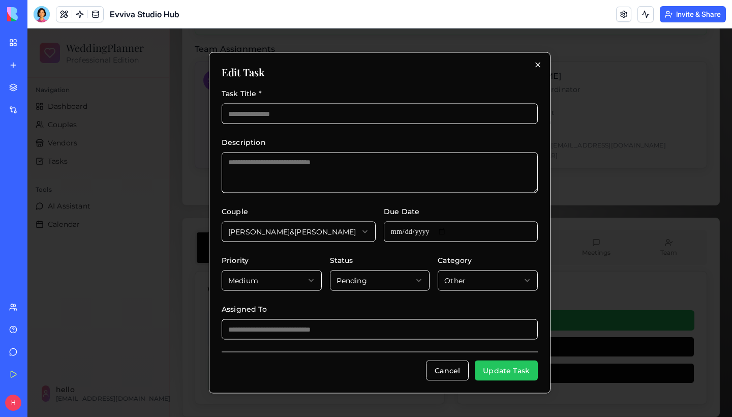
click at [537, 65] on icon "button" at bounding box center [538, 65] width 8 height 8
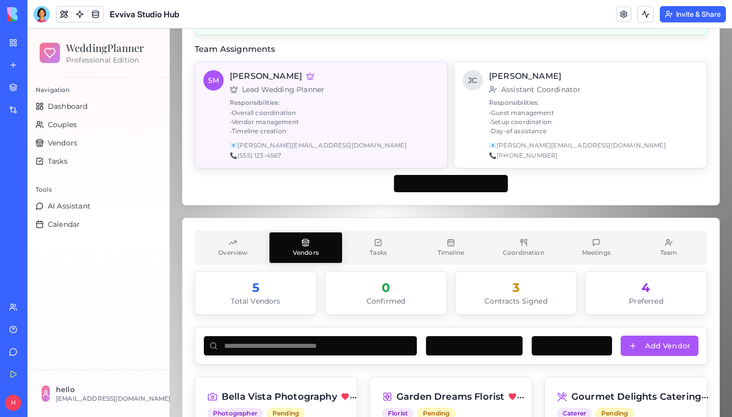
click at [315, 232] on button "Vendors" at bounding box center [305, 247] width 73 height 30
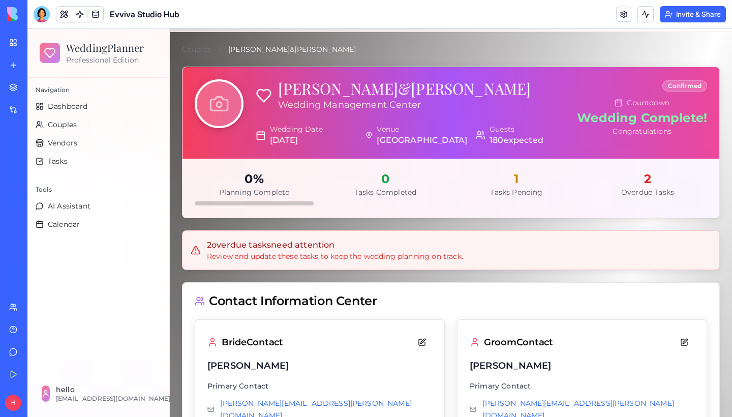
scroll to position [38, 0]
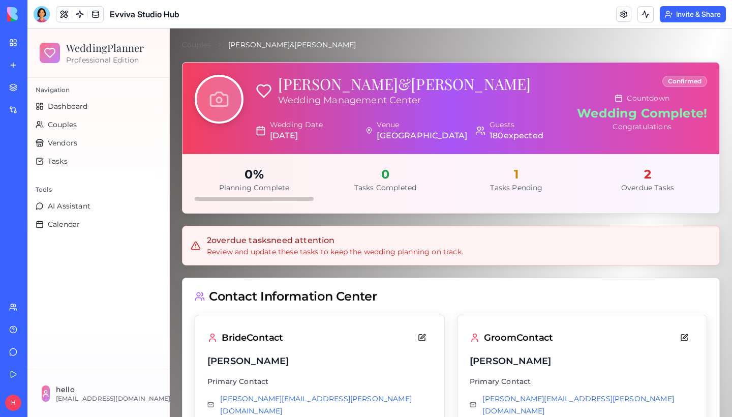
click at [197, 90] on div at bounding box center [219, 99] width 49 height 49
click at [217, 104] on icon at bounding box center [219, 99] width 20 height 20
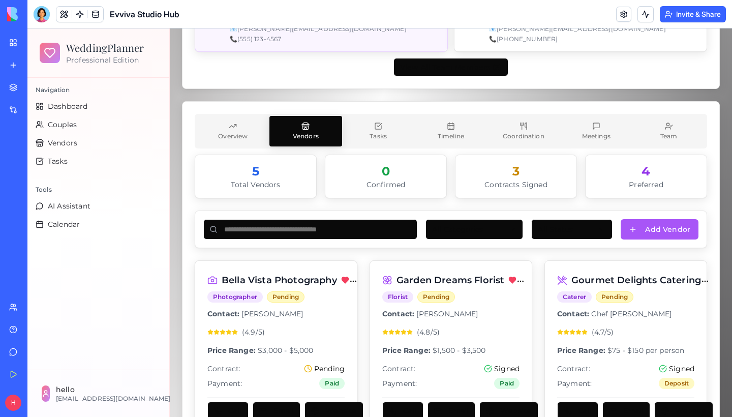
scroll to position [911, 0]
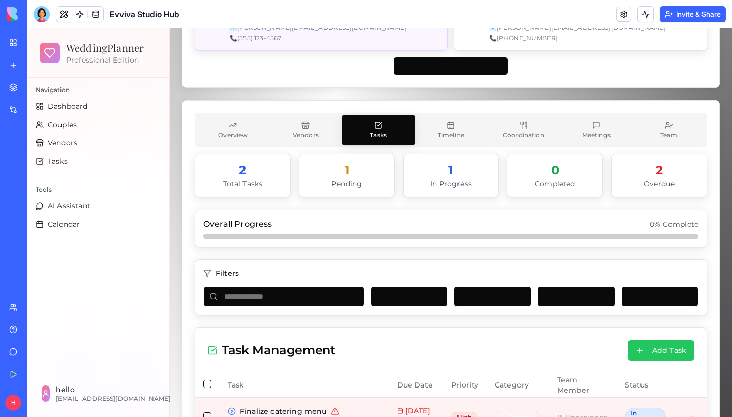
click at [383, 117] on button "Tasks" at bounding box center [378, 130] width 73 height 30
click at [453, 117] on button "Timeline" at bounding box center [451, 130] width 73 height 30
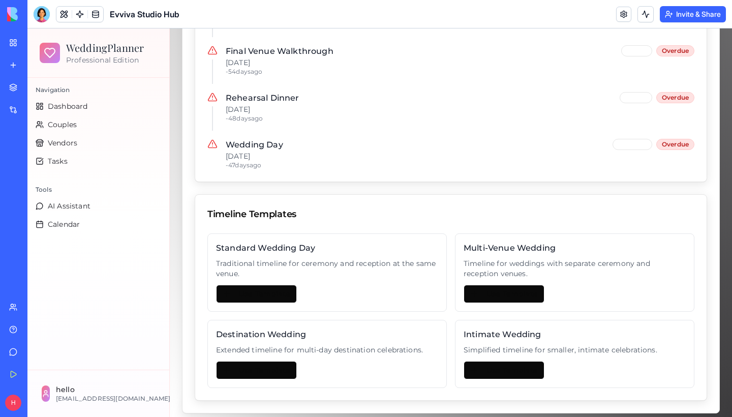
scroll to position [1335, 0]
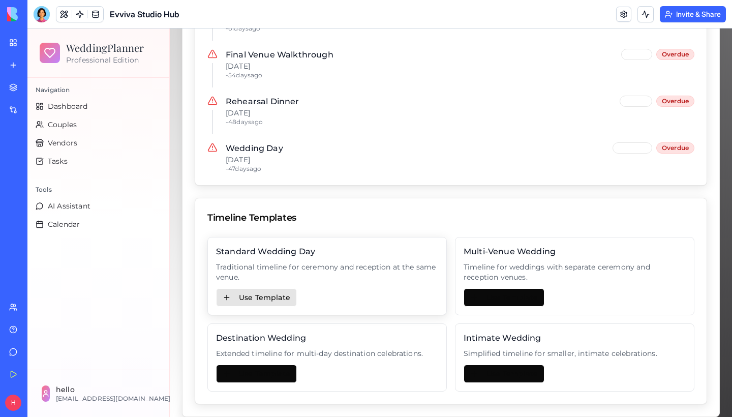
click at [266, 288] on button "Use Template" at bounding box center [256, 297] width 81 height 18
click at [254, 292] on button "Use Template" at bounding box center [256, 297] width 81 height 18
click at [250, 288] on button "Use Template" at bounding box center [256, 297] width 81 height 18
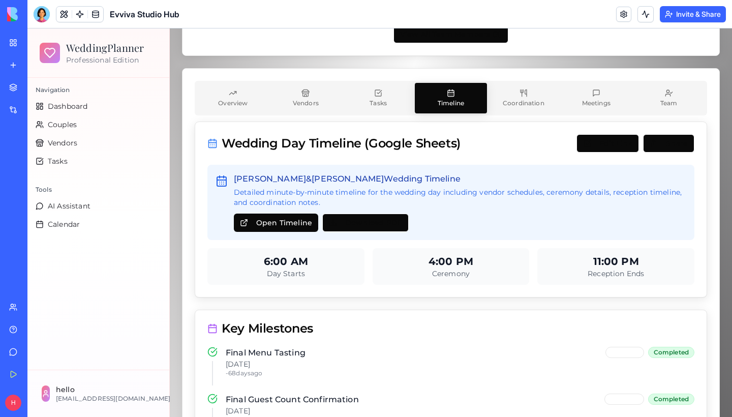
scroll to position [939, 0]
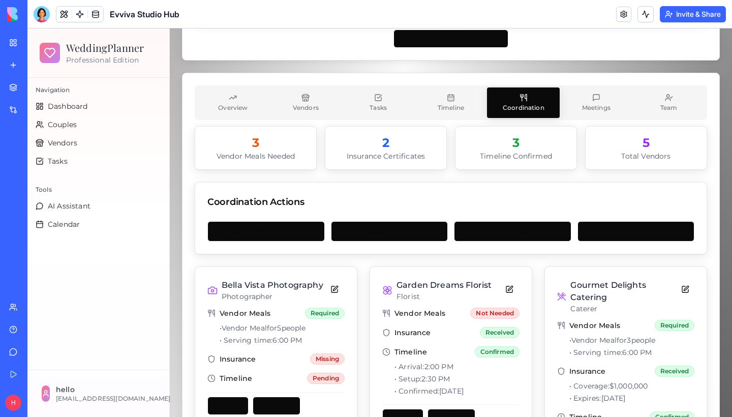
click at [510, 104] on span "Coordination" at bounding box center [524, 108] width 42 height 8
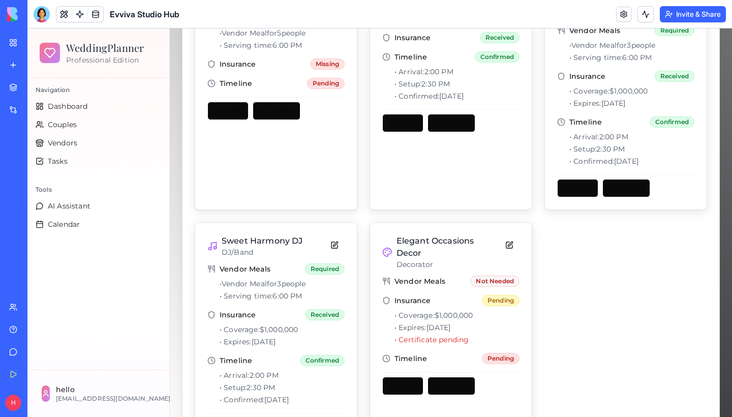
scroll to position [820, 0]
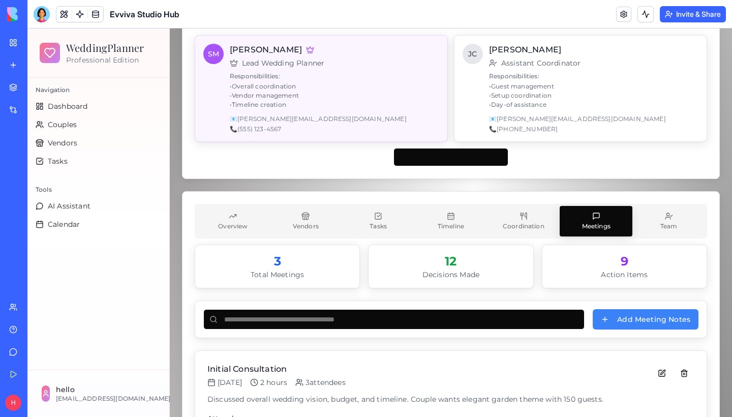
click at [589, 222] on span "Meetings" at bounding box center [596, 226] width 28 height 8
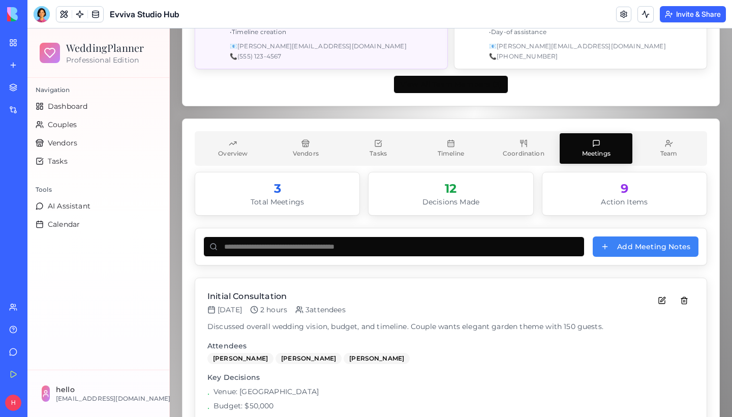
scroll to position [866, 0]
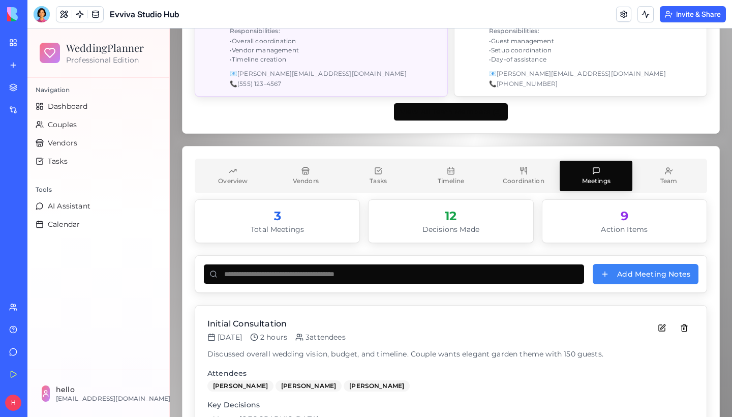
click at [474, 208] on div "12" at bounding box center [451, 216] width 148 height 16
click at [690, 167] on button "Team" at bounding box center [668, 176] width 73 height 30
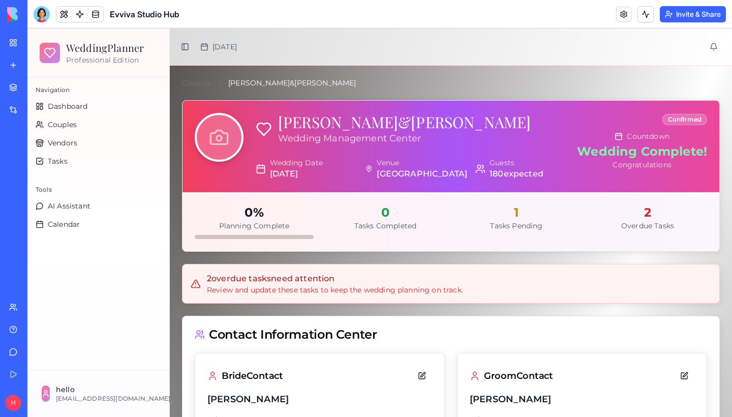
scroll to position [0, 0]
click at [42, 15] on div at bounding box center [42, 14] width 16 height 16
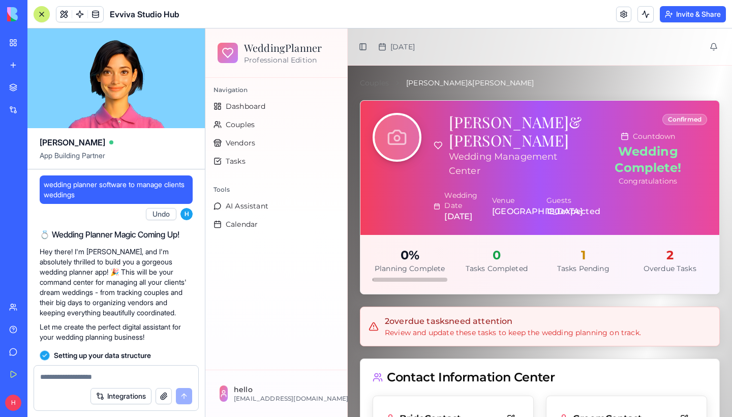
scroll to position [6005, 0]
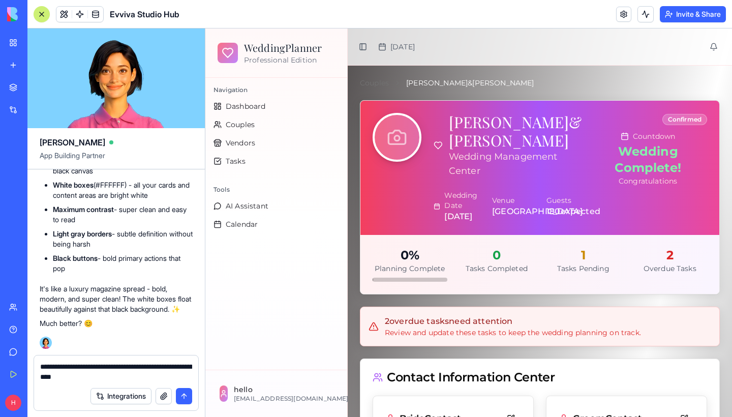
type textarea "**********"
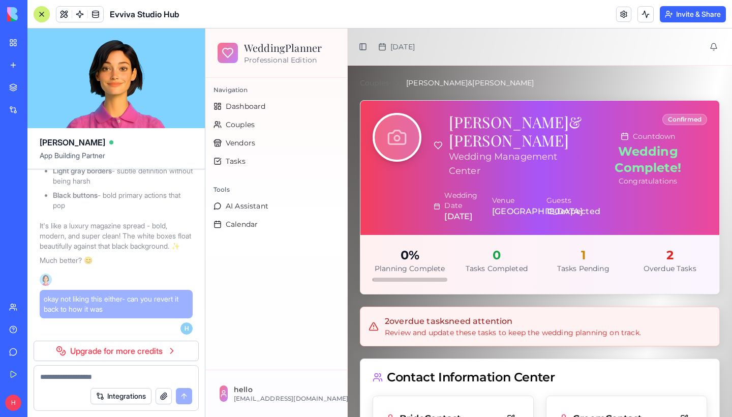
scroll to position [6078, 0]
click at [160, 348] on link "Upgrade for more credits" at bounding box center [116, 351] width 165 height 20
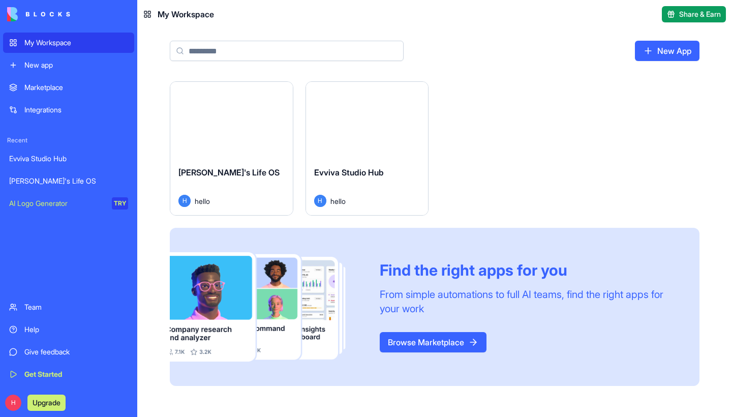
click at [46, 161] on div "Evviva Studio Hub" at bounding box center [68, 158] width 119 height 10
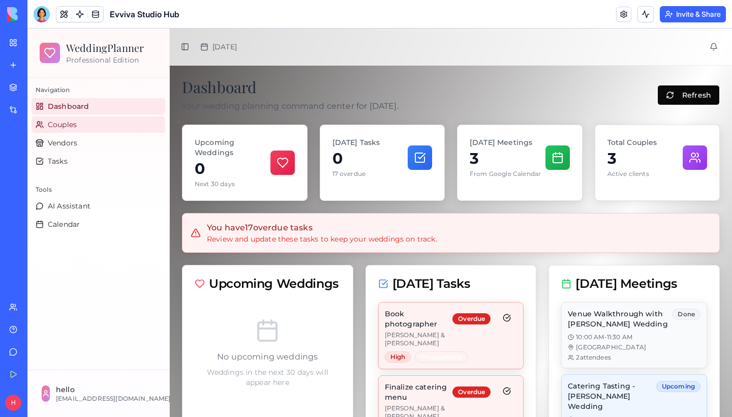
click at [78, 118] on link "Couples" at bounding box center [99, 124] width 134 height 16
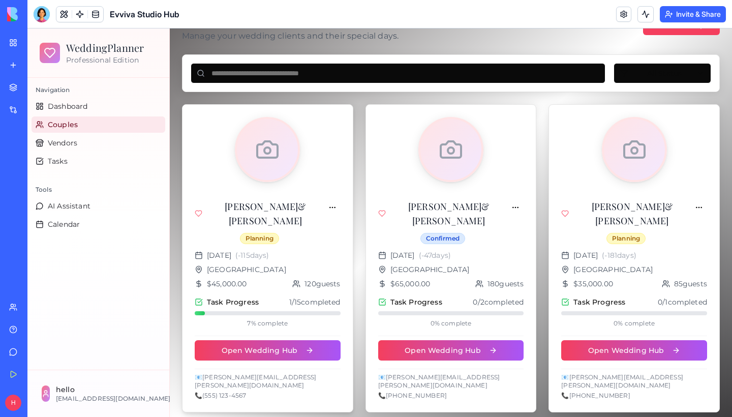
scroll to position [70, 0]
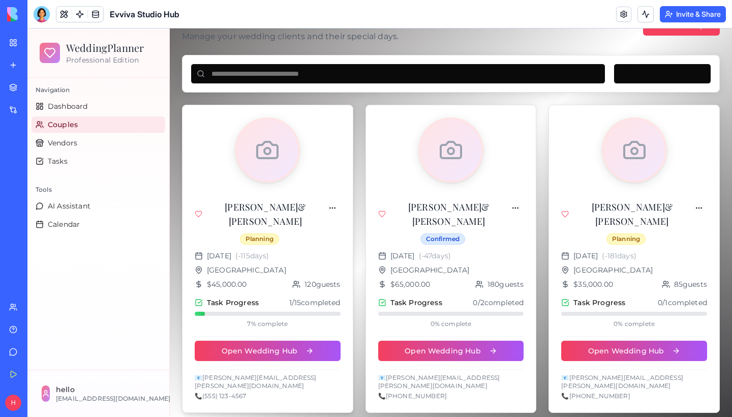
click at [259, 362] on div "[DATE] ( -115 days) [GEOGRAPHIC_DATA] $45,000.00 120 guests Task Progress 1 / 1…" at bounding box center [267, 332] width 170 height 162
click at [258, 353] on button "Open Wedding Hub" at bounding box center [268, 351] width 146 height 20
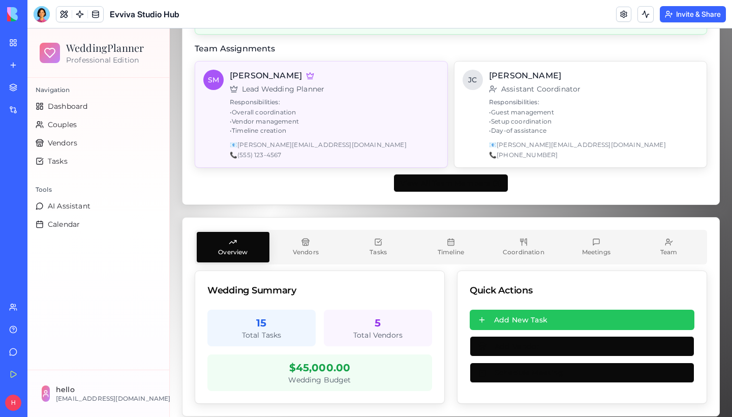
scroll to position [794, 0]
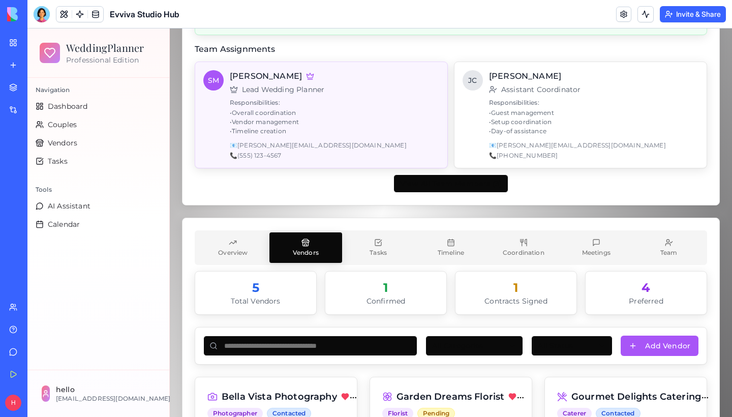
click at [292, 236] on button "Vendors" at bounding box center [305, 247] width 73 height 30
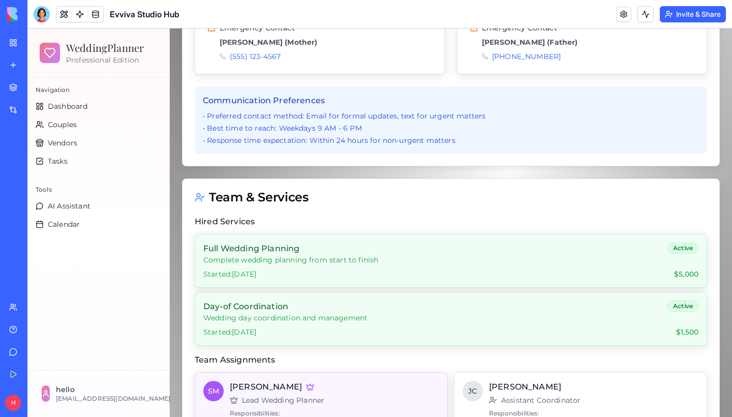
scroll to position [187, 0]
